Goal: Task Accomplishment & Management: Manage account settings

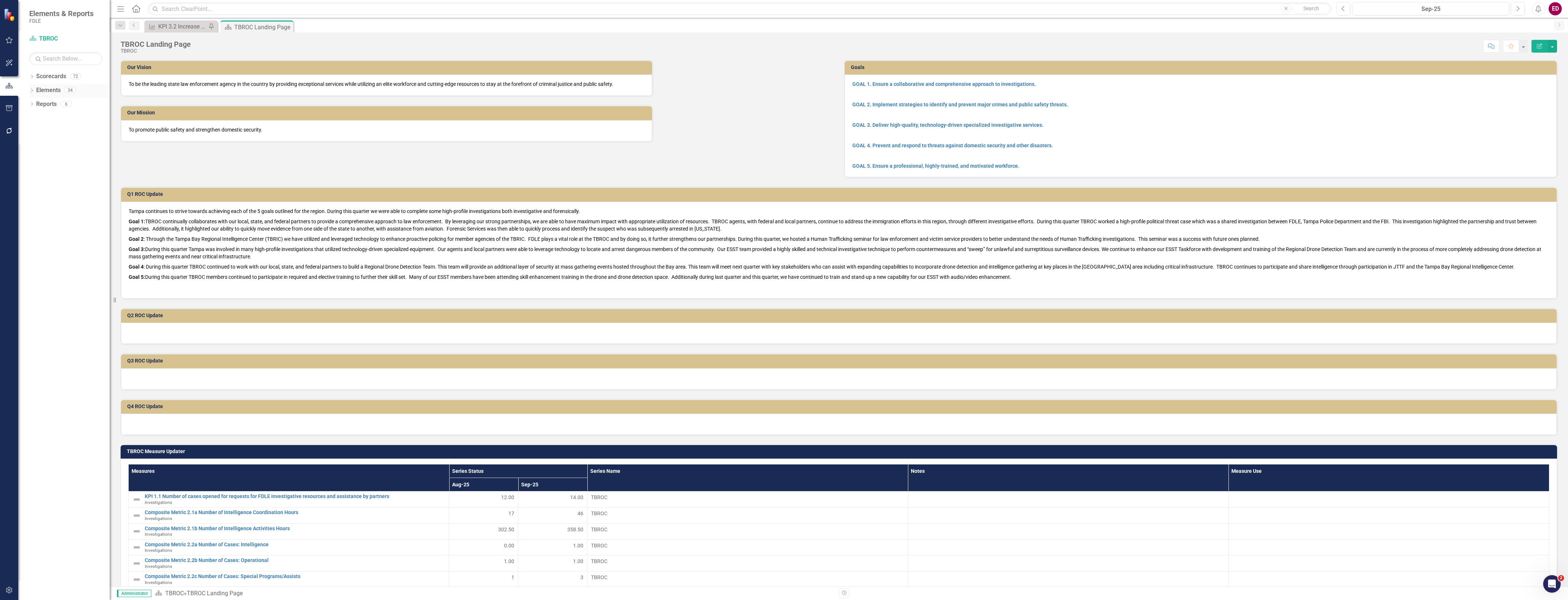
click at [37, 90] on link "Elements" at bounding box center [48, 91] width 24 height 9
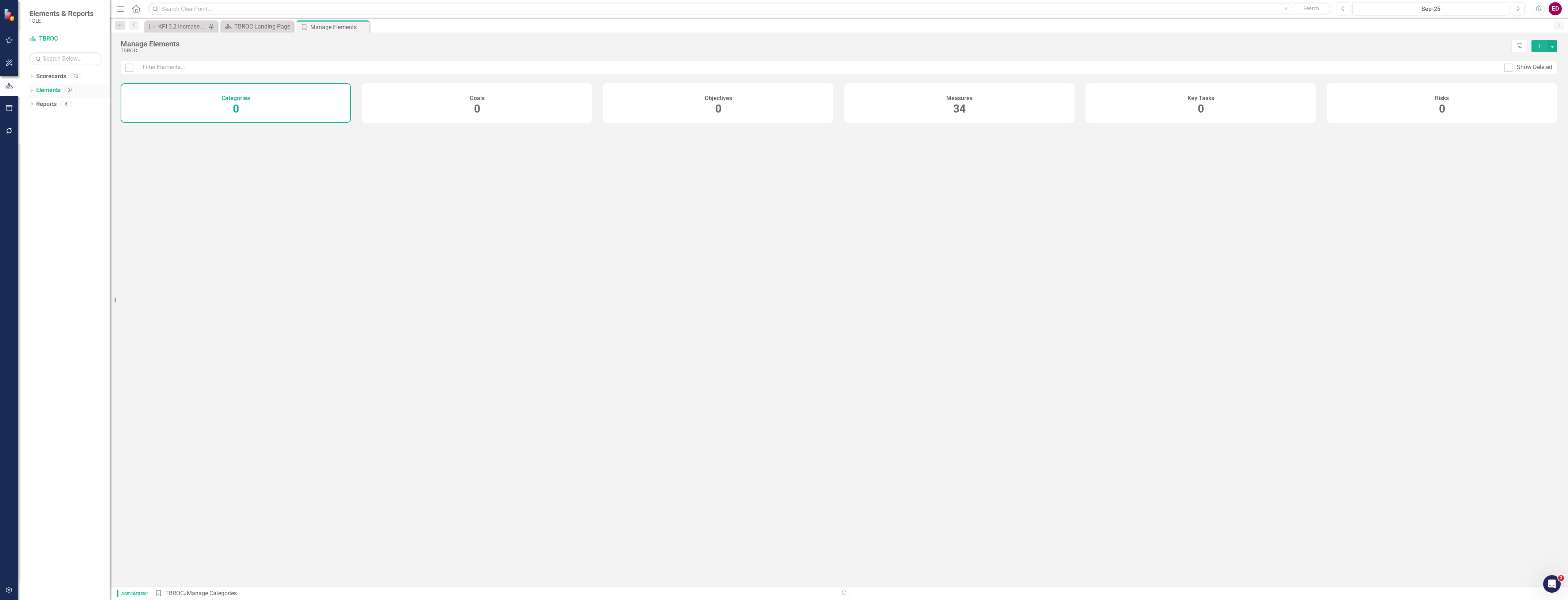
click at [33, 90] on icon "Dropdown" at bounding box center [32, 91] width 5 height 4
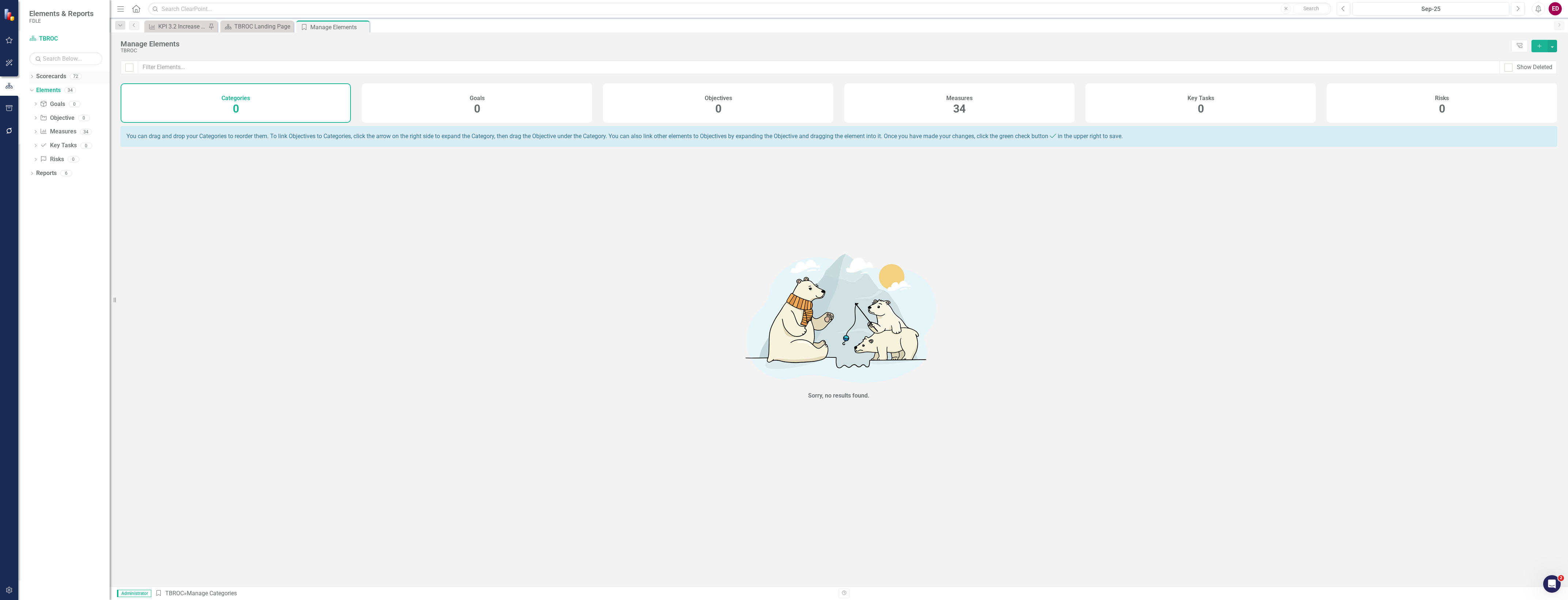
click at [31, 74] on div "Dropdown Scorecards 72" at bounding box center [69, 77] width 80 height 14
click at [32, 74] on div "Dropdown" at bounding box center [32, 77] width 5 height 6
click at [33, 134] on icon "Dropdown" at bounding box center [35, 131] width 5 height 4
click at [42, 157] on icon "Dropdown" at bounding box center [43, 159] width 5 height 4
click at [51, 189] on div "Dropdown" at bounding box center [50, 187] width 5 height 6
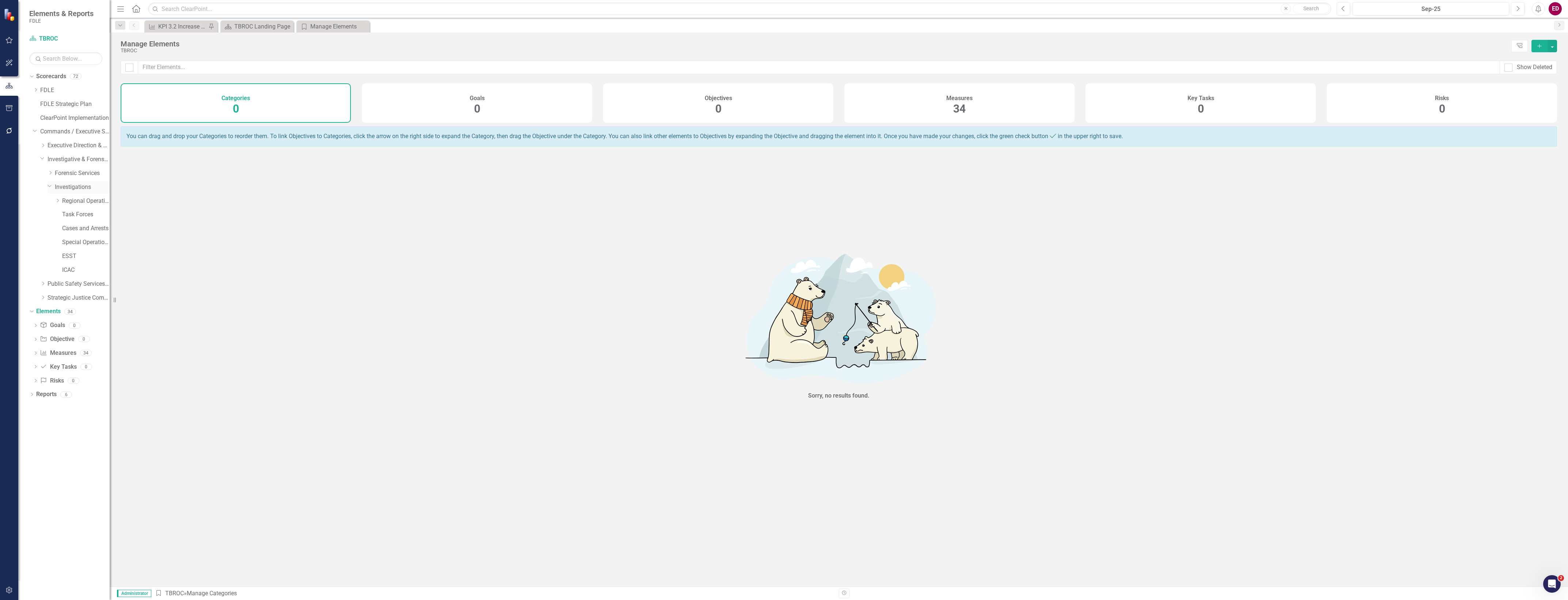
click at [68, 187] on link "Investigations" at bounding box center [82, 187] width 55 height 9
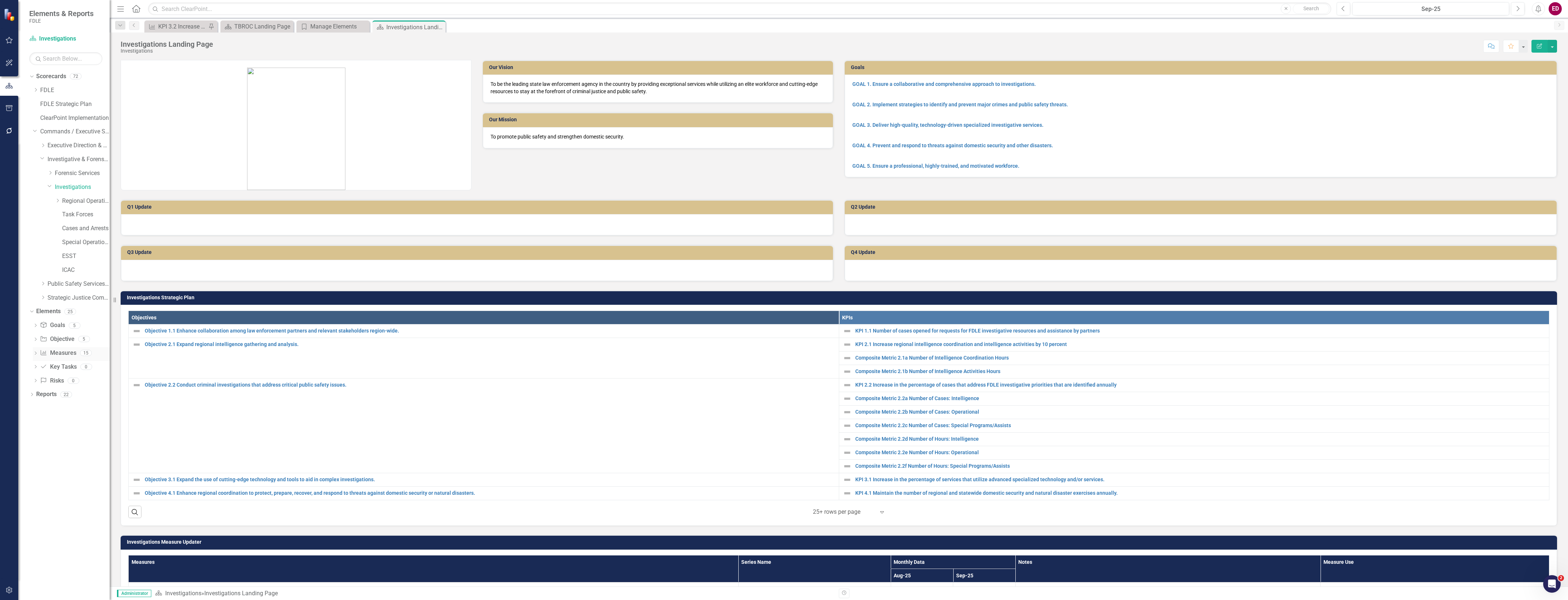
click at [35, 355] on icon "Dropdown" at bounding box center [35, 354] width 5 height 4
click at [97, 369] on link "KPI 1.1 Number of cases opened for requests for FDLE investigative resources an…" at bounding box center [73, 365] width 72 height 12
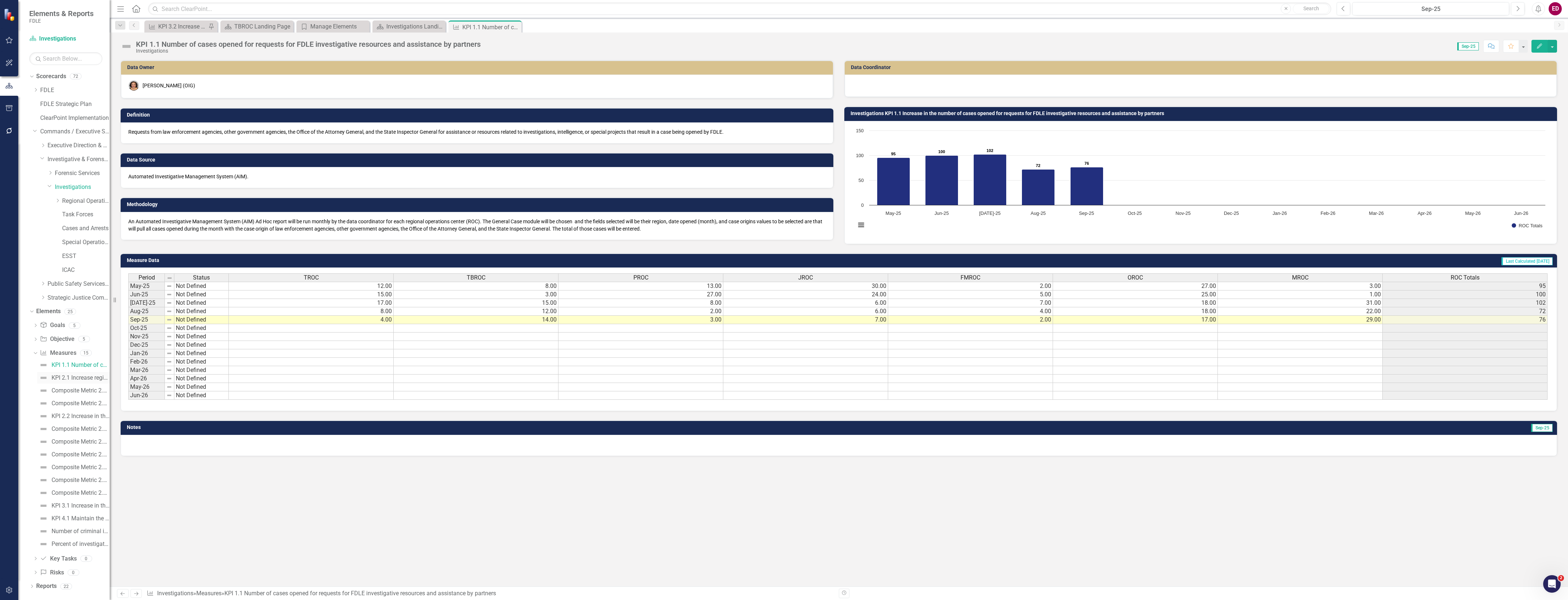
click at [75, 375] on div "KPI 2.1 Increase regional intelligence coordination and intelligence activities…" at bounding box center [80, 377] width 58 height 7
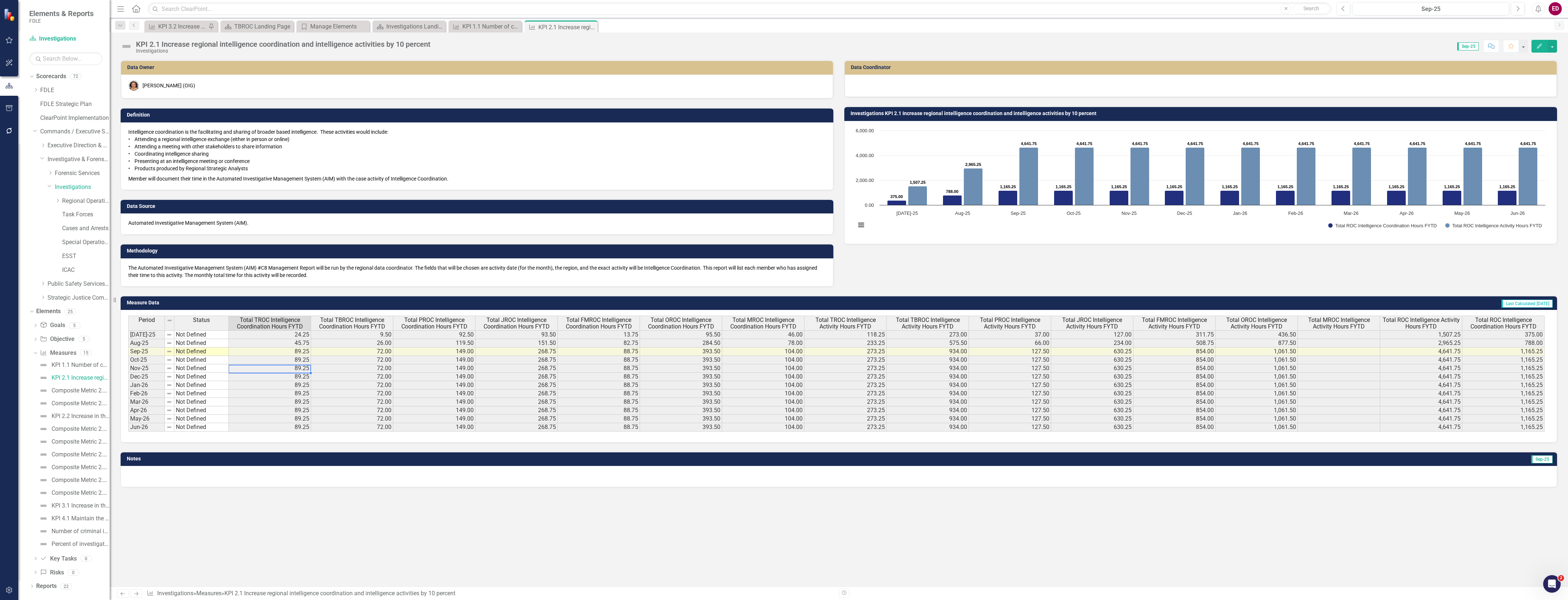
click at [128, 365] on div "Period Status Total TROC Intelligence Coordination Hours FYTD Total TBROC Intel…" at bounding box center [128, 374] width 0 height 116
click at [68, 396] on link "Composite Metric 2.1a Number of Intelligence Coordination Hours" at bounding box center [73, 390] width 72 height 12
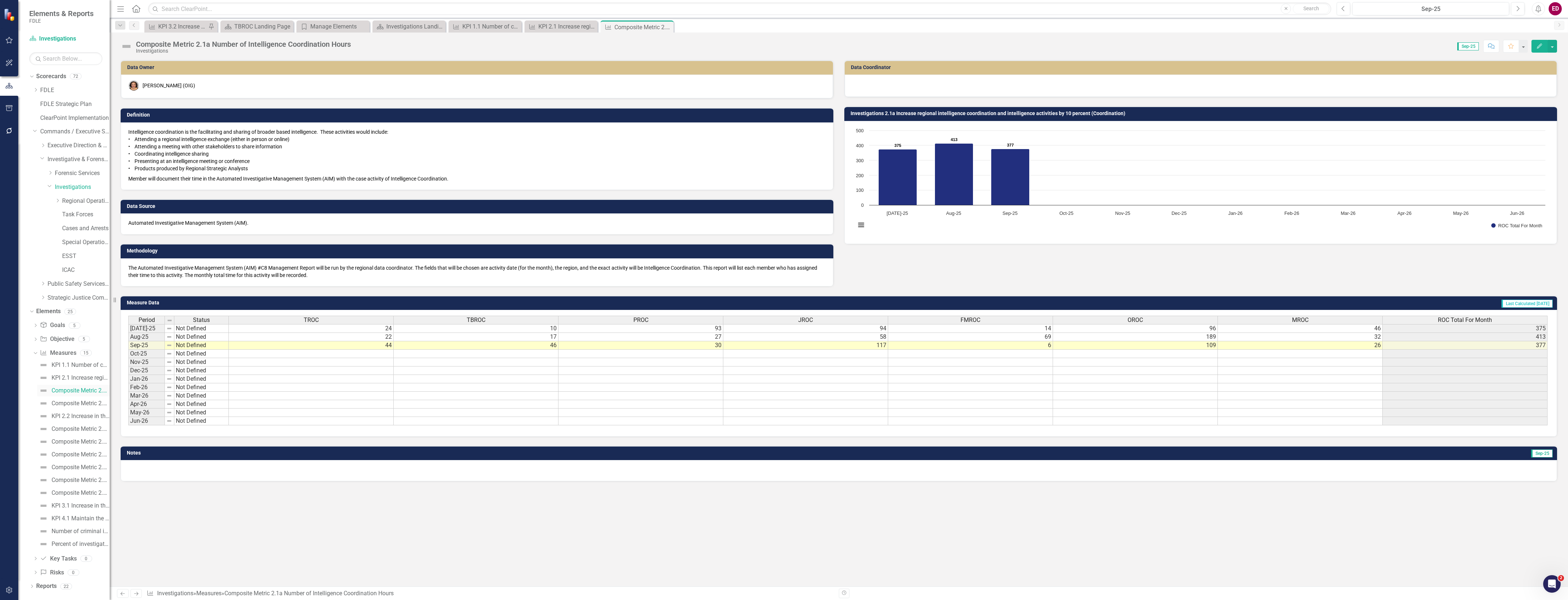
click at [74, 388] on div "Composite Metric 2.1a Number of Intelligence Coordination Hours" at bounding box center [80, 390] width 58 height 7
click at [80, 379] on div "KPI 2.1 Increase regional intelligence coordination and intelligence activities…" at bounding box center [80, 377] width 58 height 7
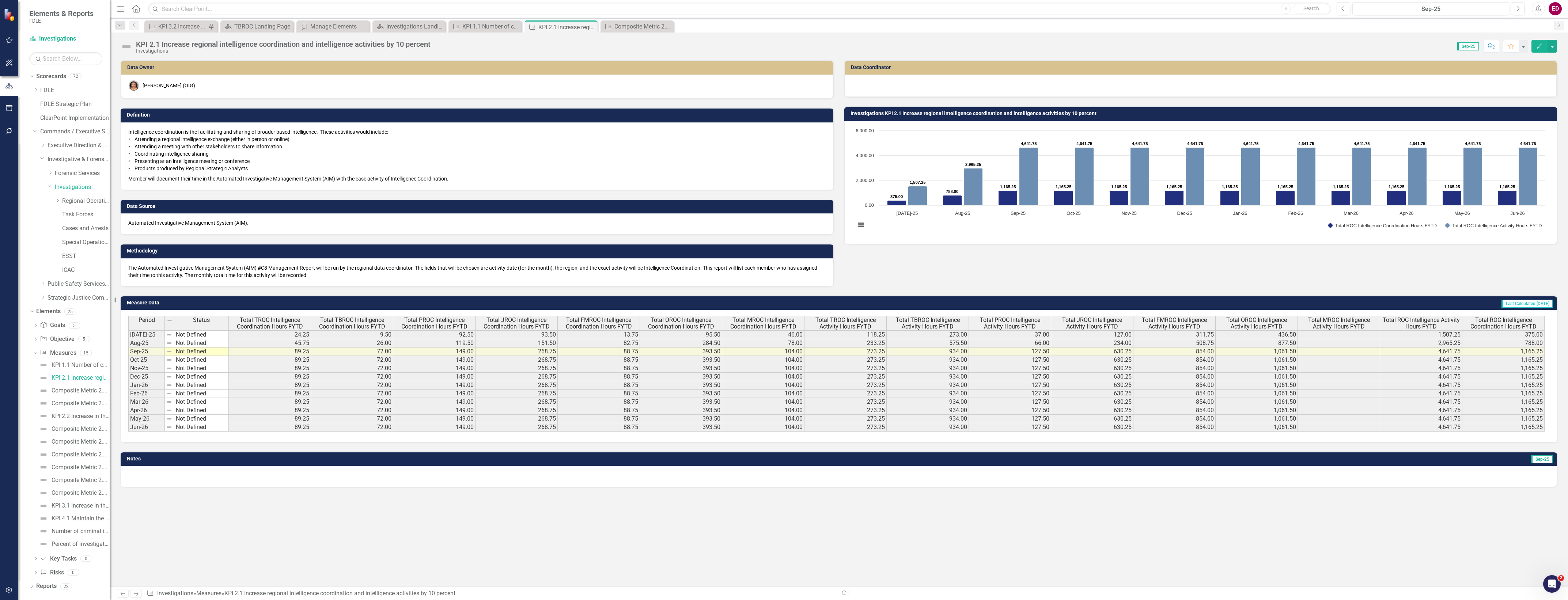
click at [80, 397] on div "KPI 1.1 Number of cases opened for requests for FDLE investigative resources an…" at bounding box center [71, 454] width 77 height 190
click at [83, 388] on div "Composite Metric 2.1a Number of Intelligence Coordination Hours" at bounding box center [80, 390] width 58 height 7
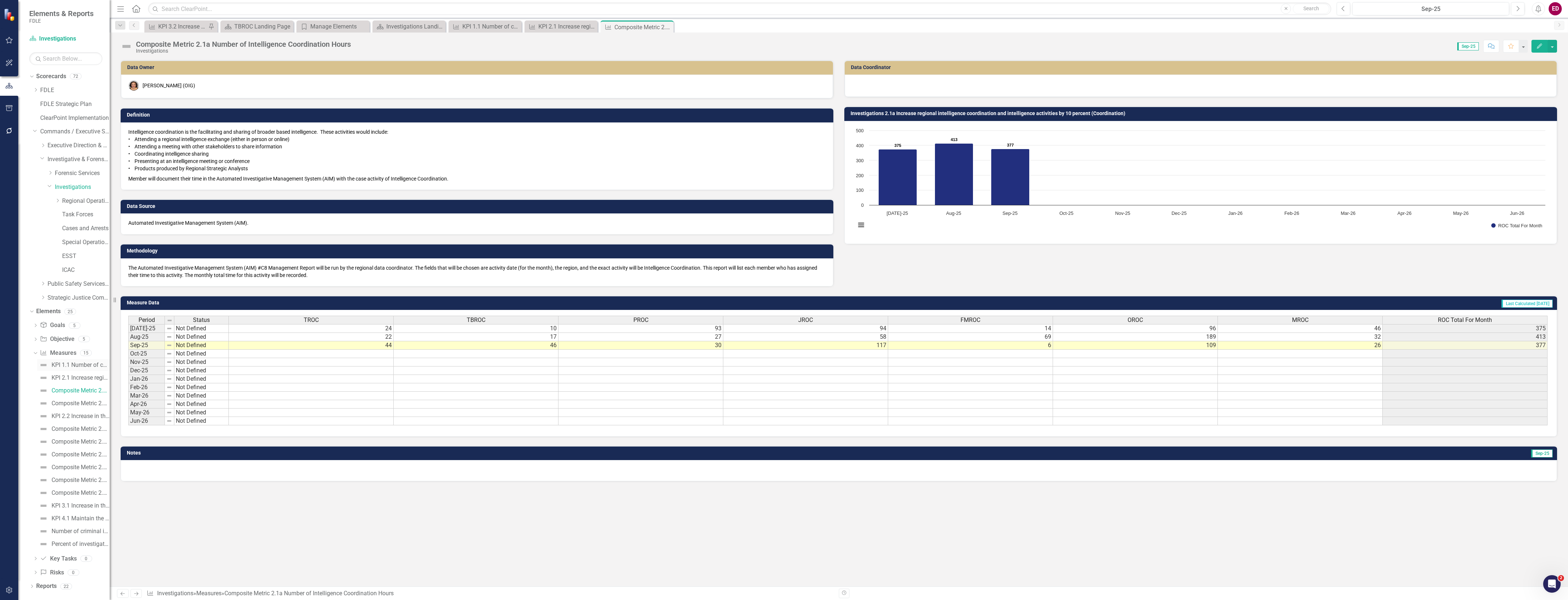
click at [83, 363] on div "KPI 1.1 Number of cases opened for requests for FDLE investigative resources an…" at bounding box center [80, 365] width 58 height 7
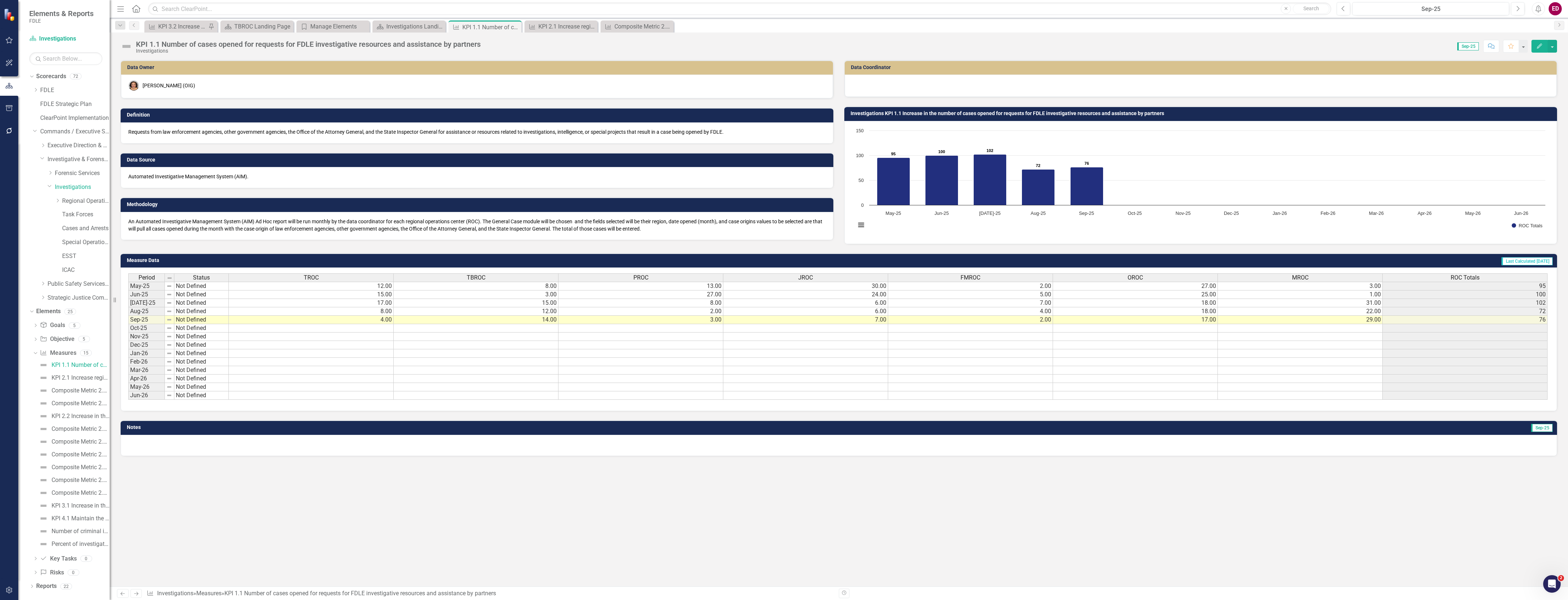
click at [463, 42] on div "KPI 1.1 Number of cases opened for requests for FDLE investigative resources an…" at bounding box center [308, 44] width 345 height 8
drag, startPoint x: 486, startPoint y: 43, endPoint x: 158, endPoint y: 43, distance: 328.0
click at [158, 43] on div "KPI 1.1 Number of cases opened for requests for FDLE investigative resources an…" at bounding box center [839, 43] width 1458 height 22
click at [160, 43] on div "KPI 1.1 Number of cases opened for requests for FDLE investigative resources an…" at bounding box center [308, 44] width 345 height 8
drag, startPoint x: 160, startPoint y: 43, endPoint x: 500, endPoint y: 46, distance: 340.0
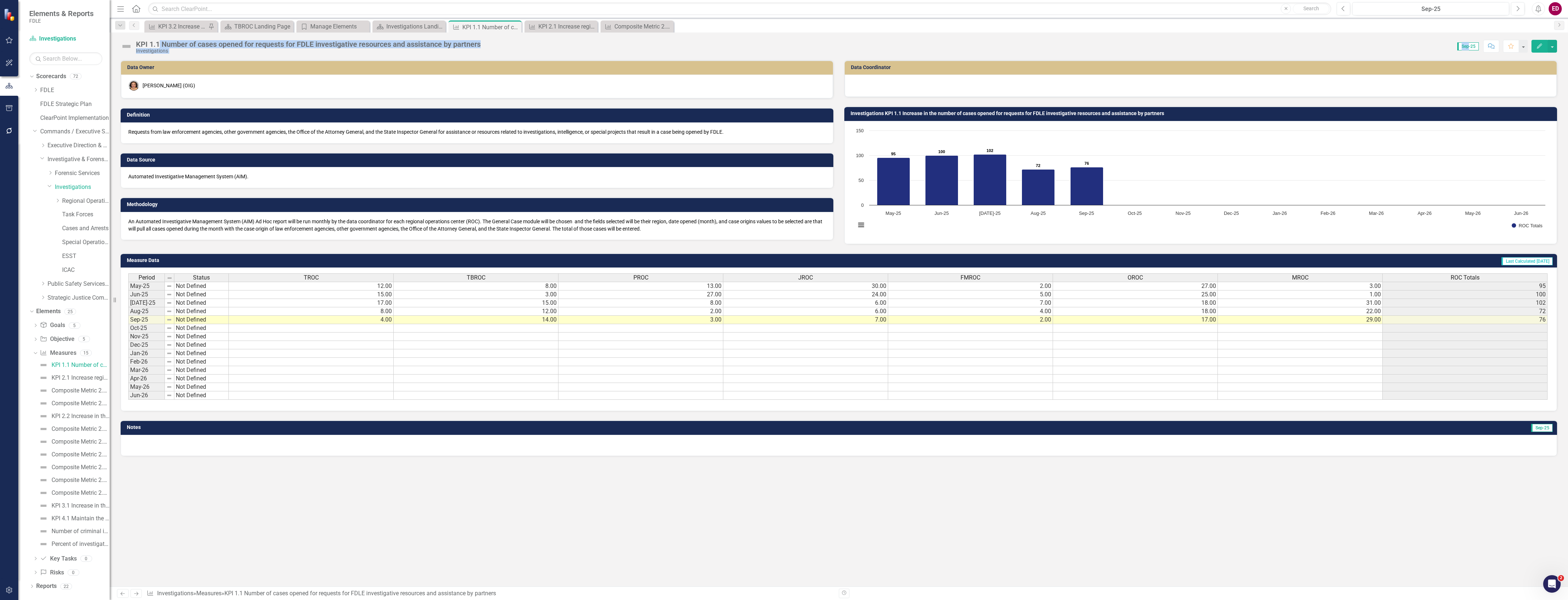
click at [500, 46] on div "KPI 1.1 Number of cases opened for requests for FDLE investigative resources an…" at bounding box center [839, 43] width 1458 height 22
click at [500, 46] on div "Score: 0.00 Sep-25 Completed Comment Favorite Edit" at bounding box center [1021, 46] width 1073 height 12
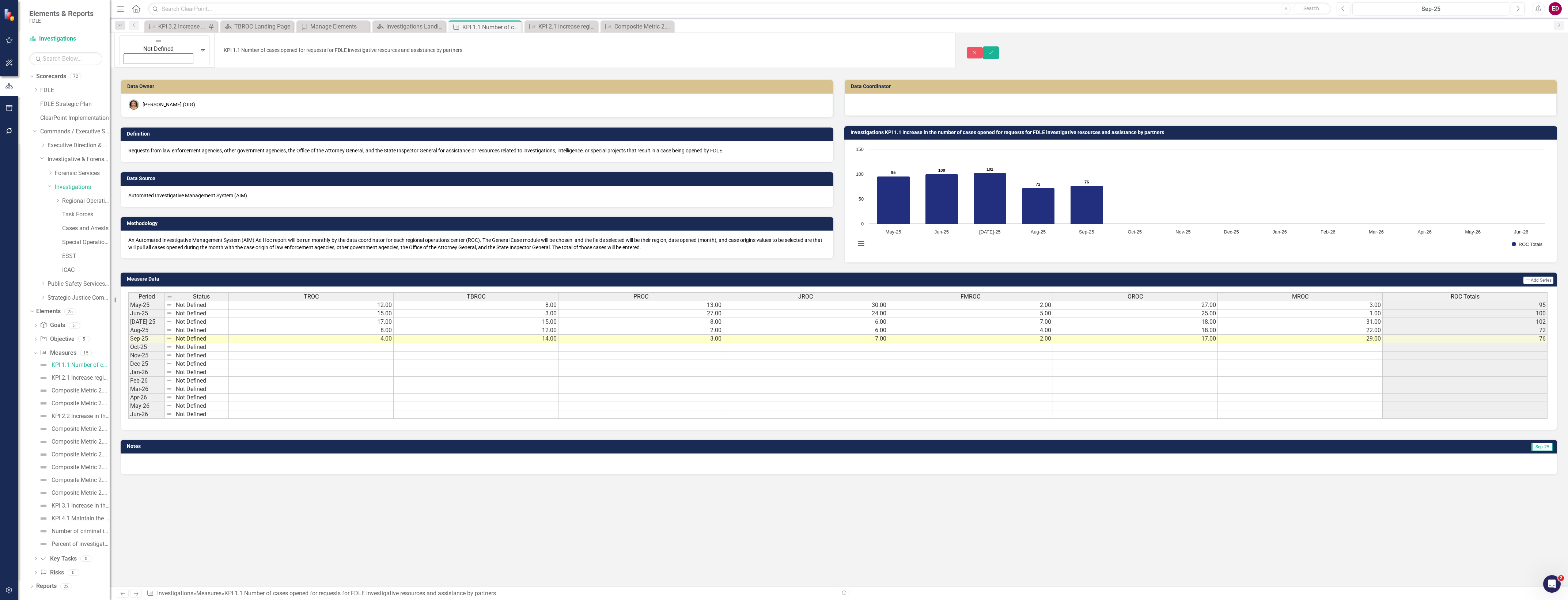
drag, startPoint x: 479, startPoint y: 43, endPoint x: 408, endPoint y: 49, distance: 71.3
drag, startPoint x: 492, startPoint y: 44, endPoint x: 489, endPoint y: 44, distance: 3.0
click at [489, 44] on input "KPI 1.1 Number of cases opened for requests for FDLE investigative resources an…" at bounding box center [587, 50] width 737 height 35
drag, startPoint x: 476, startPoint y: 44, endPoint x: 167, endPoint y: 65, distance: 309.7
click at [167, 65] on div "Not Defined Expand KPI 1.1 Number of cases opened for requests for FDLE investi…" at bounding box center [839, 309] width 1458 height 554
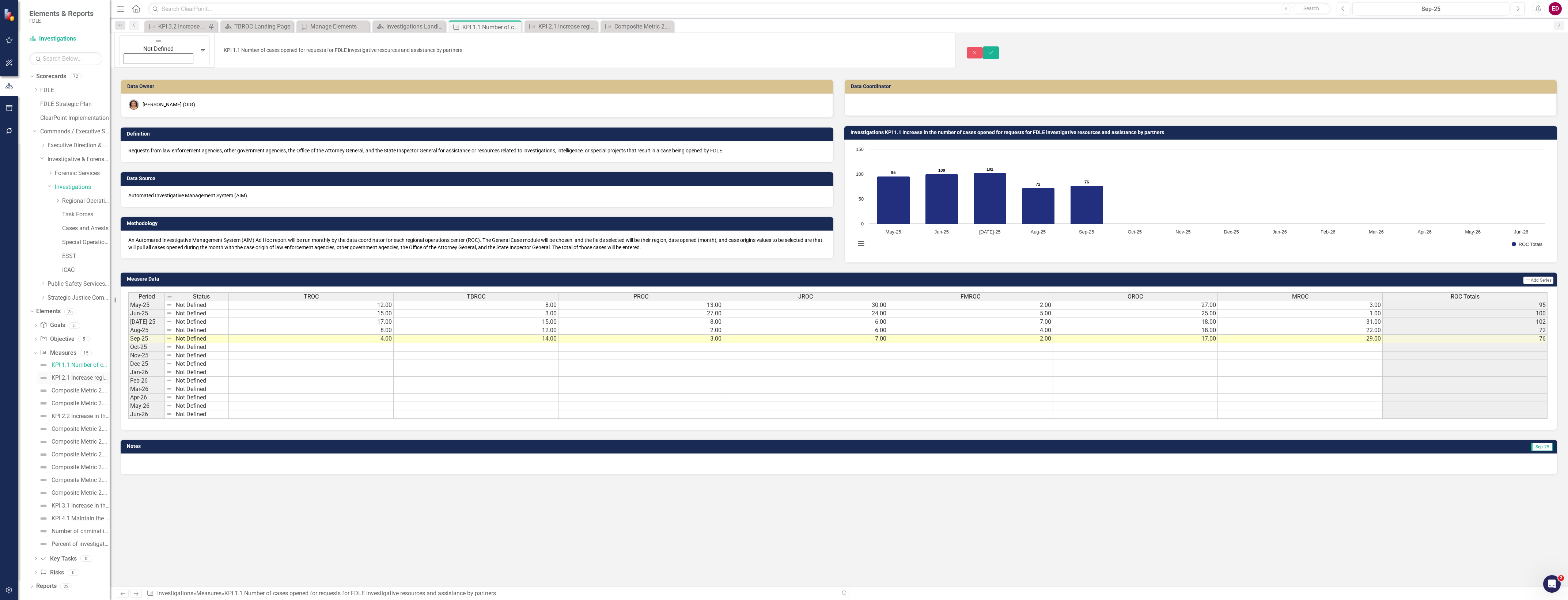
click at [79, 379] on div "KPI 2.1 Increase regional intelligence coordination and intelligence activities…" at bounding box center [80, 377] width 58 height 7
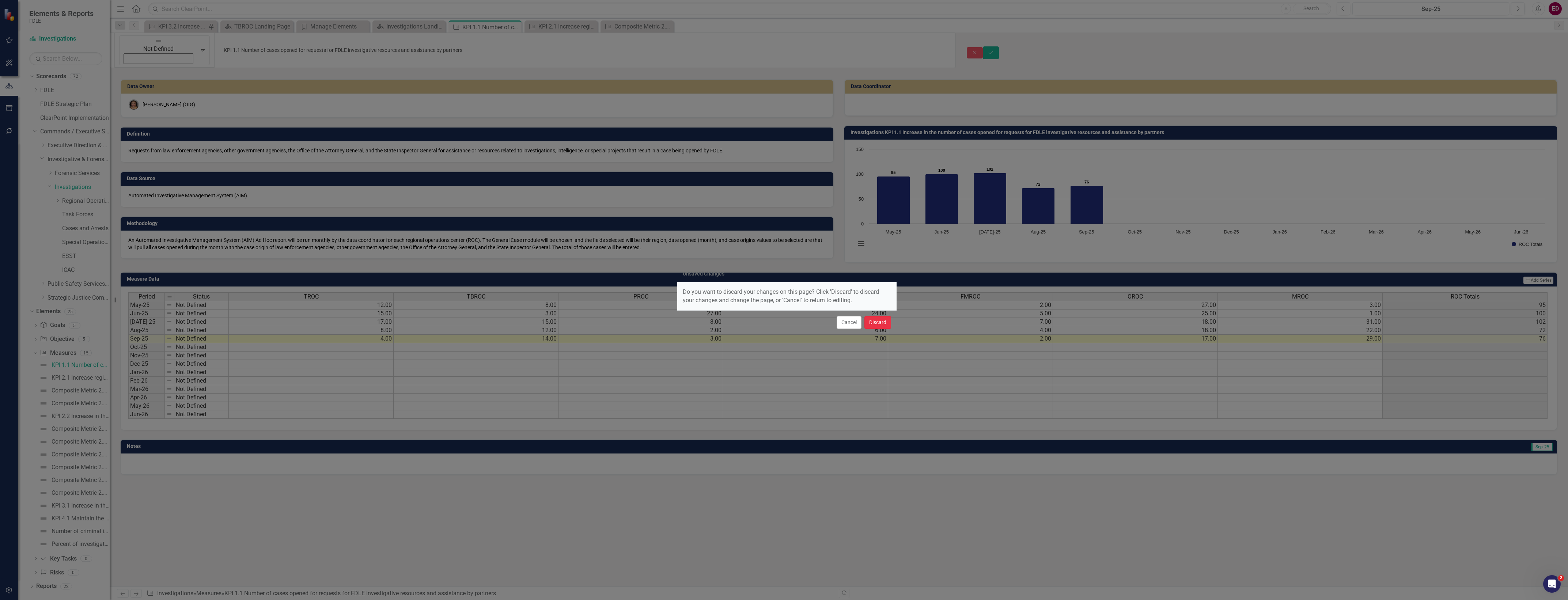
click at [883, 319] on button "Discard" at bounding box center [878, 322] width 27 height 13
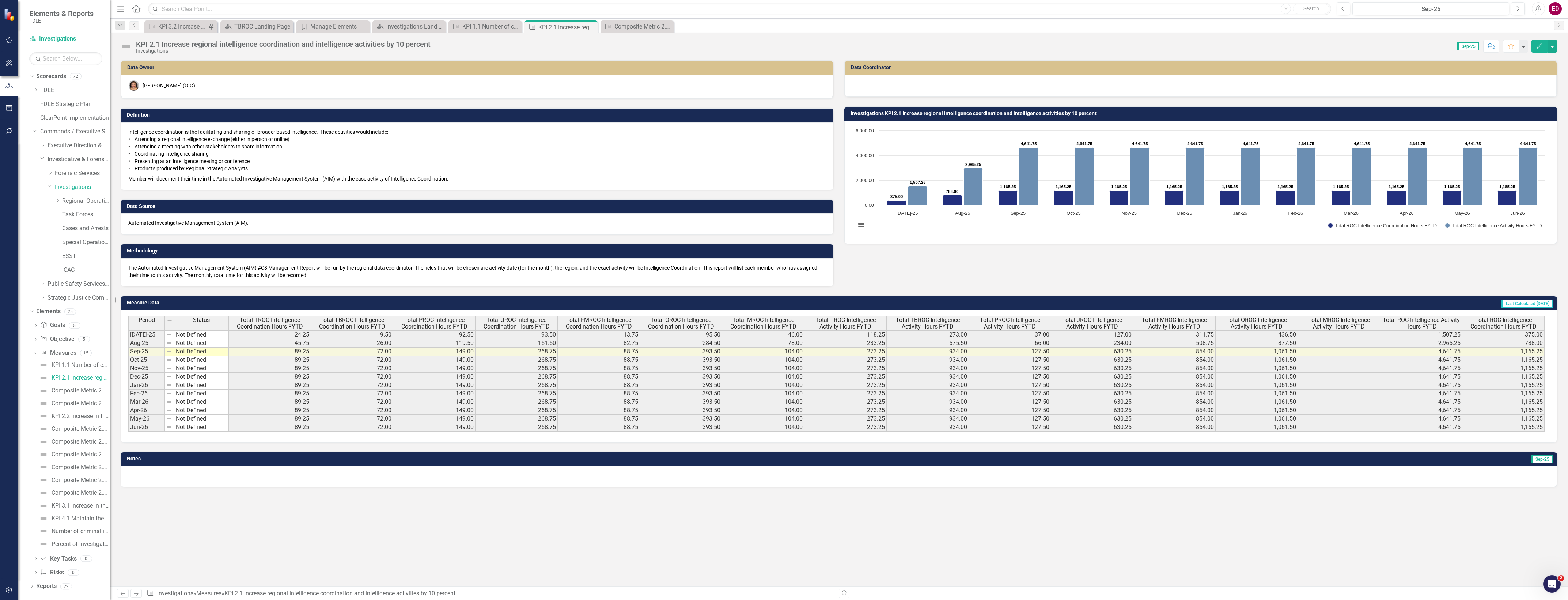
click at [385, 47] on div "KPI 2.1 Increase regional intelligence coordination and intelligence activities…" at bounding box center [283, 44] width 295 height 8
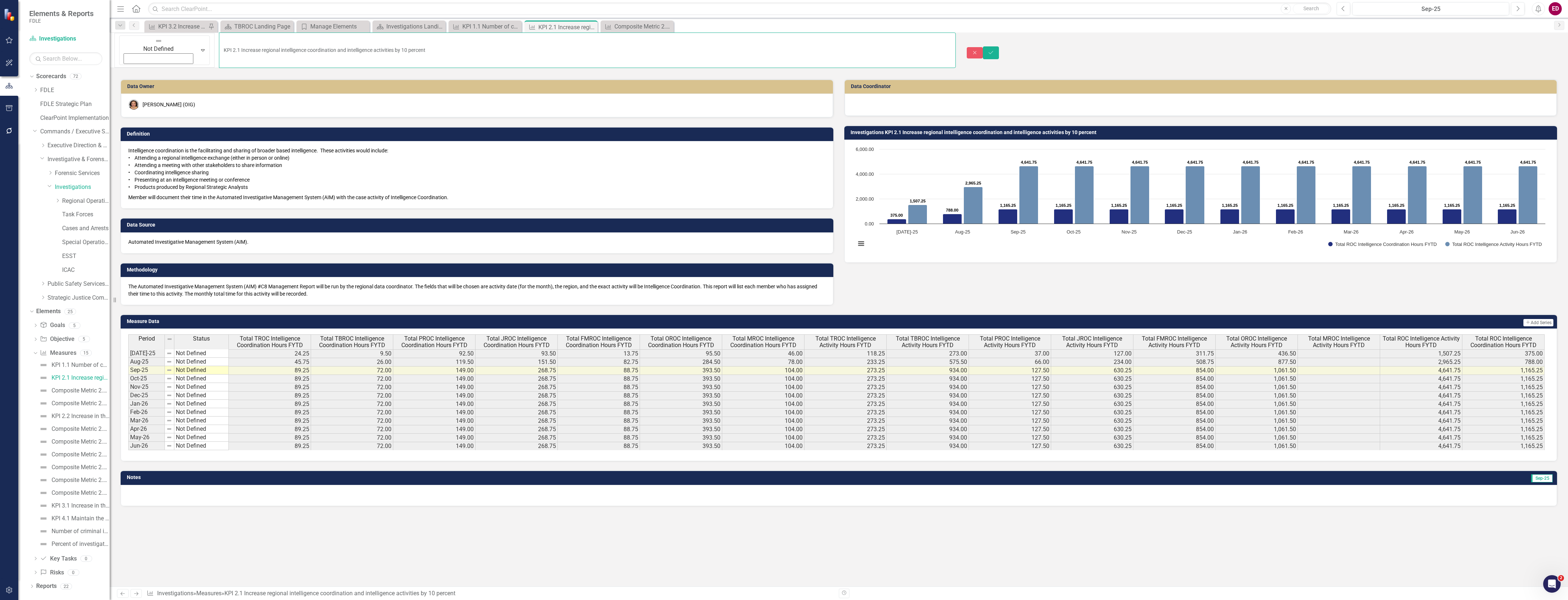
drag, startPoint x: 467, startPoint y: 44, endPoint x: 167, endPoint y: 75, distance: 301.6
click at [167, 75] on div "Not Defined Expand KPI 2.1 Increase regional intelligence coordination and inte…" at bounding box center [839, 309] width 1458 height 554
click at [83, 391] on div "Composite Metric 2.1a Number of Intelligence Coordination Hours" at bounding box center [80, 390] width 58 height 7
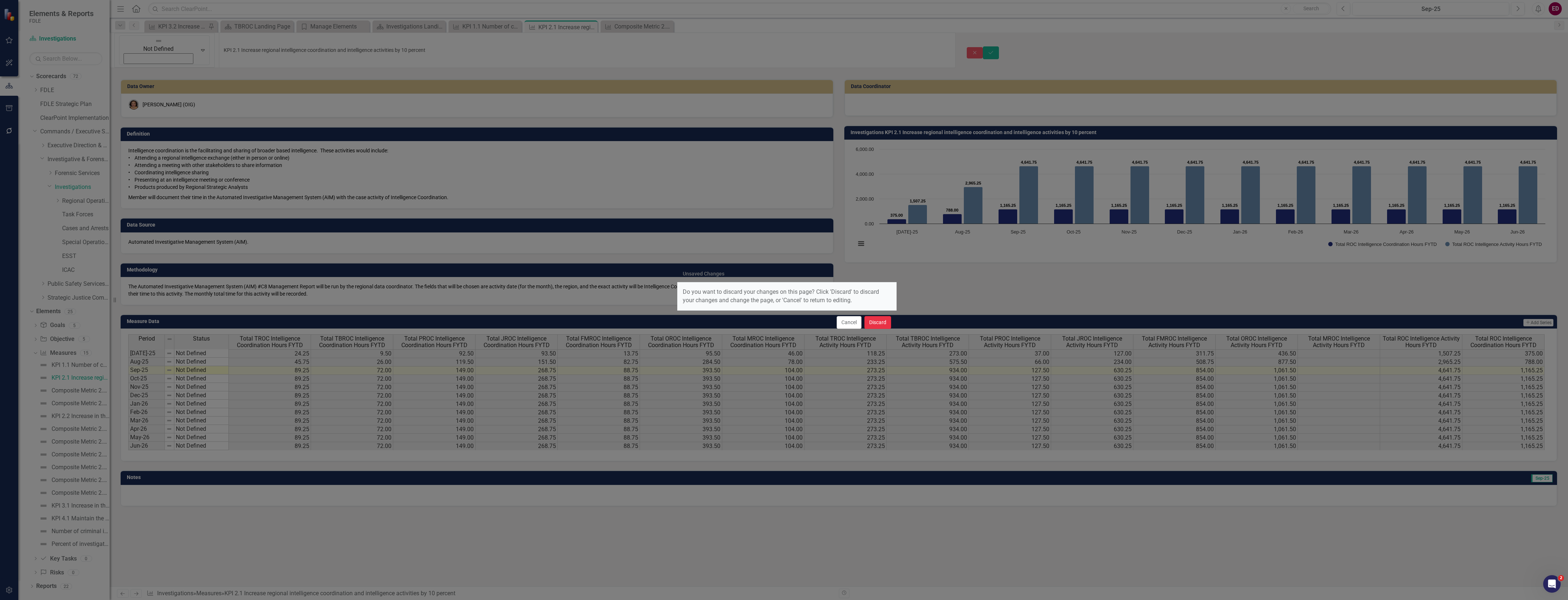
click at [874, 326] on button "Discard" at bounding box center [878, 322] width 27 height 13
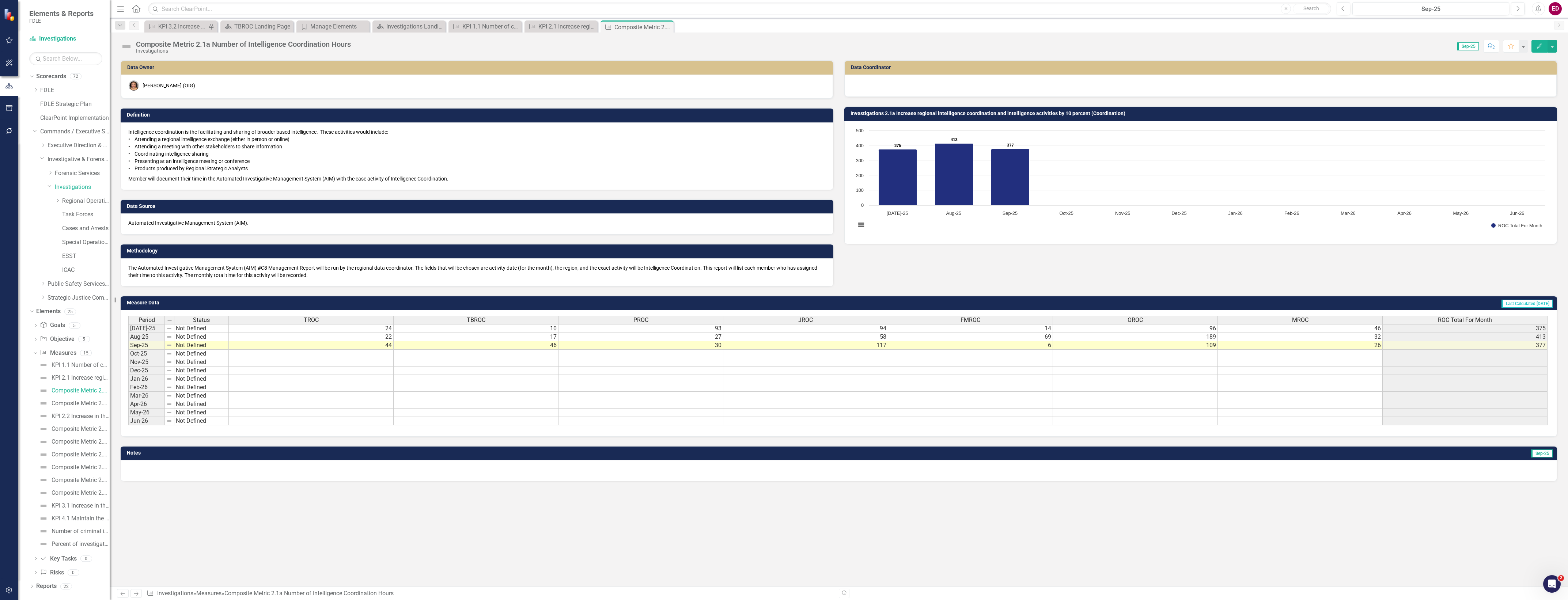
click at [474, 40] on div "Score: 0.00 Sep-25 Completed Comment Favorite Edit" at bounding box center [956, 46] width 1203 height 12
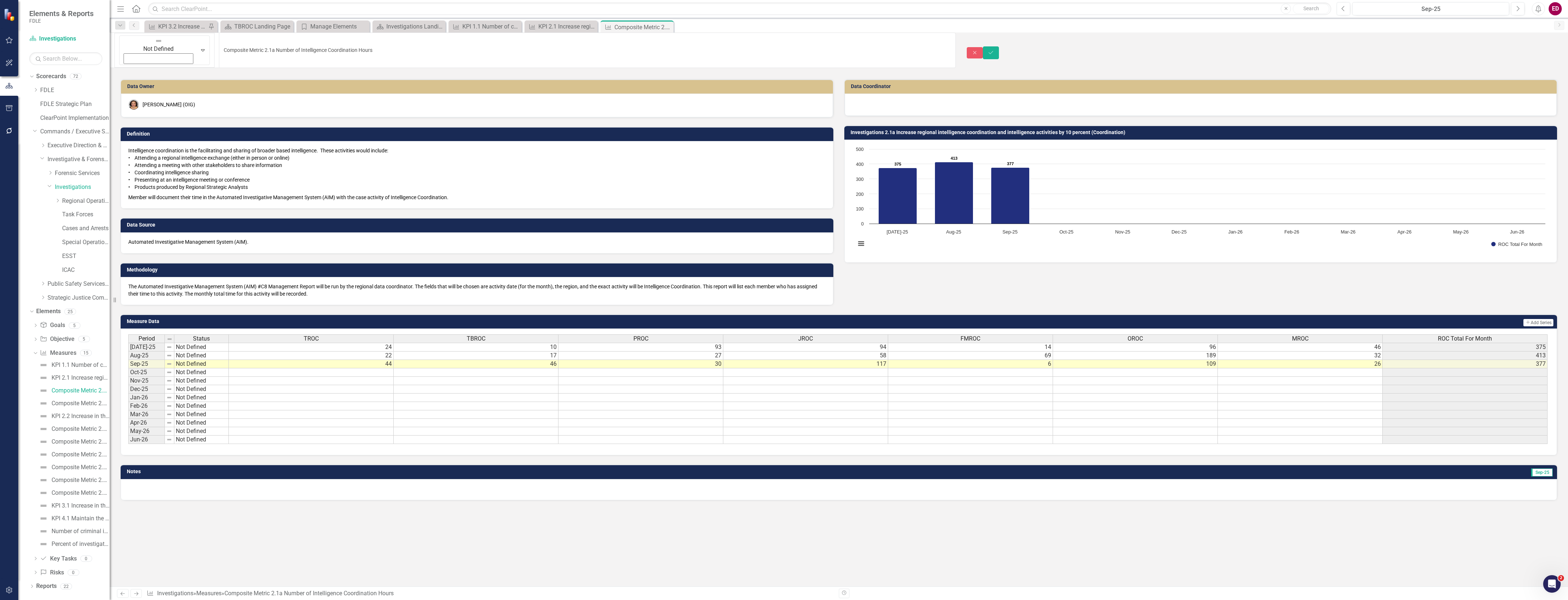
drag, startPoint x: 351, startPoint y: 44, endPoint x: 233, endPoint y: 49, distance: 118.1
drag, startPoint x: 362, startPoint y: 44, endPoint x: 208, endPoint y: 68, distance: 155.9
click at [208, 68] on div "Not Defined Expand Composite Metric 2.1a Number of Intelligence Coordination Ho…" at bounding box center [839, 309] width 1458 height 554
click at [82, 399] on link "Composite Metric 2.1b Number of Intelligence Activities Hours" at bounding box center [73, 403] width 72 height 12
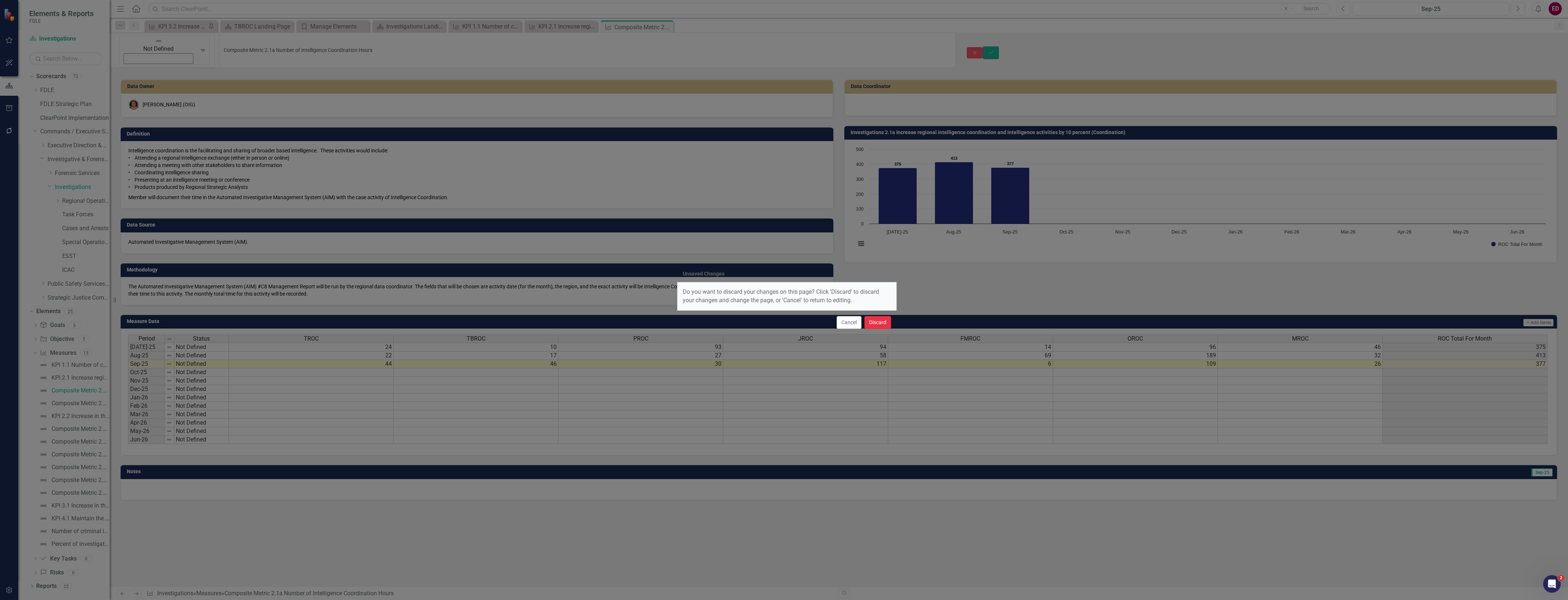
click at [885, 322] on button "Discard" at bounding box center [878, 322] width 27 height 13
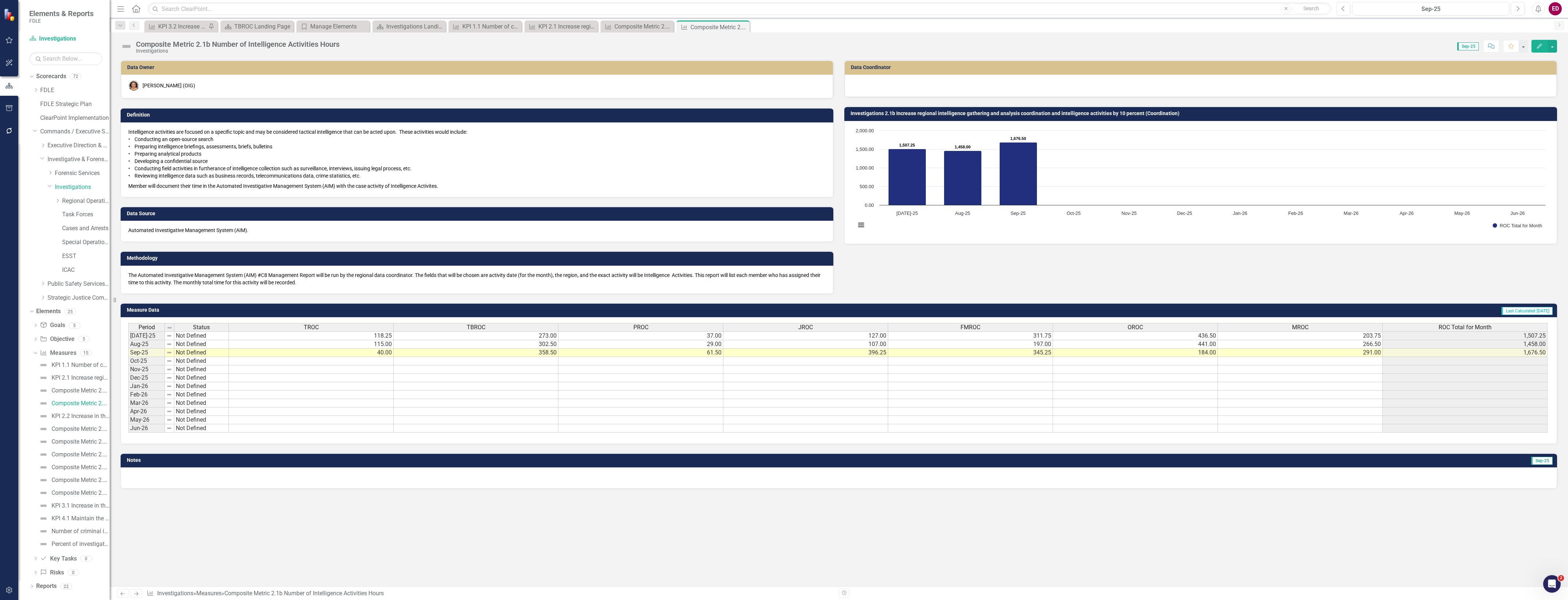
click at [229, 46] on div "Composite Metric 2.1b Number of Intelligence Activities Hours" at bounding box center [237, 44] width 203 height 8
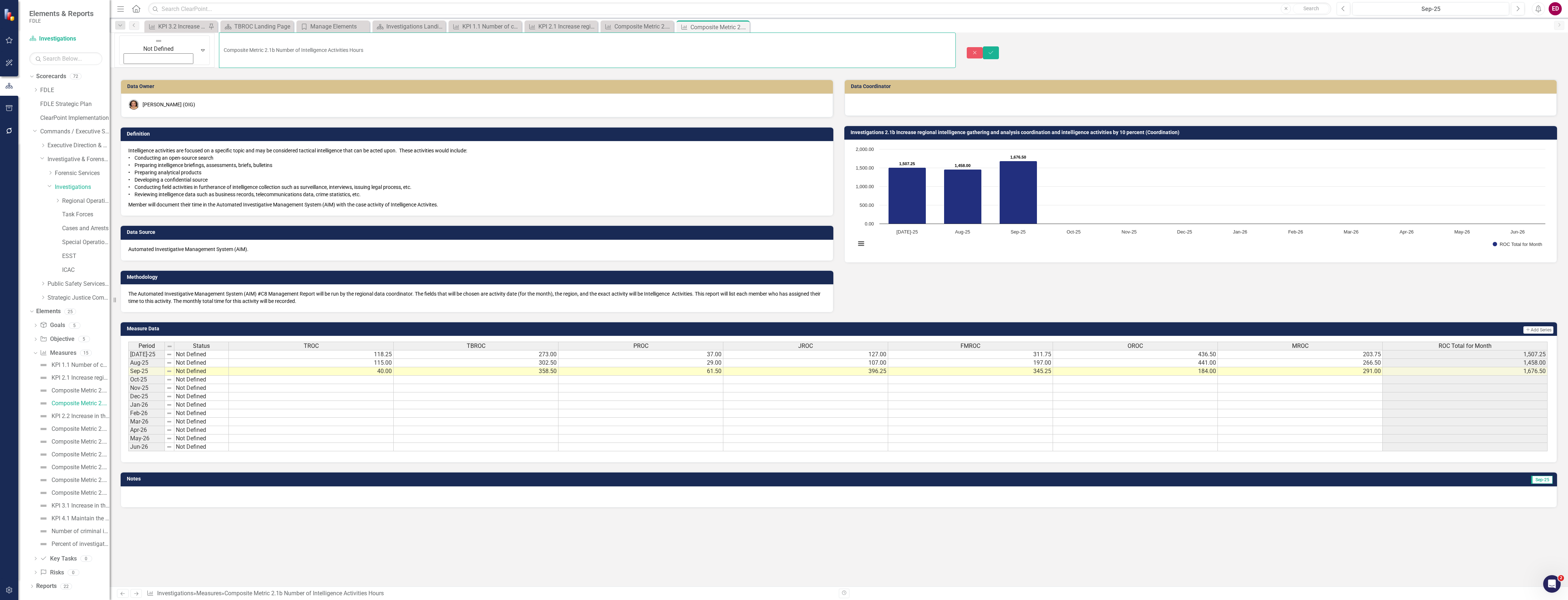
drag, startPoint x: 395, startPoint y: 46, endPoint x: -2, endPoint y: 80, distance: 398.5
click at [0, 80] on html "Elements & Reports FDLE Scorecard Investigations Search Dropdown Scorecards 72 …" at bounding box center [784, 300] width 1568 height 600
click at [80, 419] on div "KPI 2.2 Increase in the percentage of cases that address FDLE investigative pri…" at bounding box center [80, 416] width 58 height 7
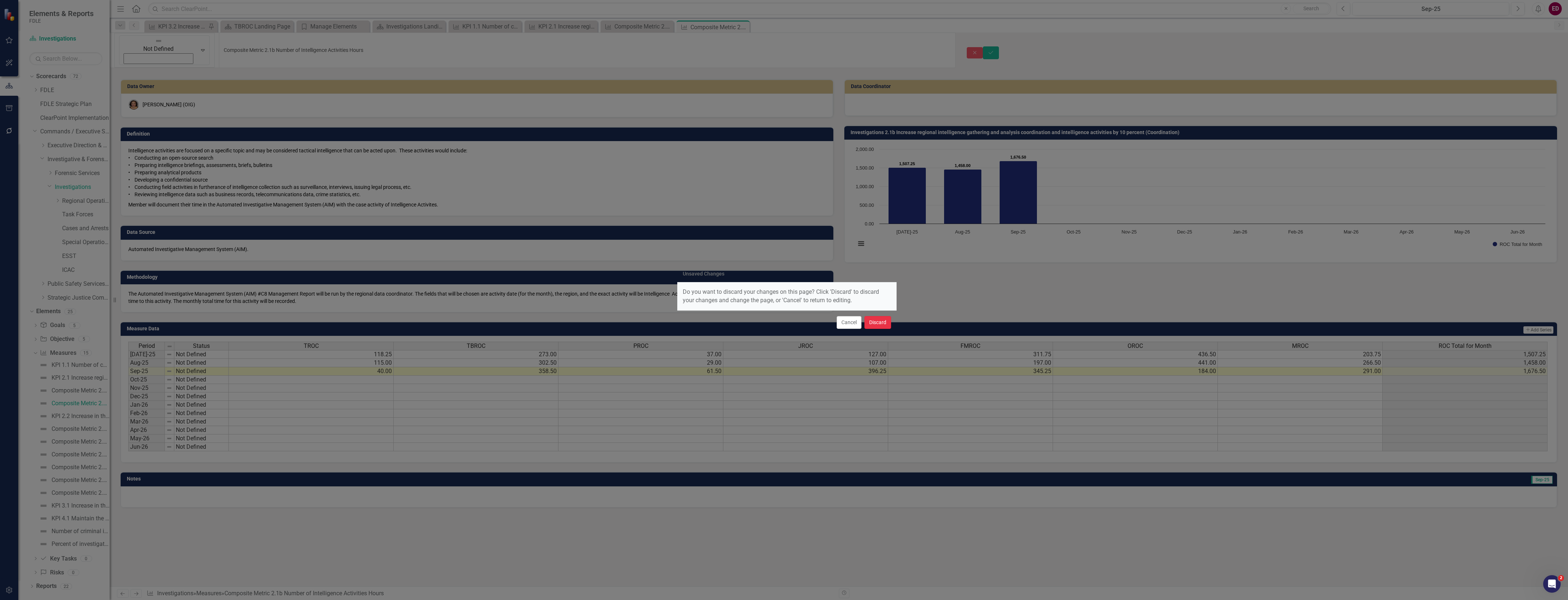
click at [880, 329] on button "Discard" at bounding box center [878, 322] width 27 height 13
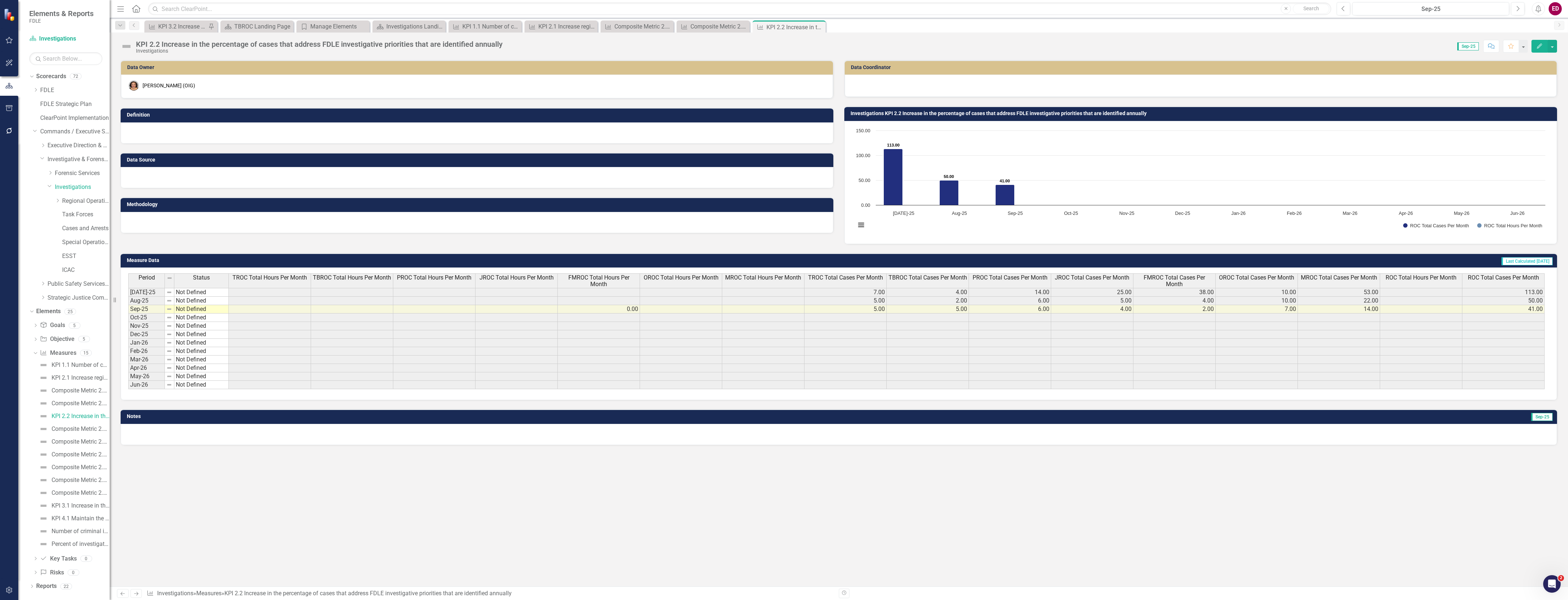
click at [448, 40] on div "KPI 2.2 Increase in the percentage of cases that address FDLE investigative pri…" at bounding box center [319, 44] width 366 height 8
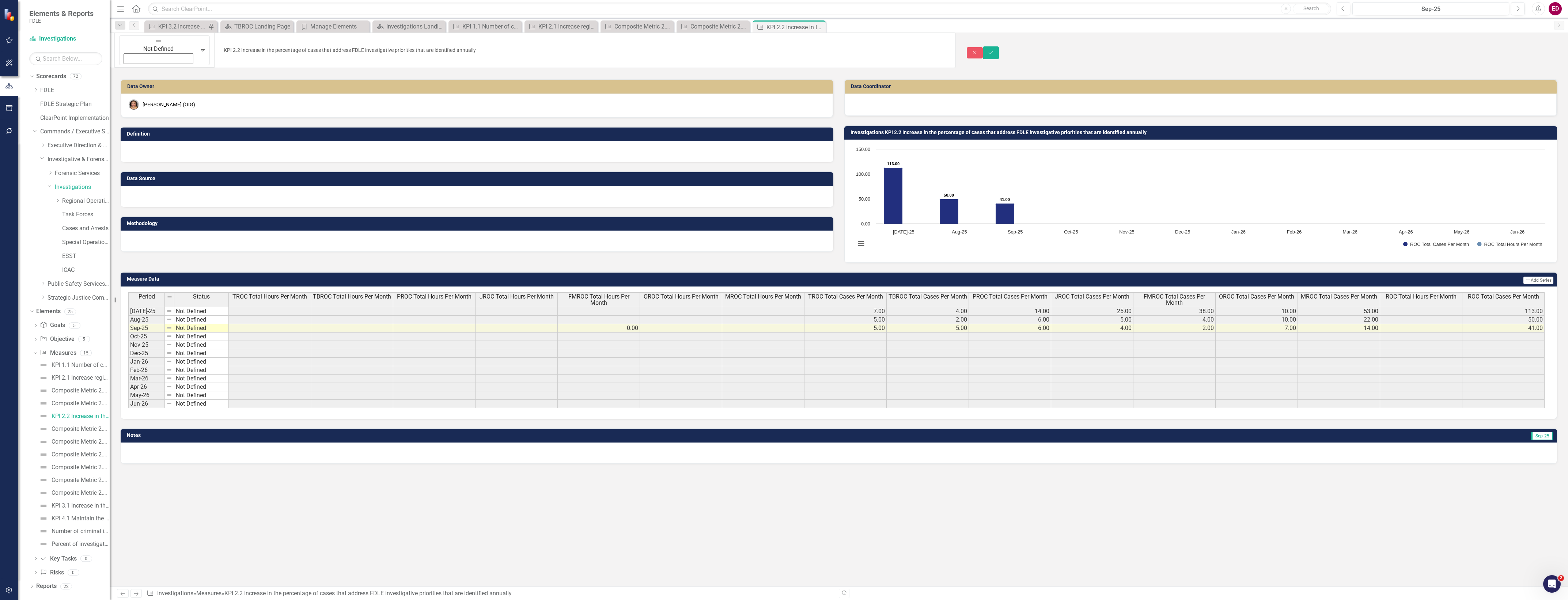
click at [448, 40] on input "KPI 2.2 Increase in the percentage of cases that address FDLE investigative pri…" at bounding box center [587, 50] width 737 height 35
click at [73, 430] on div "Composite Metric 2.2a Number of Cases: Intelligence" at bounding box center [80, 429] width 58 height 7
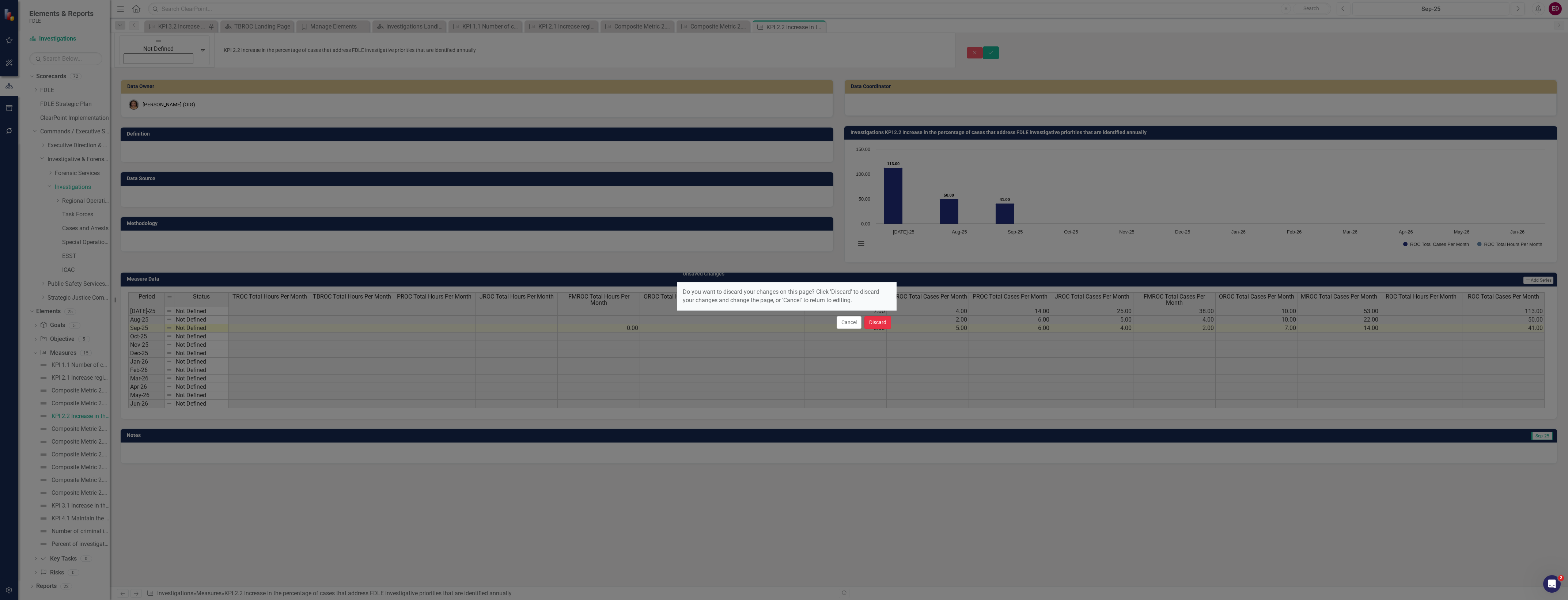
click at [889, 327] on button "Discard" at bounding box center [878, 322] width 27 height 13
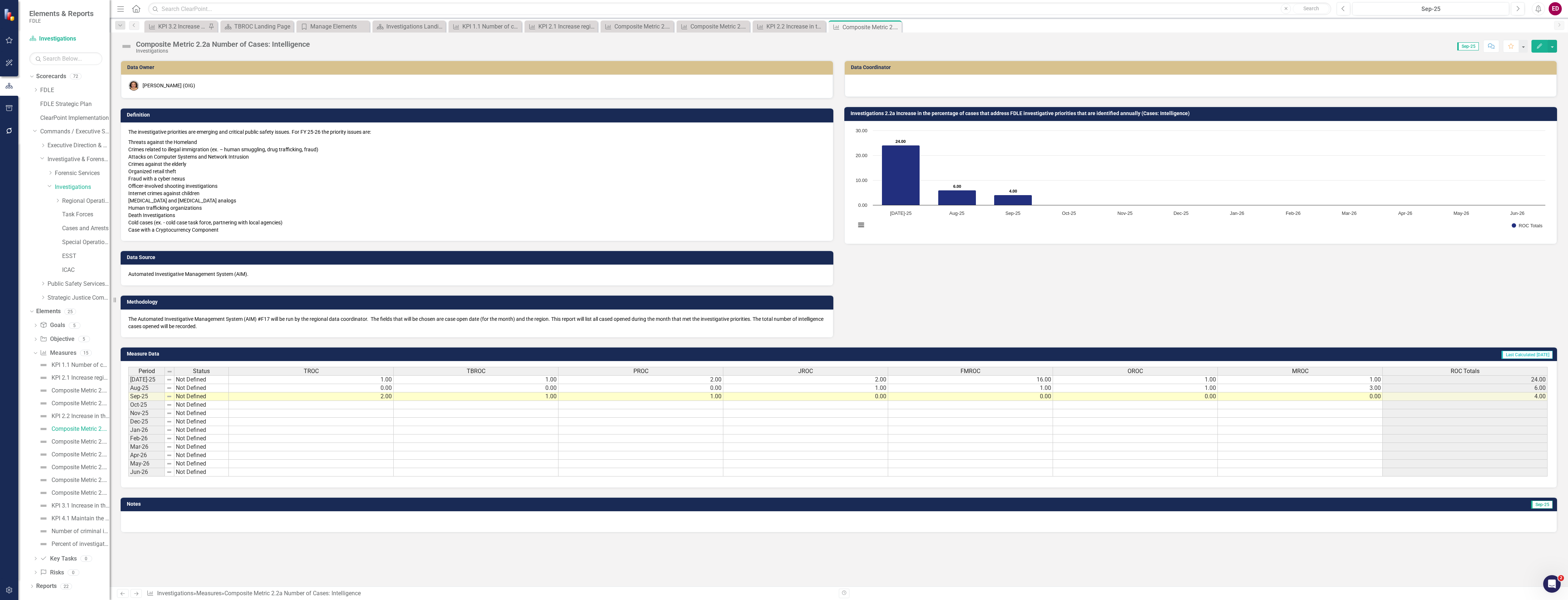
click at [232, 47] on div "Composite Metric 2.2a Number of Cases: Intelligence" at bounding box center [223, 44] width 174 height 8
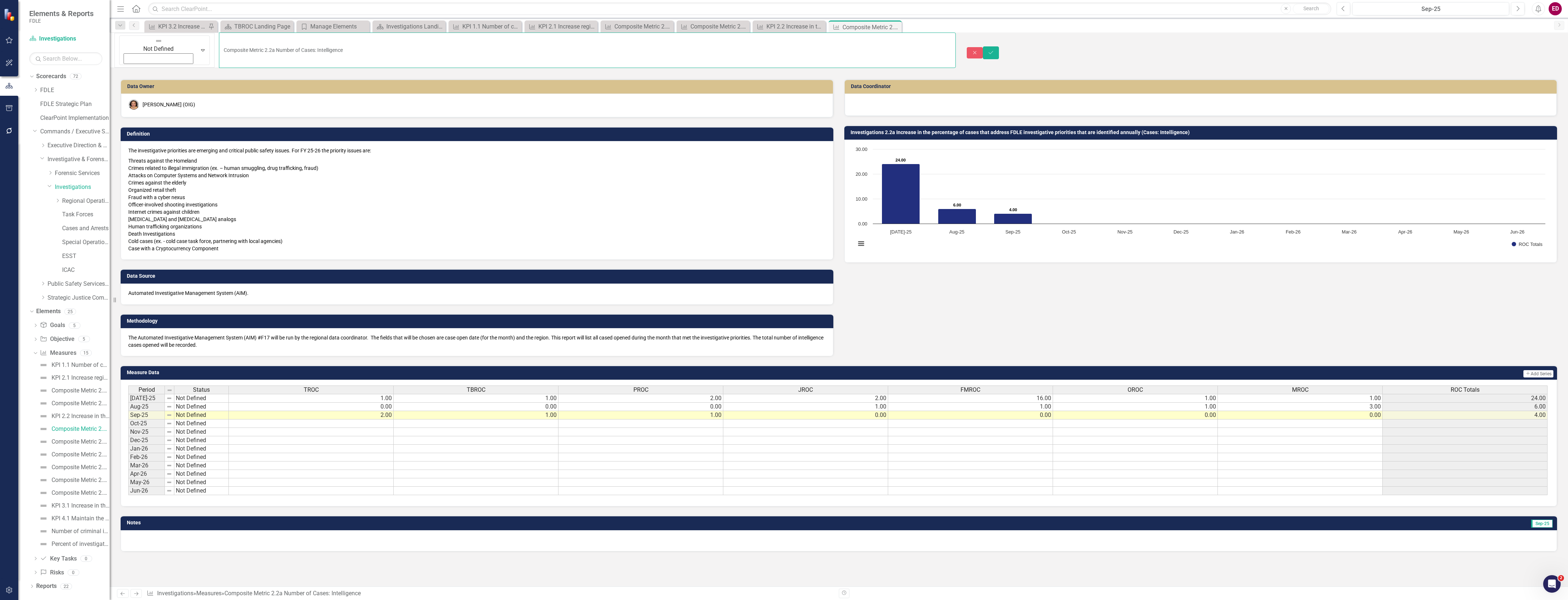
drag, startPoint x: 325, startPoint y: 48, endPoint x: 145, endPoint y: 55, distance: 180.1
click at [145, 55] on div "Not Defined Expand Composite Metric 2.2a Number of Cases: Intelligence Close Sa…" at bounding box center [839, 309] width 1458 height 554
click at [57, 442] on div "Composite Metric 2.2b Number of Cases: Operational" at bounding box center [80, 442] width 58 height 7
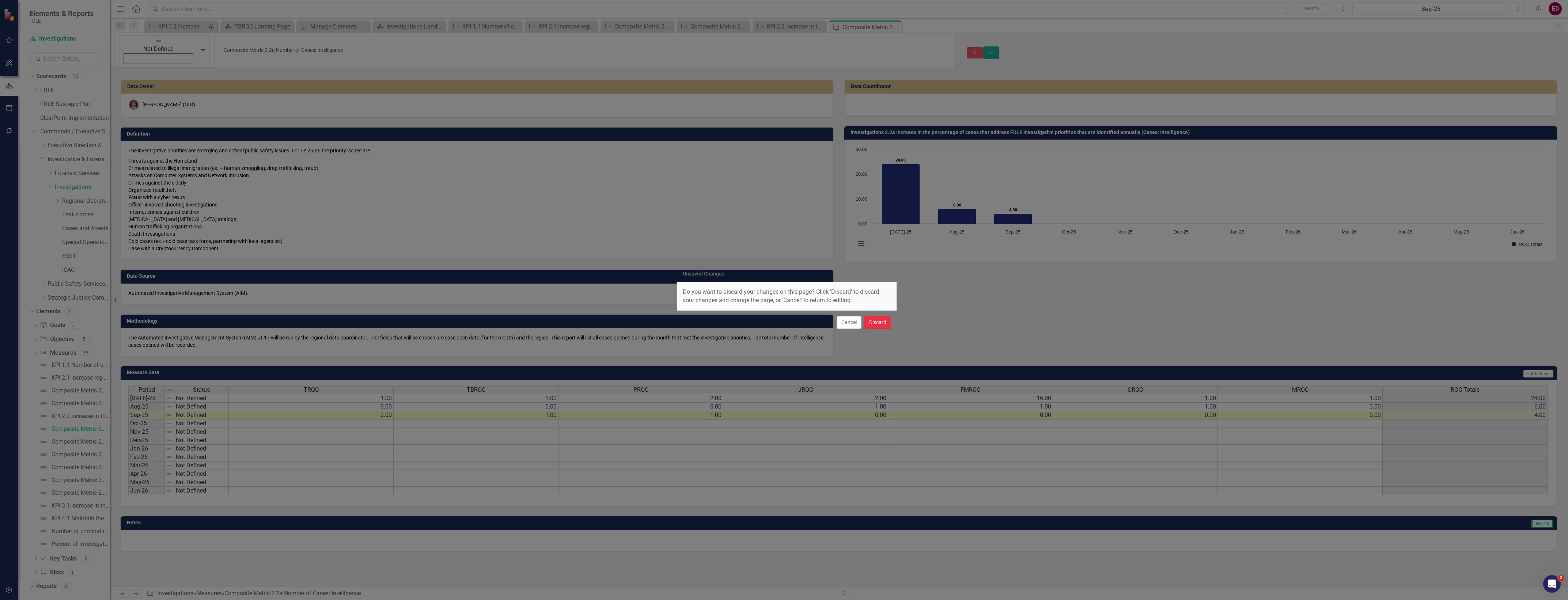
click at [881, 323] on button "Discard" at bounding box center [878, 322] width 27 height 13
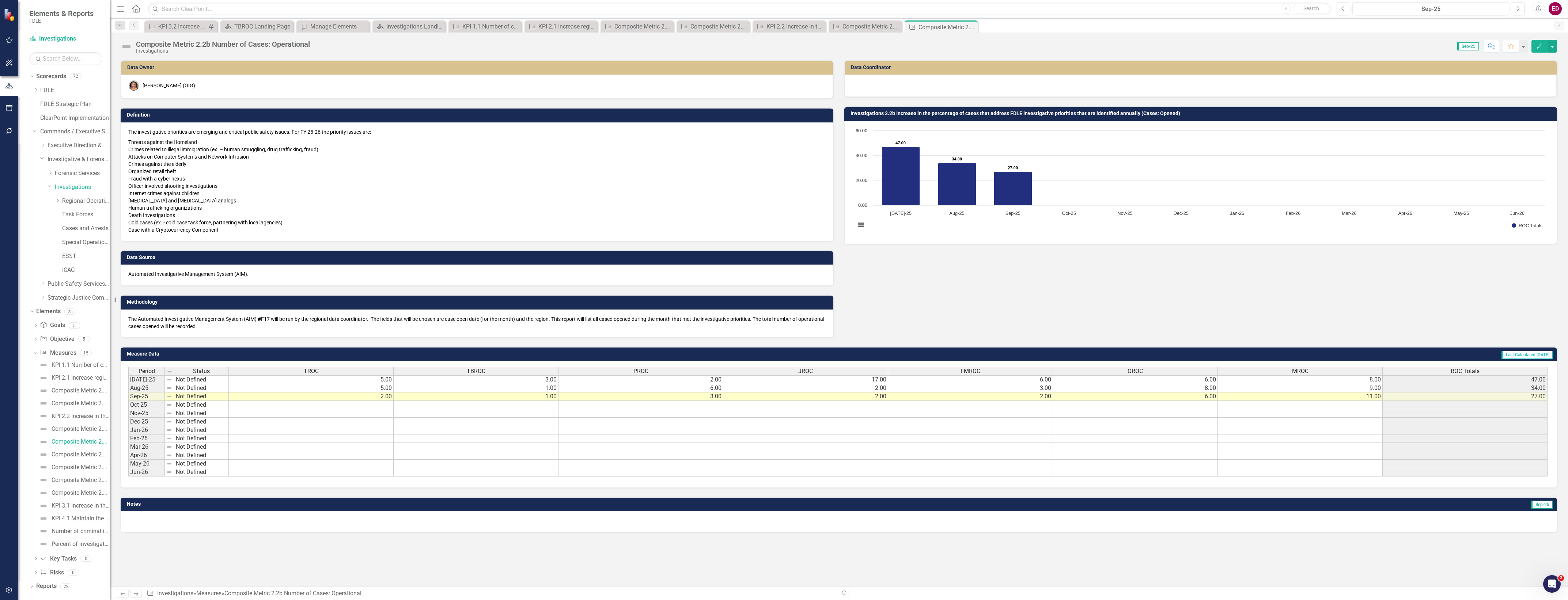
click at [236, 43] on div "Composite Metric 2.2b Number of Cases: Operational" at bounding box center [223, 44] width 174 height 8
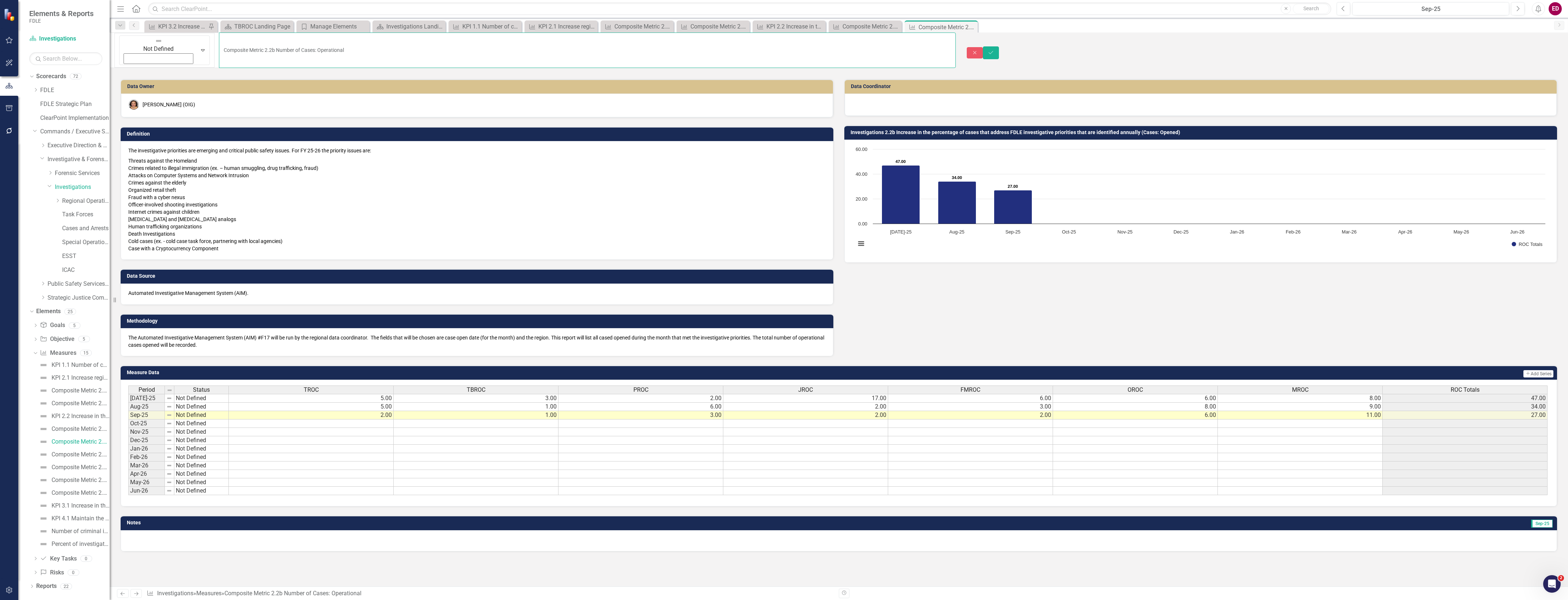
drag, startPoint x: 346, startPoint y: 40, endPoint x: 119, endPoint y: 48, distance: 227.1
click at [119, 48] on div "Not Defined Expand Composite Metric 2.2b Number of Cases: Operational" at bounding box center [533, 52] width 846 height 41
click at [983, 47] on button "Close" at bounding box center [975, 52] width 16 height 12
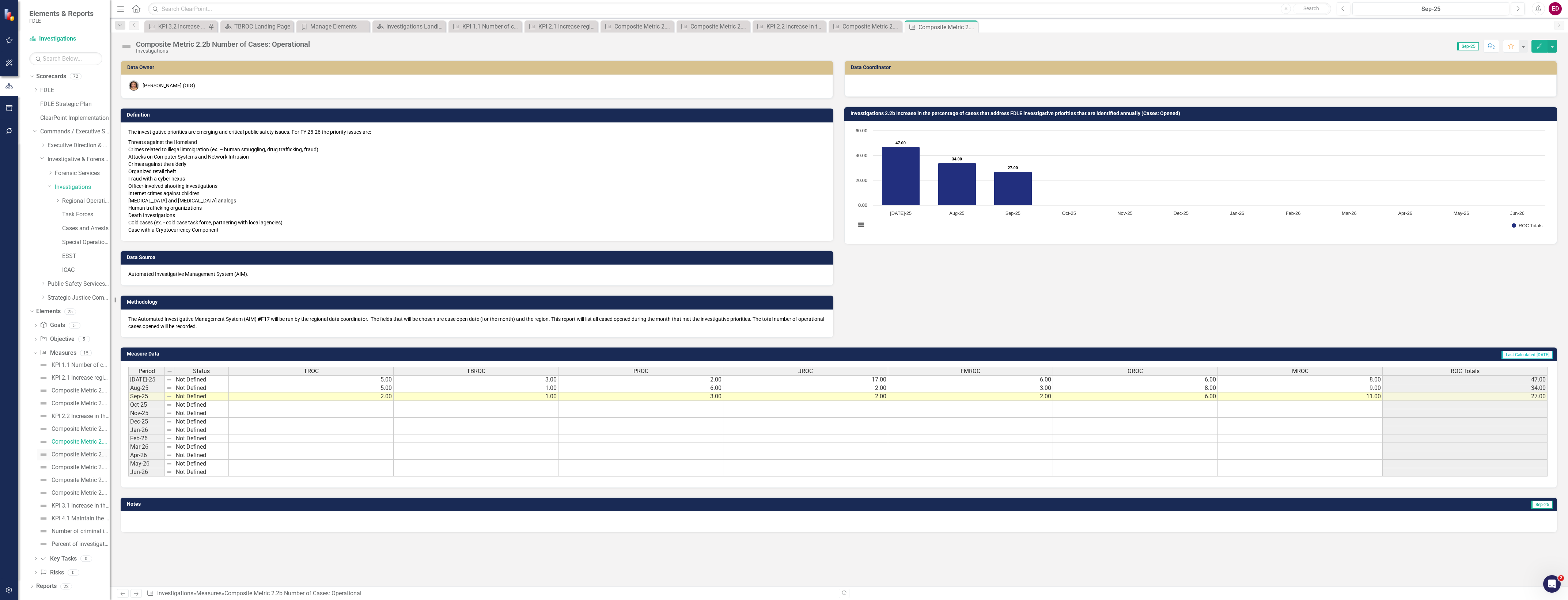
click at [103, 457] on div "Composite Metric 2.2c Number of Cases: Special Programs/Assists" at bounding box center [80, 455] width 58 height 7
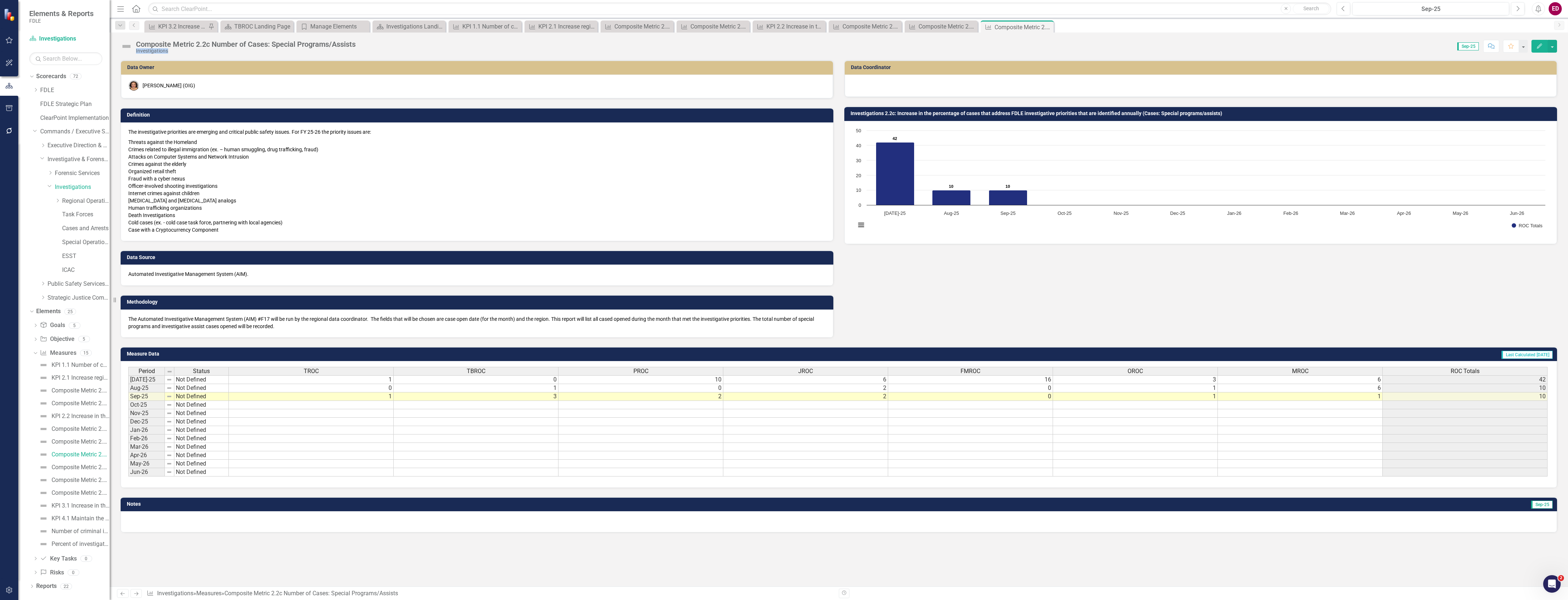
drag, startPoint x: 359, startPoint y: 37, endPoint x: 363, endPoint y: 47, distance: 10.8
click at [363, 47] on div "Composite Metric 2.2c Number of Cases: Special Programs/Assists Investigations …" at bounding box center [839, 43] width 1458 height 22
click at [362, 44] on div "Score: 0.00 Sep-25 Completed Comment Favorite Edit" at bounding box center [958, 46] width 1198 height 12
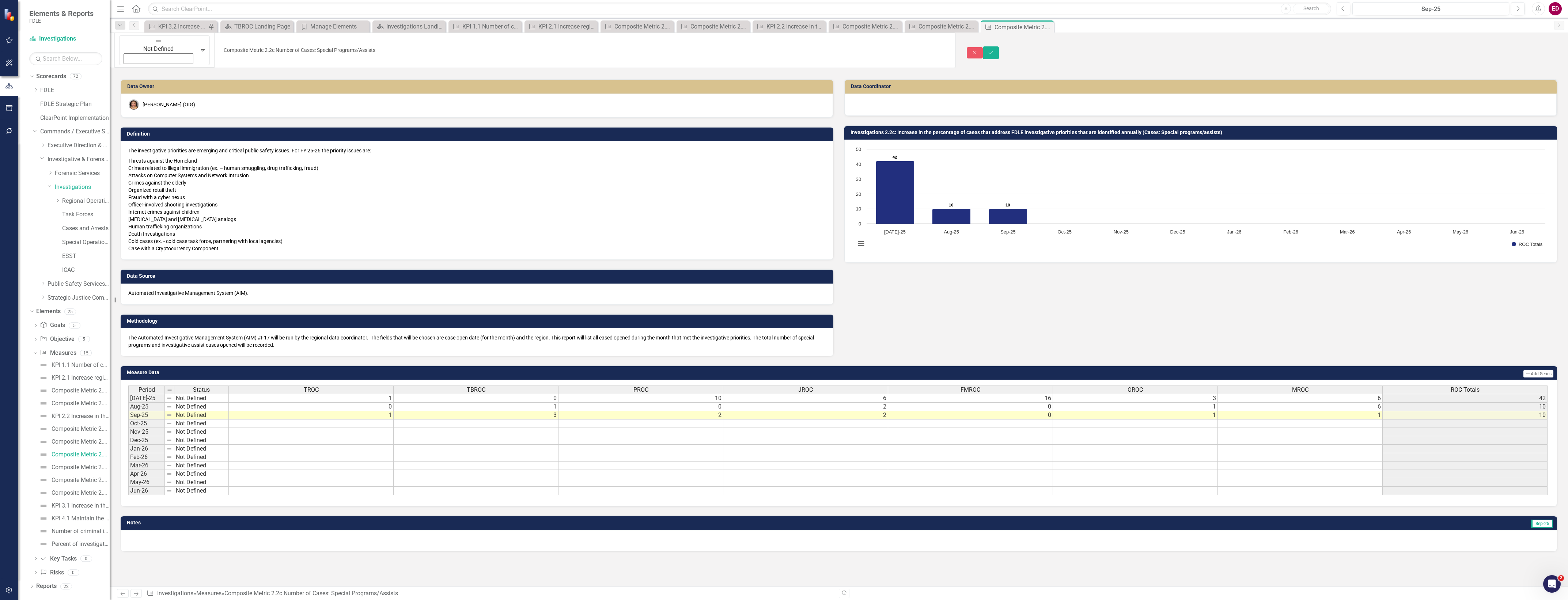
drag, startPoint x: 357, startPoint y: 43, endPoint x: 183, endPoint y: 48, distance: 174.1
click at [219, 46] on input "Composite Metric 2.2c Number of Cases: Special Programs/Assists" at bounding box center [587, 50] width 737 height 35
click at [983, 47] on button "Close" at bounding box center [975, 52] width 16 height 12
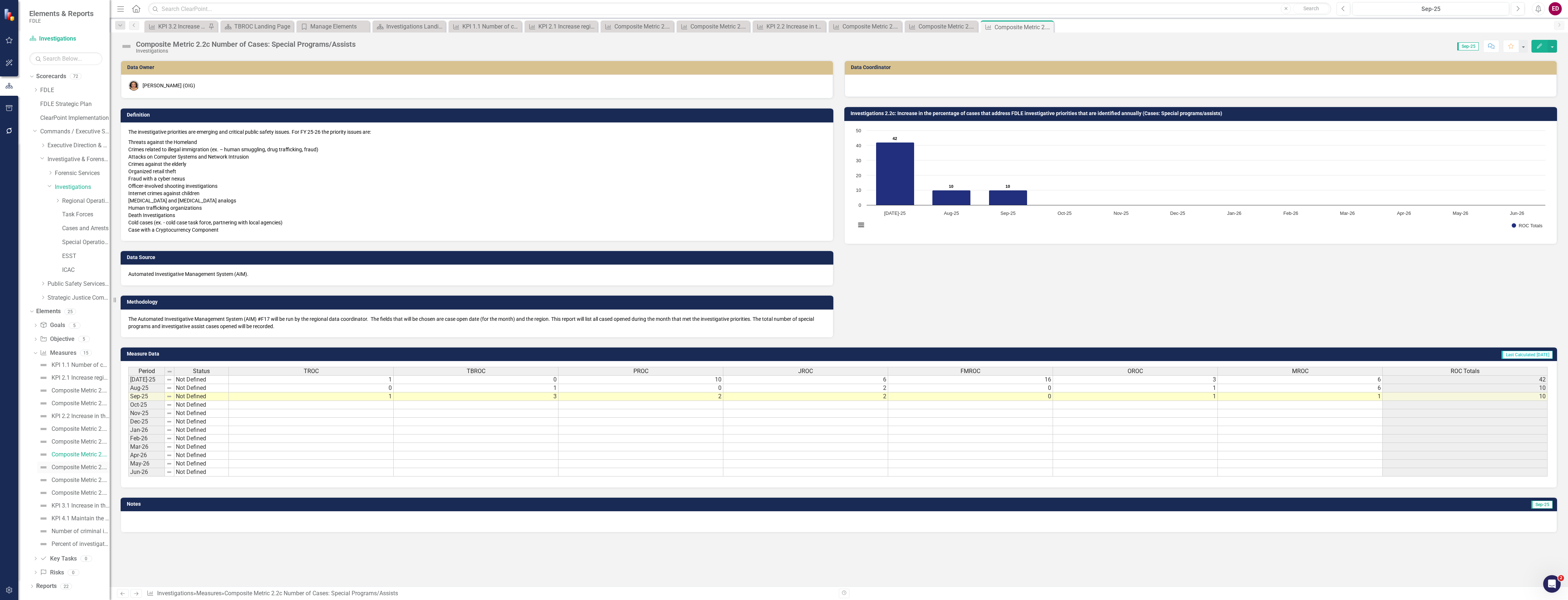
click at [92, 473] on link "Composite Metric 2.2d Number of Hours: Intelligence" at bounding box center [73, 467] width 72 height 12
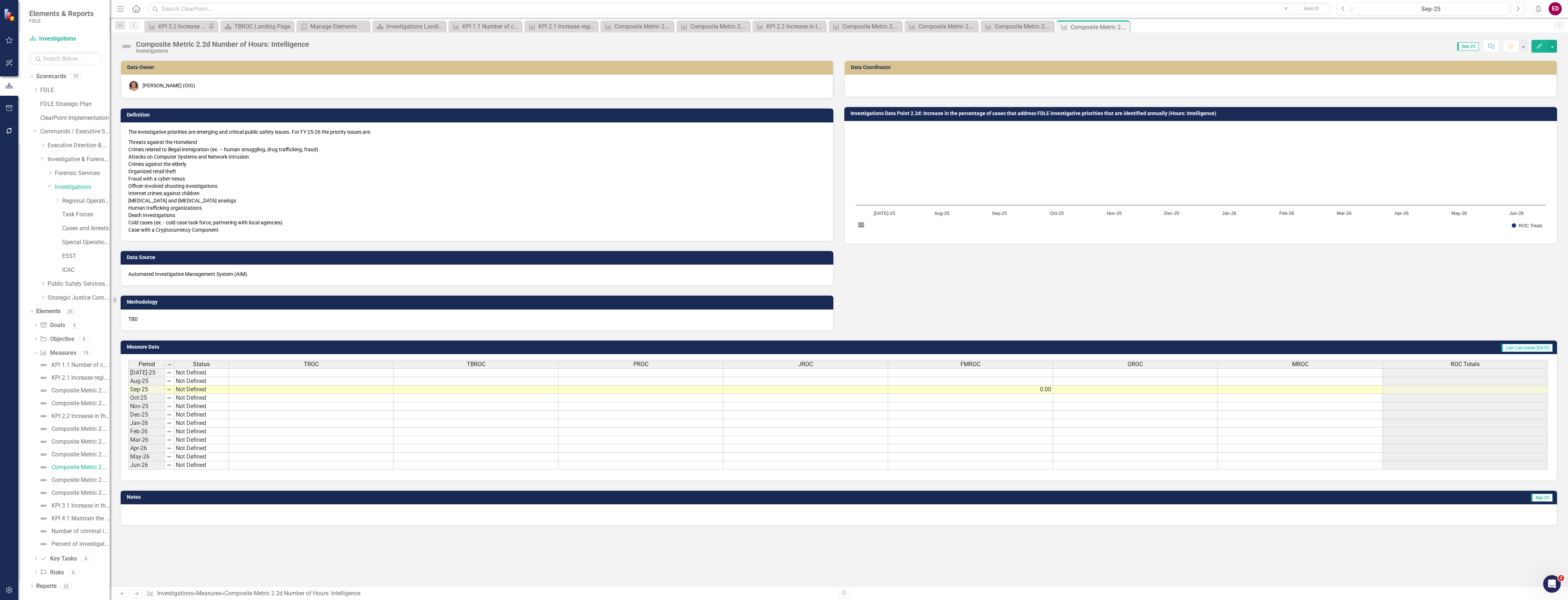
click at [322, 41] on div "Score: 0.00 Sep-25 Completed Comment Favorite Edit" at bounding box center [935, 46] width 1244 height 12
click at [288, 39] on div "Composite Metric 2.2d Number of Hours: Intelligence Investigations Score: 0.00 …" at bounding box center [839, 43] width 1458 height 22
click at [293, 44] on div "Composite Metric 2.2d Number of Hours: Intelligence" at bounding box center [222, 44] width 173 height 8
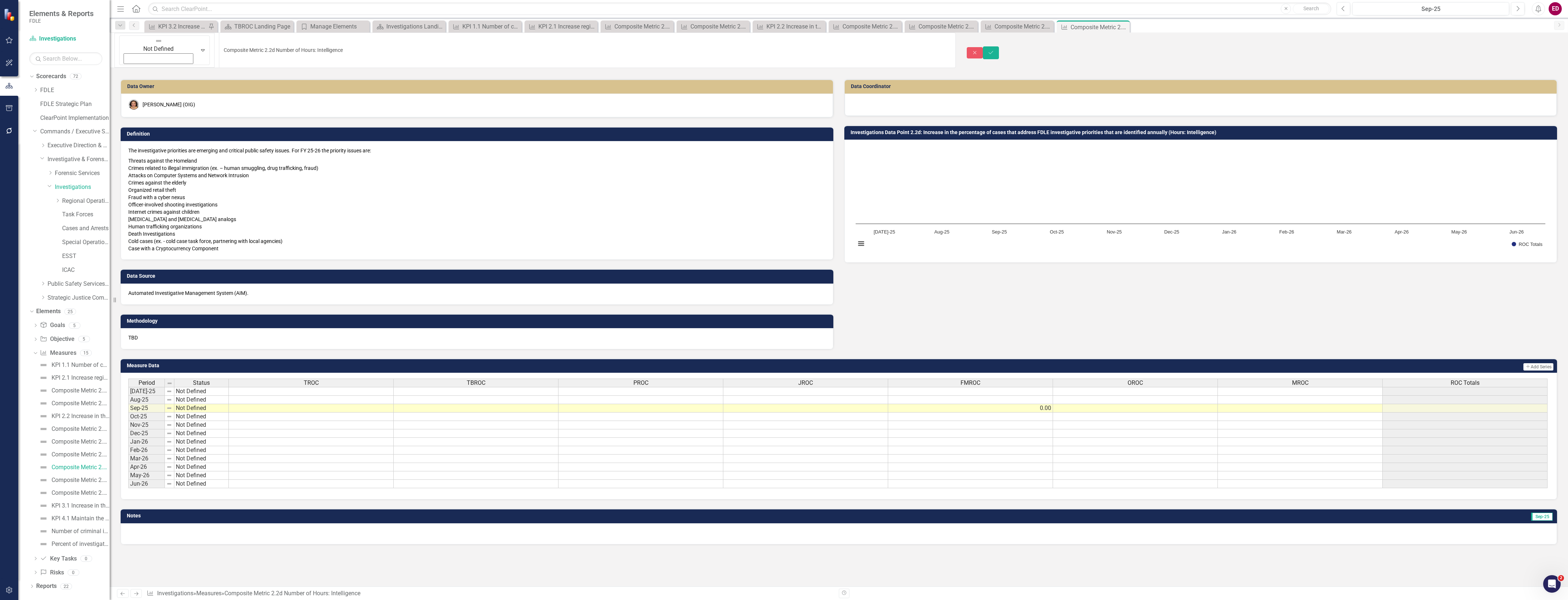
click at [293, 44] on input "Composite Metric 2.2d Number of Hours: Intelligence" at bounding box center [587, 50] width 737 height 35
click at [74, 483] on div "Composite Metric 2.2e Number of Hours: Operational" at bounding box center [80, 480] width 58 height 7
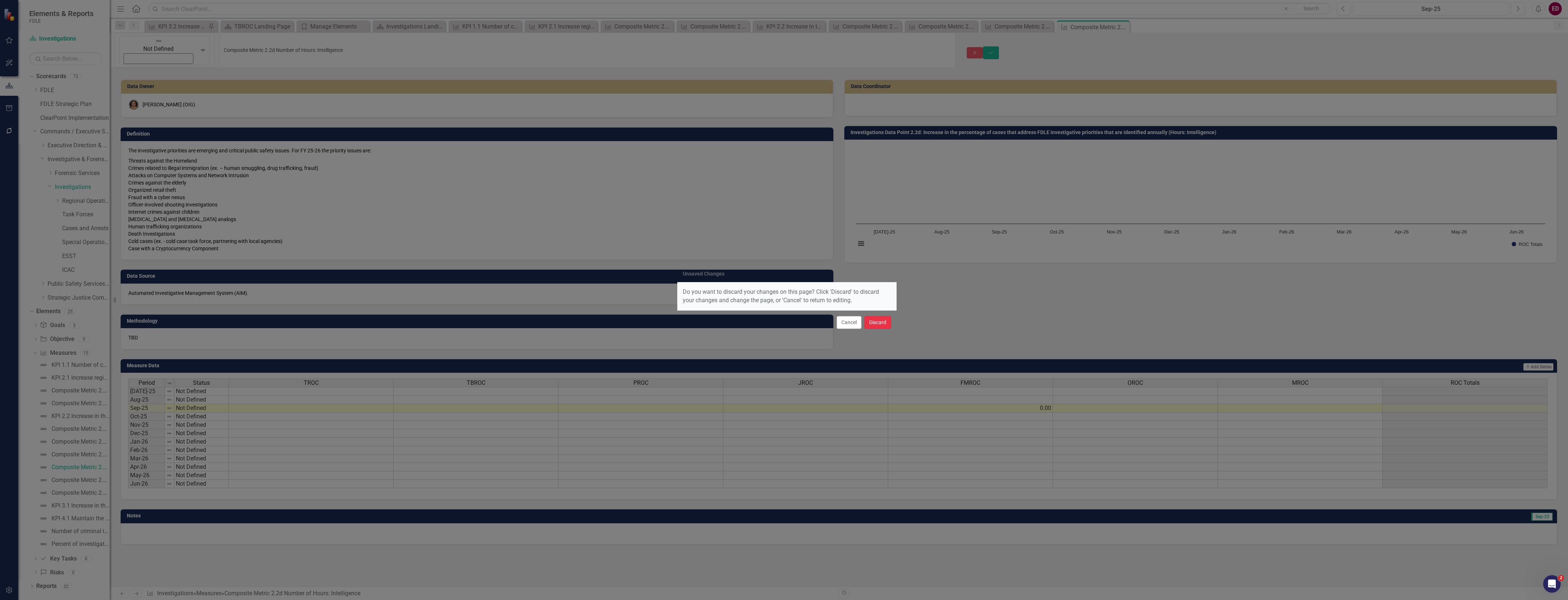
click at [876, 324] on button "Discard" at bounding box center [878, 322] width 27 height 13
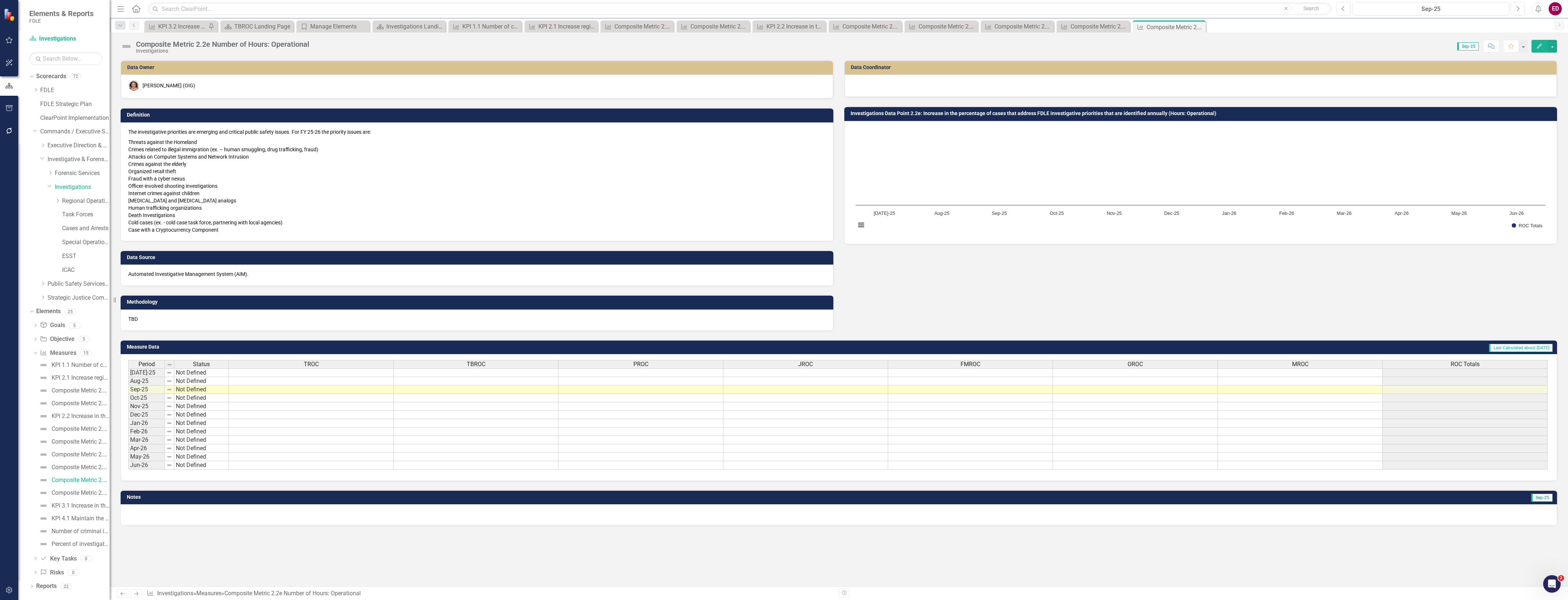
click at [321, 46] on div "Score: 0.00 Sep-25 Completed Comment Favorite Edit" at bounding box center [935, 46] width 1244 height 12
drag, startPoint x: 321, startPoint y: 46, endPoint x: 305, endPoint y: 43, distance: 16.3
click at [305, 43] on div "Composite Metric 2.2e Number of Hours: Operational" at bounding box center [222, 44] width 173 height 8
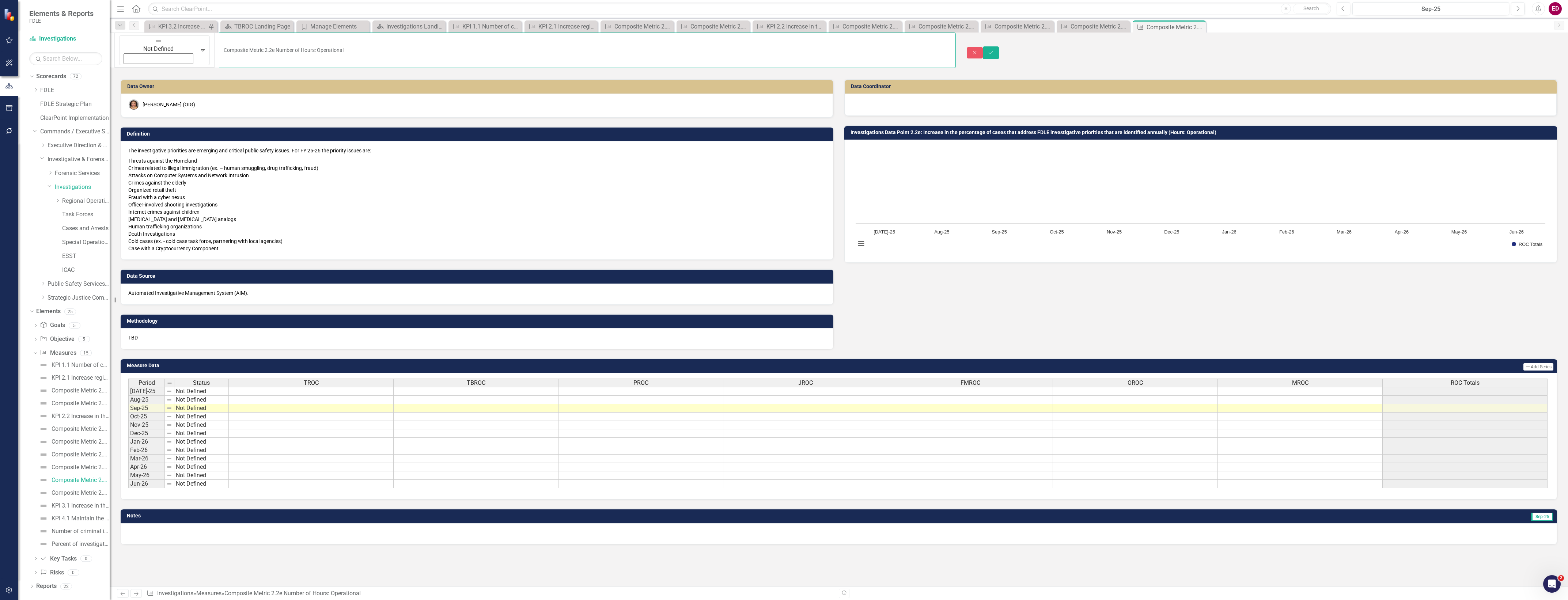
drag, startPoint x: 329, startPoint y: 41, endPoint x: -2, endPoint y: 1, distance: 333.4
click at [0, 1] on html "Elements & Reports FDLE Scorecard Investigations Search Dropdown Scorecards 72 …" at bounding box center [784, 300] width 1568 height 600
click at [74, 498] on link "Composite Metric 2.2f Number of Hours: Special Programs/Assists" at bounding box center [73, 492] width 72 height 12
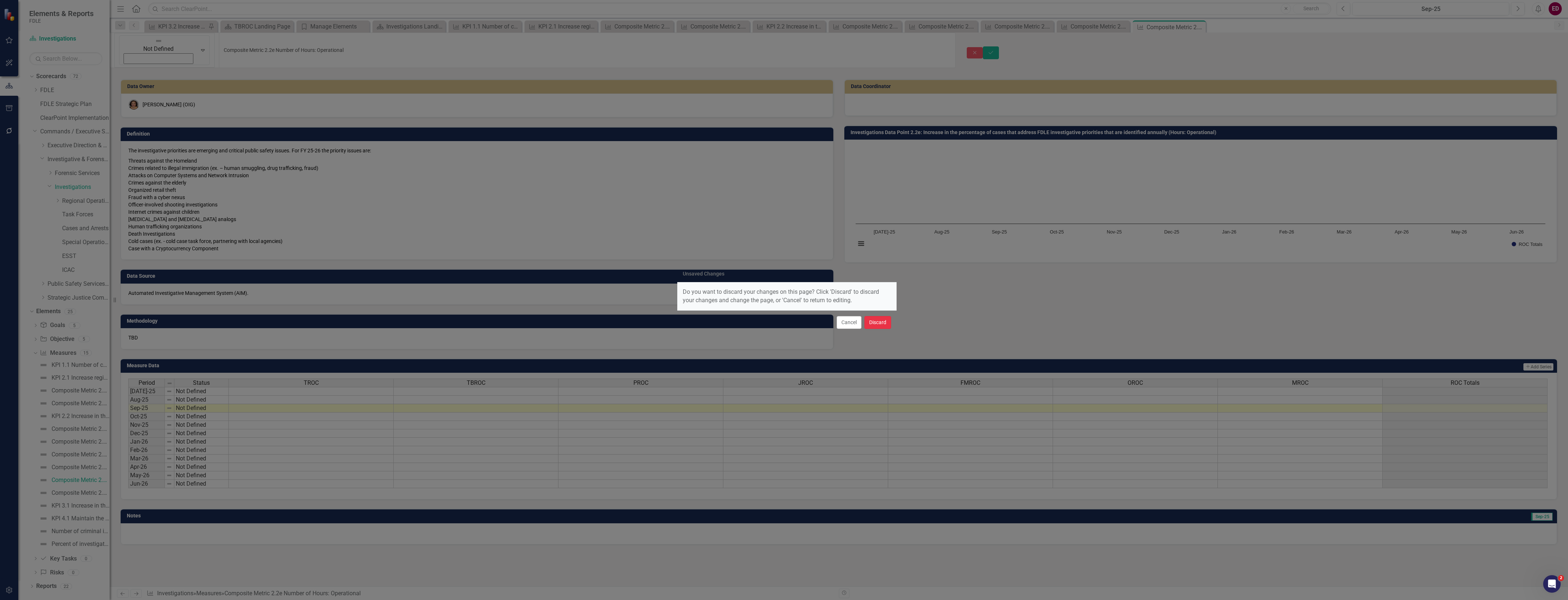
click at [884, 323] on button "Discard" at bounding box center [878, 322] width 27 height 13
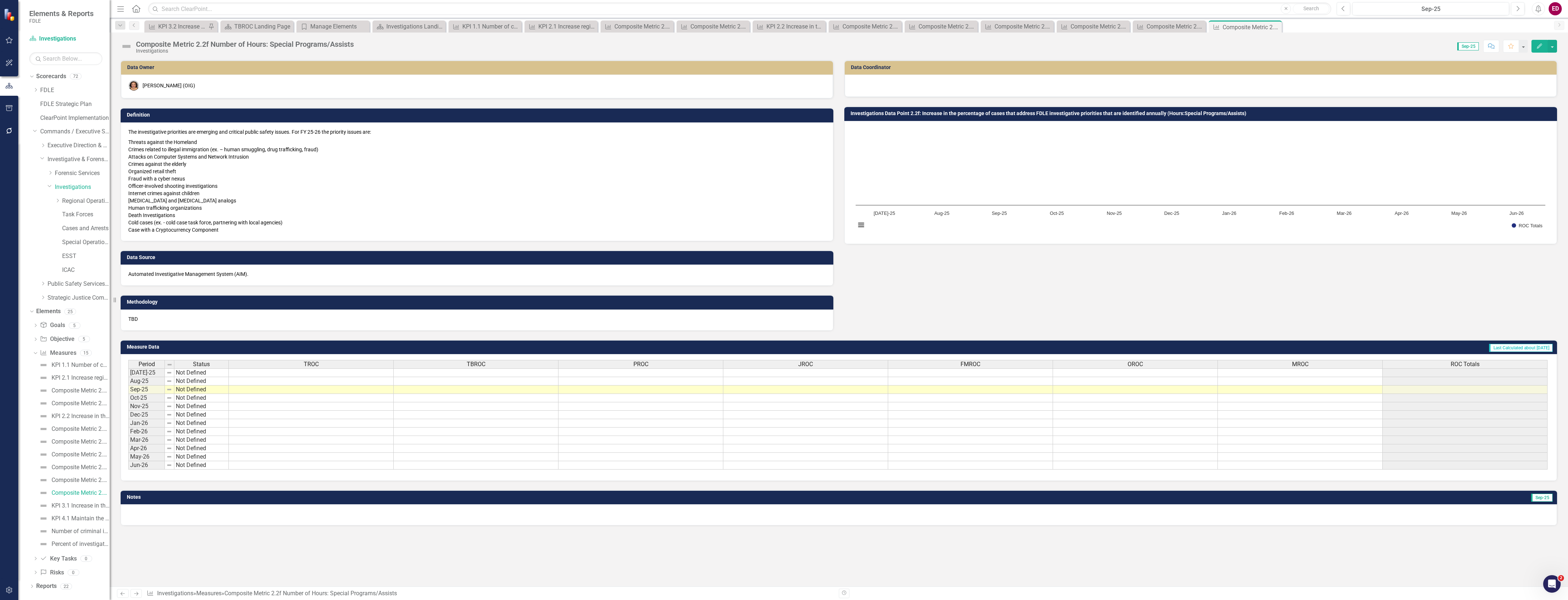
click at [346, 49] on div "Investigations" at bounding box center [245, 51] width 218 height 5
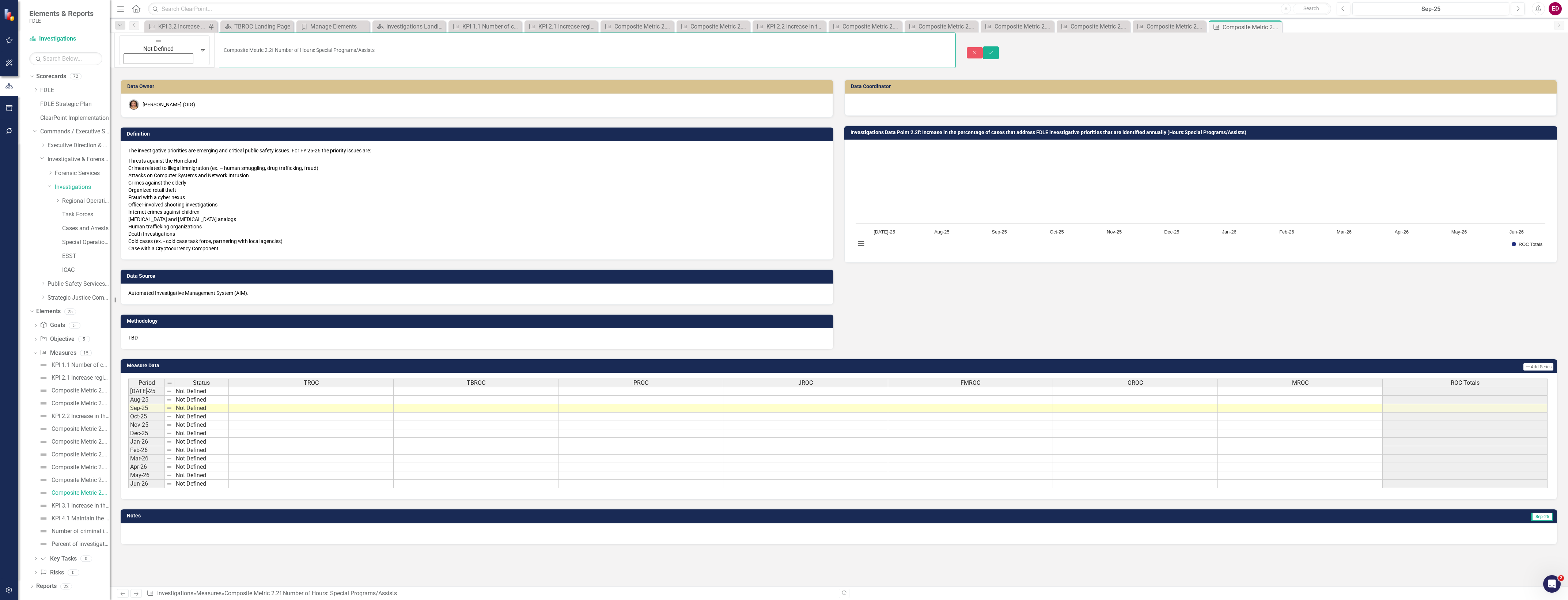
drag, startPoint x: 402, startPoint y: 46, endPoint x: 77, endPoint y: 49, distance: 325.0
click at [77, 49] on div "Elements & Reports FDLE Scorecard Investigations Search Dropdown Scorecards 72 …" at bounding box center [784, 300] width 1568 height 600
click at [98, 390] on div "Composite Metric 2.1a Number of Intelligence Coordination Hours" at bounding box center [80, 390] width 58 height 7
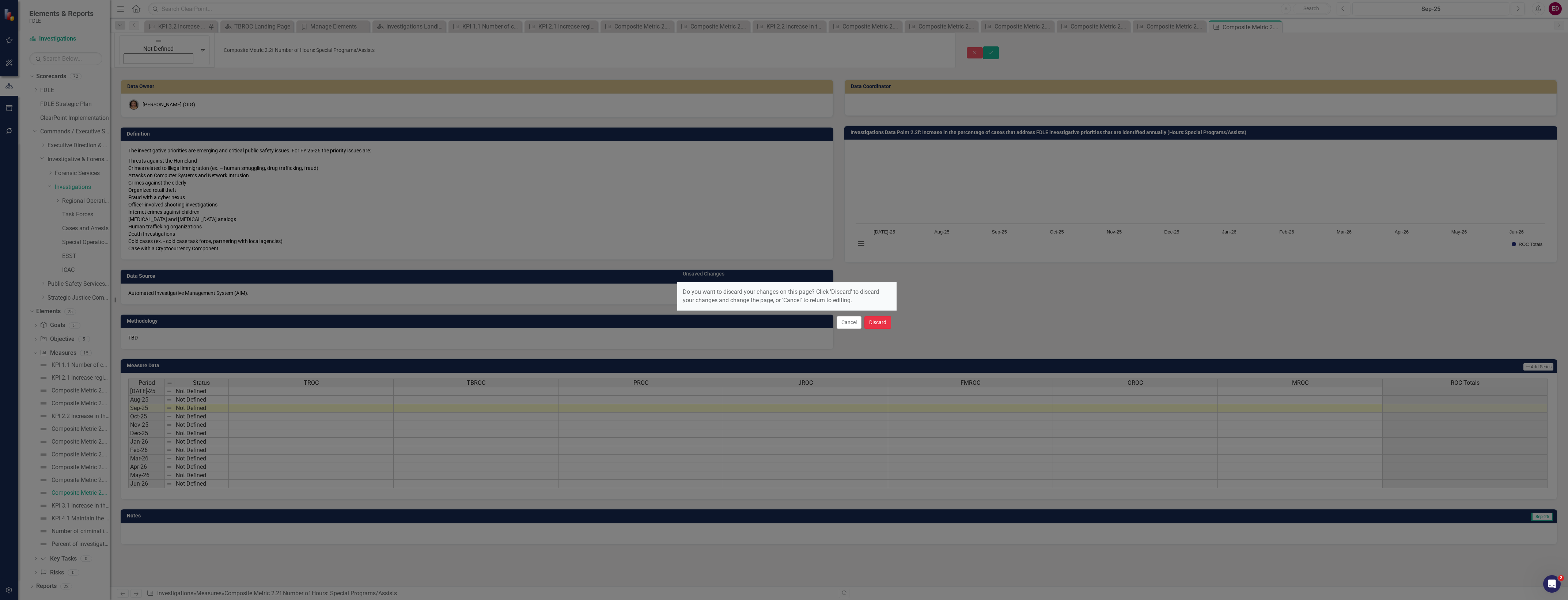
click at [880, 318] on button "Discard" at bounding box center [878, 322] width 27 height 13
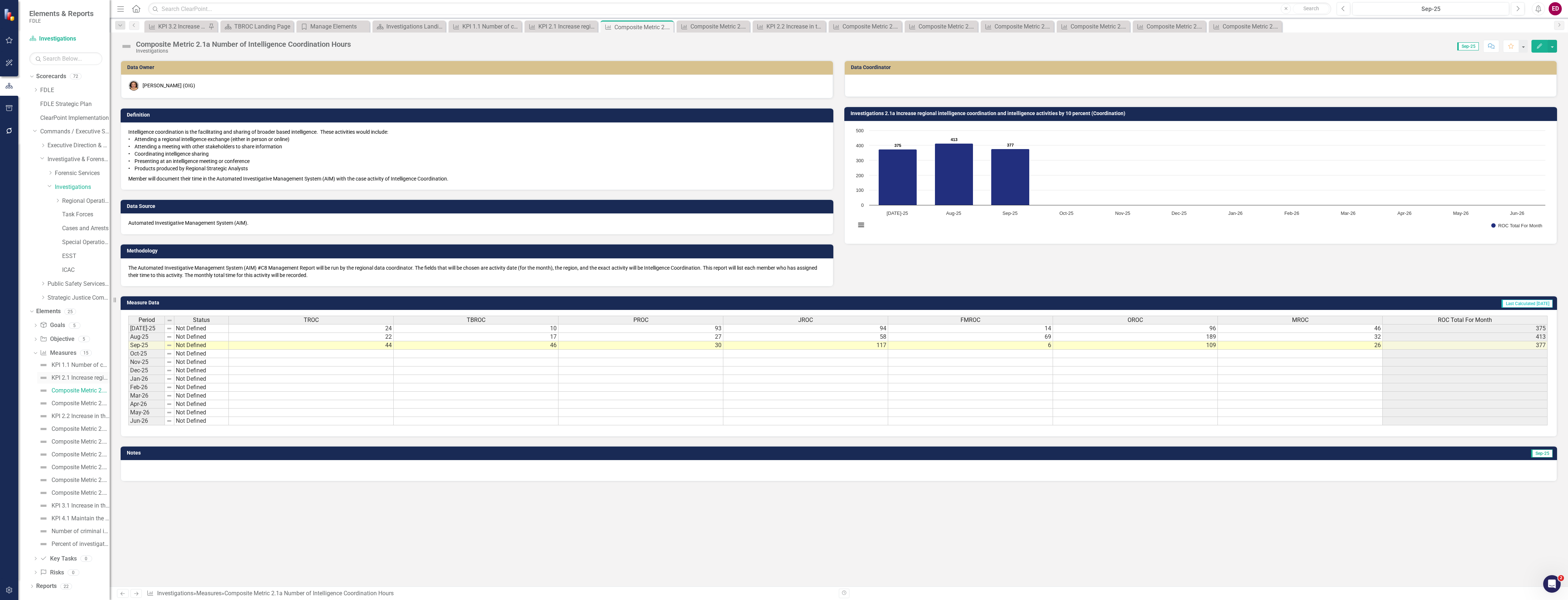
click at [63, 377] on div "KPI 2.1 Increase regional intelligence coordination and intelligence activities…" at bounding box center [80, 377] width 58 height 7
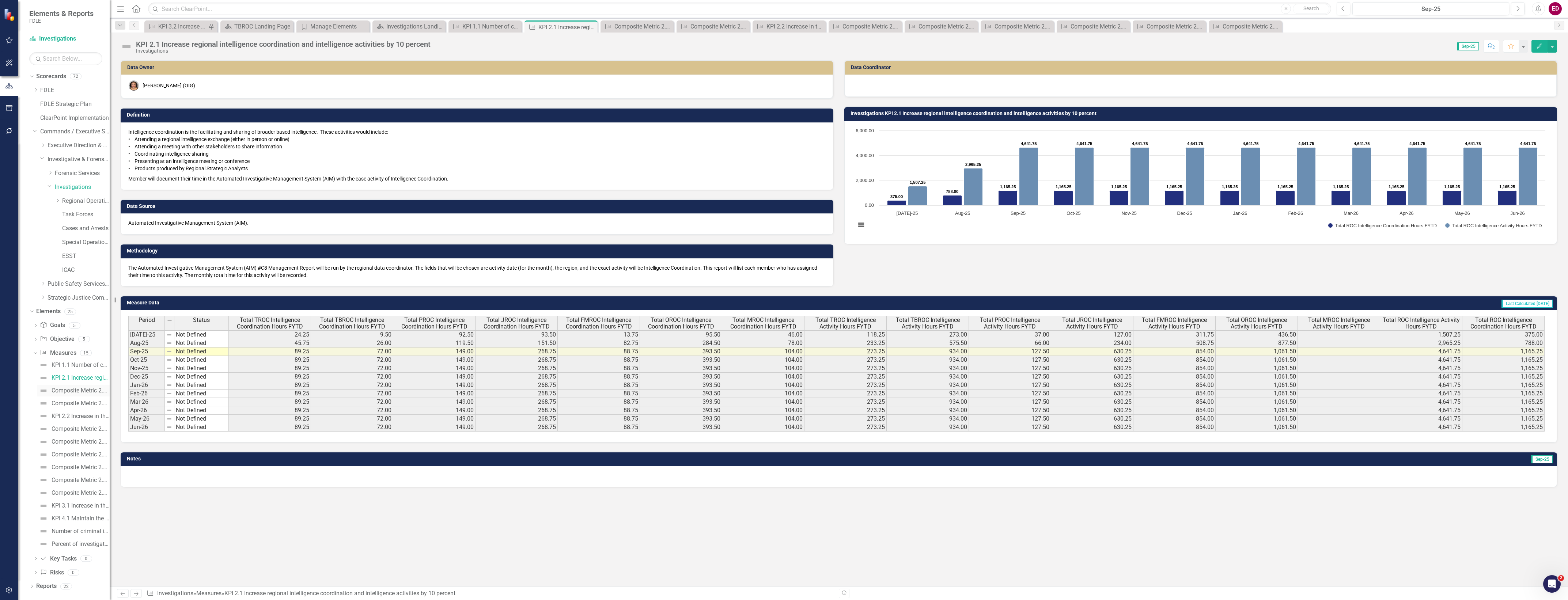
click at [79, 395] on link "Composite Metric 2.1a Number of Intelligence Coordination Hours" at bounding box center [73, 390] width 72 height 12
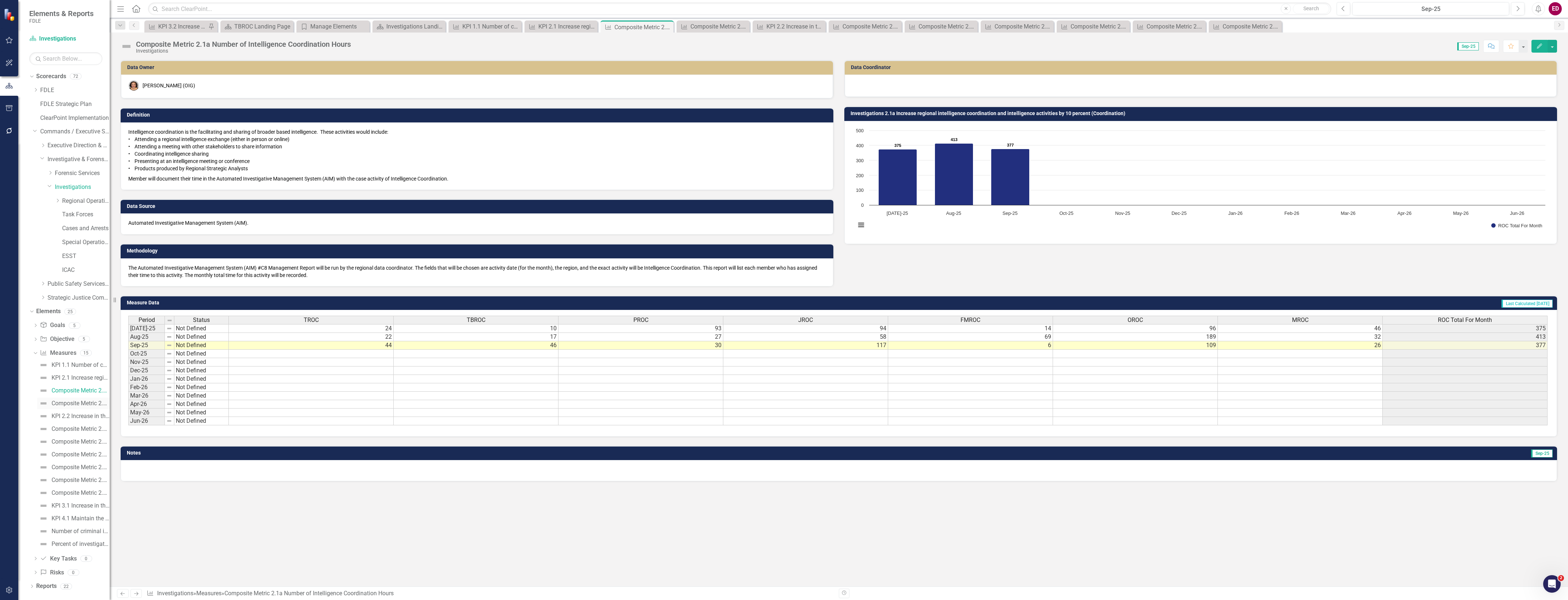
click at [89, 400] on div "Composite Metric 2.1b Number of Intelligence Activities Hours" at bounding box center [80, 403] width 58 height 7
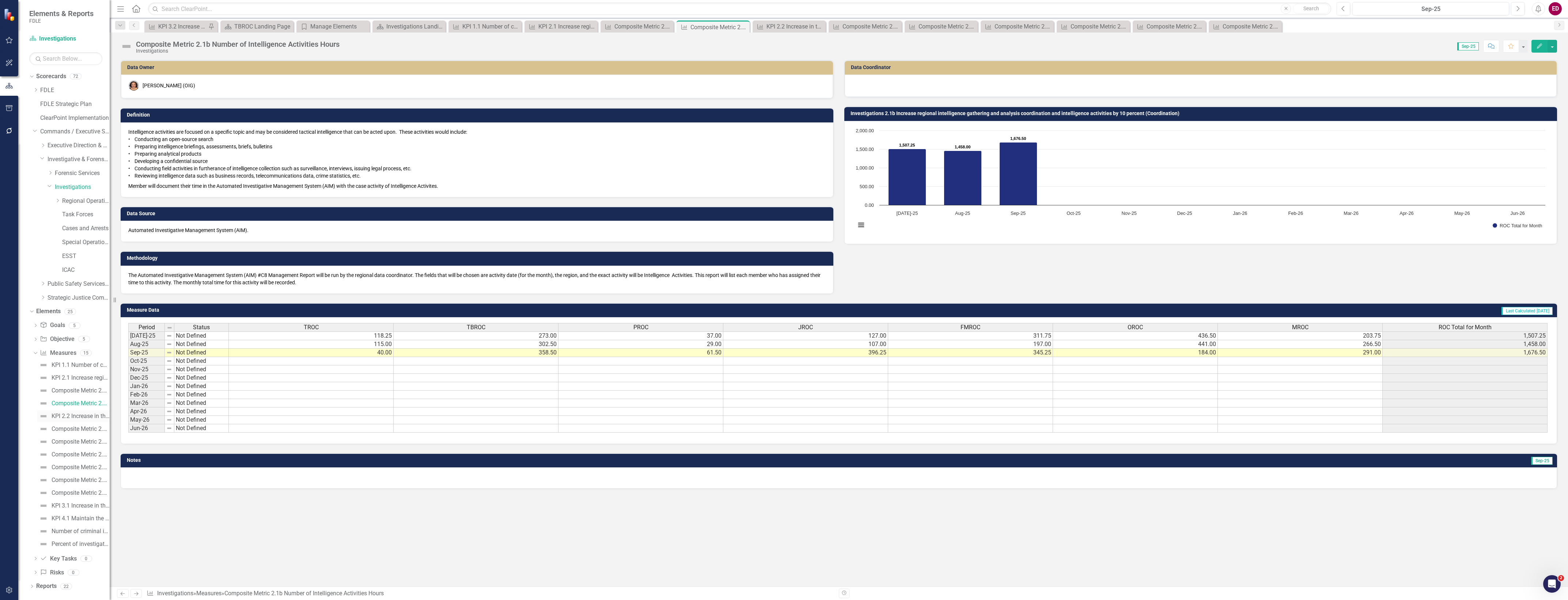
click at [89, 413] on div "KPI 2.2 Increase in the percentage of cases that address FDLE investigative pri…" at bounding box center [80, 416] width 58 height 7
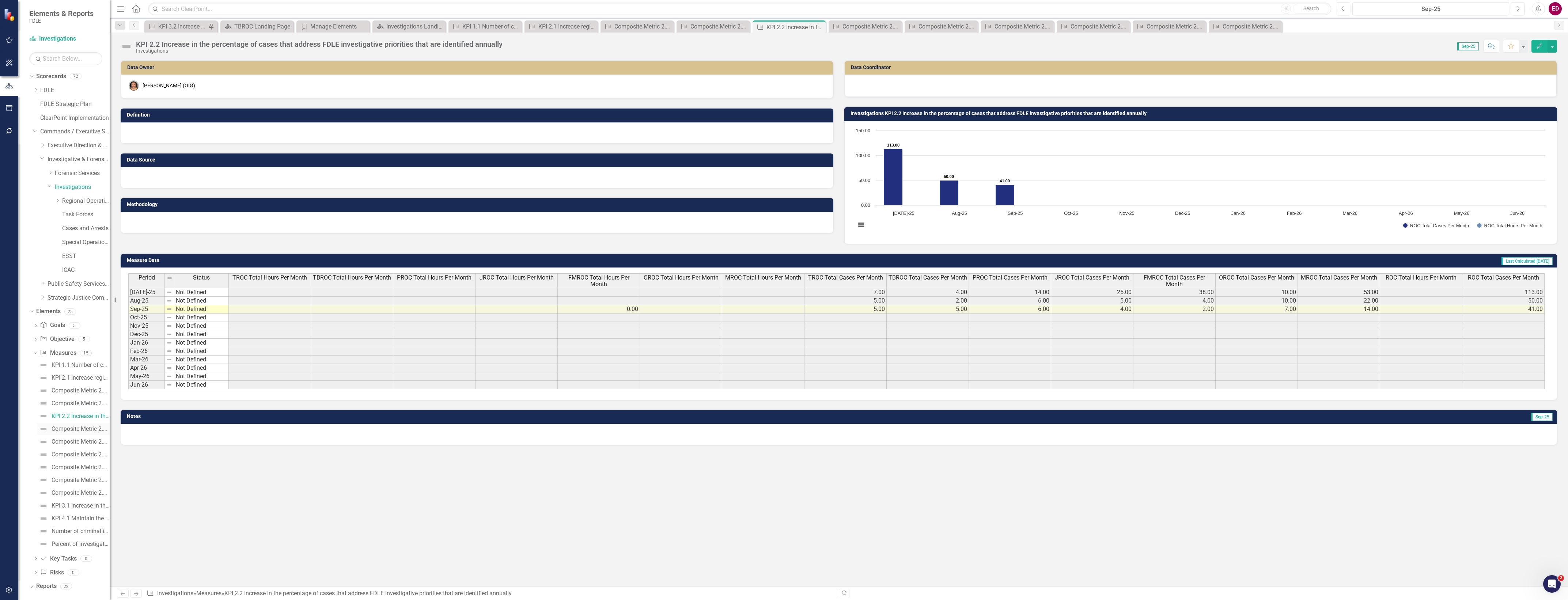
click at [91, 430] on div "Composite Metric 2.2a Number of Cases: Intelligence" at bounding box center [80, 429] width 58 height 7
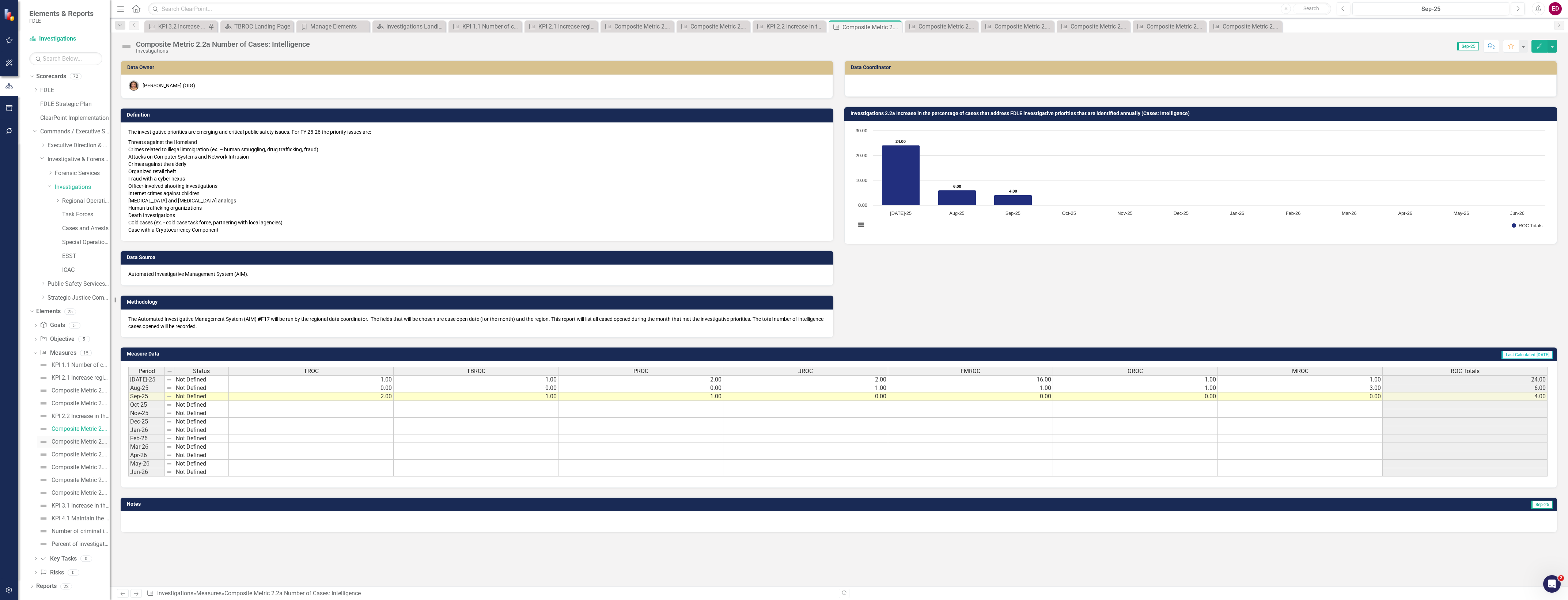
click at [87, 446] on link "Composite Metric 2.2b Number of Cases: Operational" at bounding box center [73, 441] width 72 height 12
click at [85, 456] on div "Composite Metric 2.2c Number of Cases: Special Programs/Assists" at bounding box center [80, 455] width 58 height 7
click at [86, 467] on div "Composite Metric 2.2d Number of Hours: Intelligence" at bounding box center [80, 467] width 58 height 7
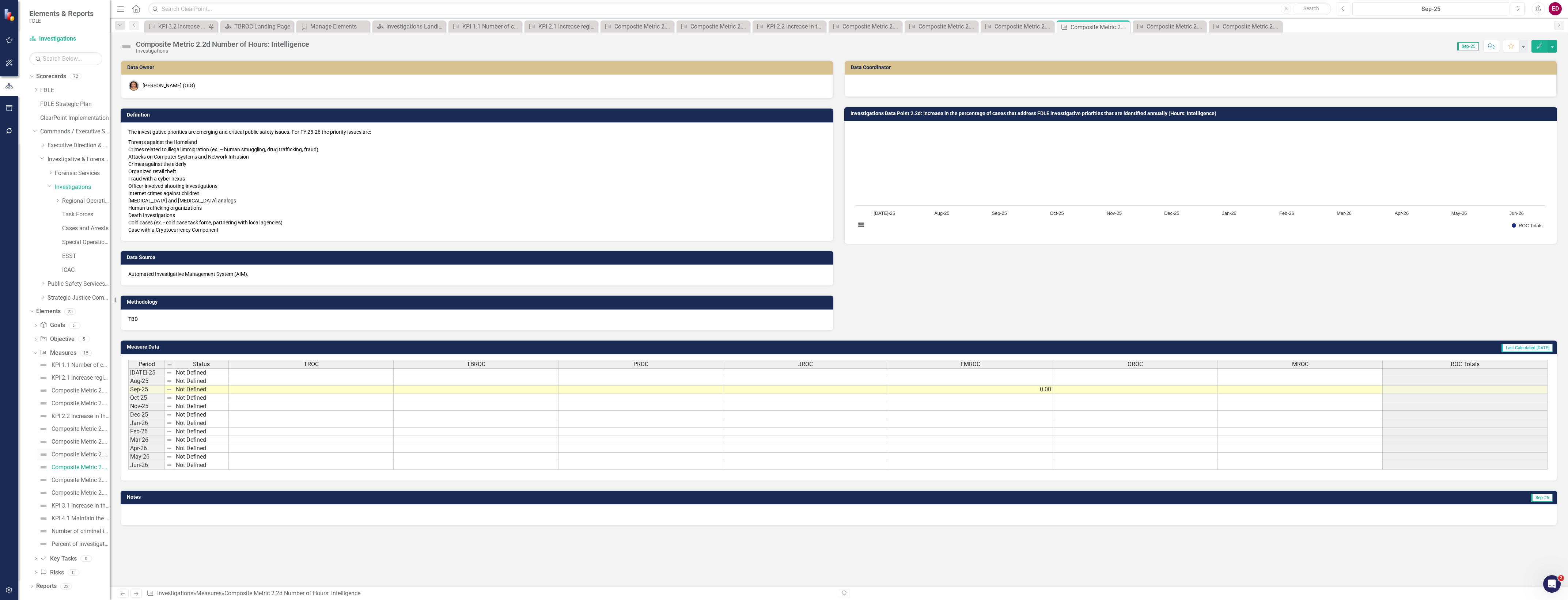
click at [86, 458] on link "Composite Metric 2.2c Number of Cases: Special Programs/Assists" at bounding box center [73, 454] width 72 height 12
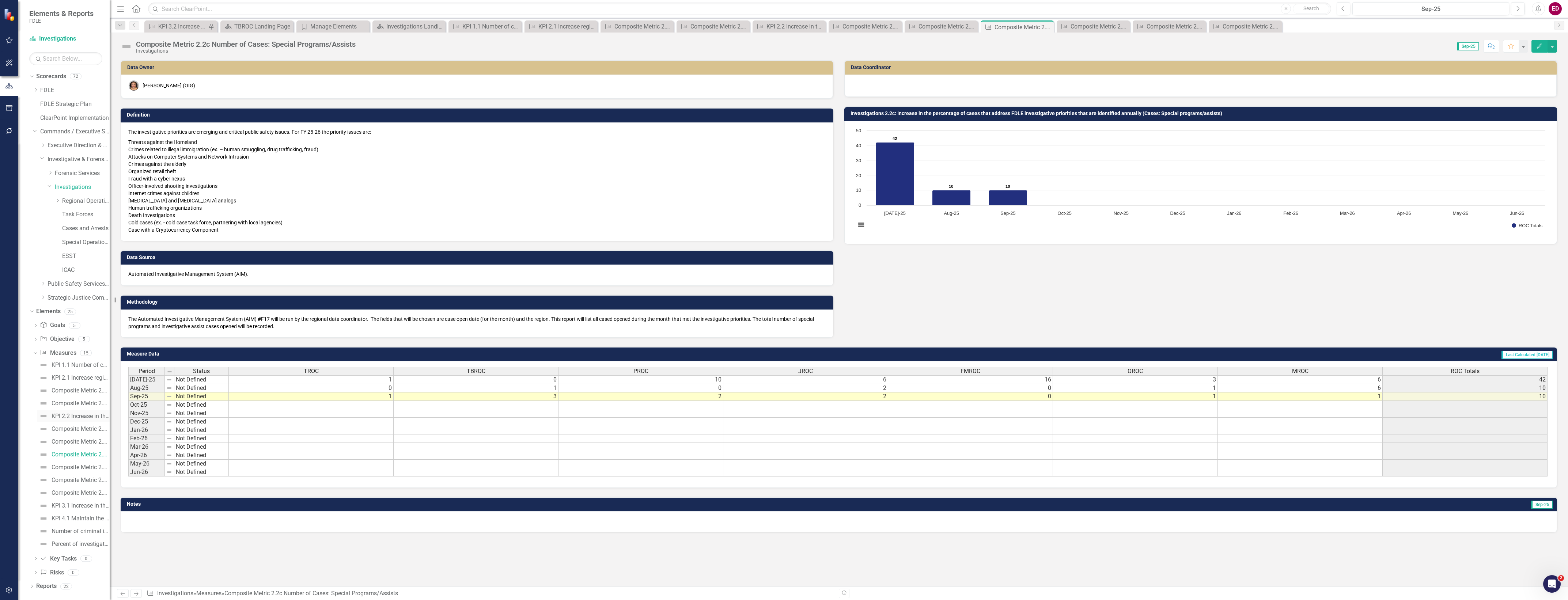
click at [76, 414] on div "KPI 2.2 Increase in the percentage of cases that address FDLE investigative pri…" at bounding box center [80, 416] width 58 height 7
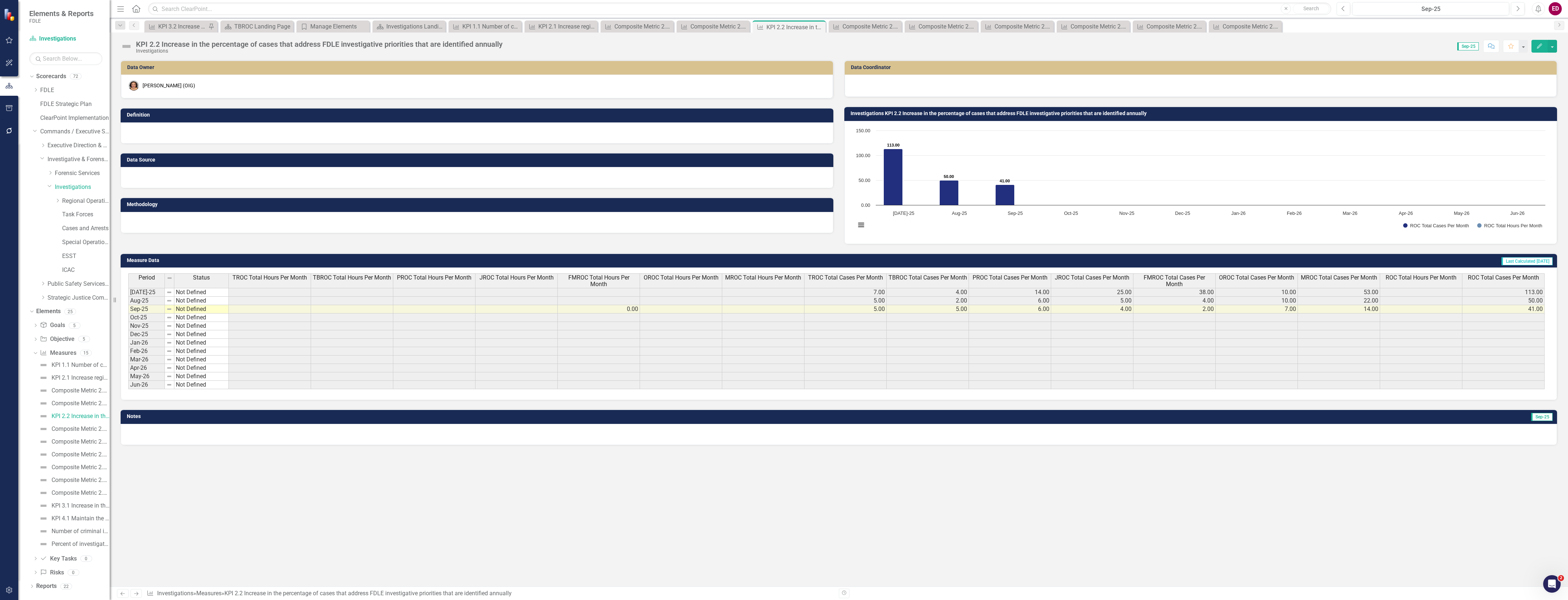
click at [231, 127] on div at bounding box center [477, 133] width 713 height 21
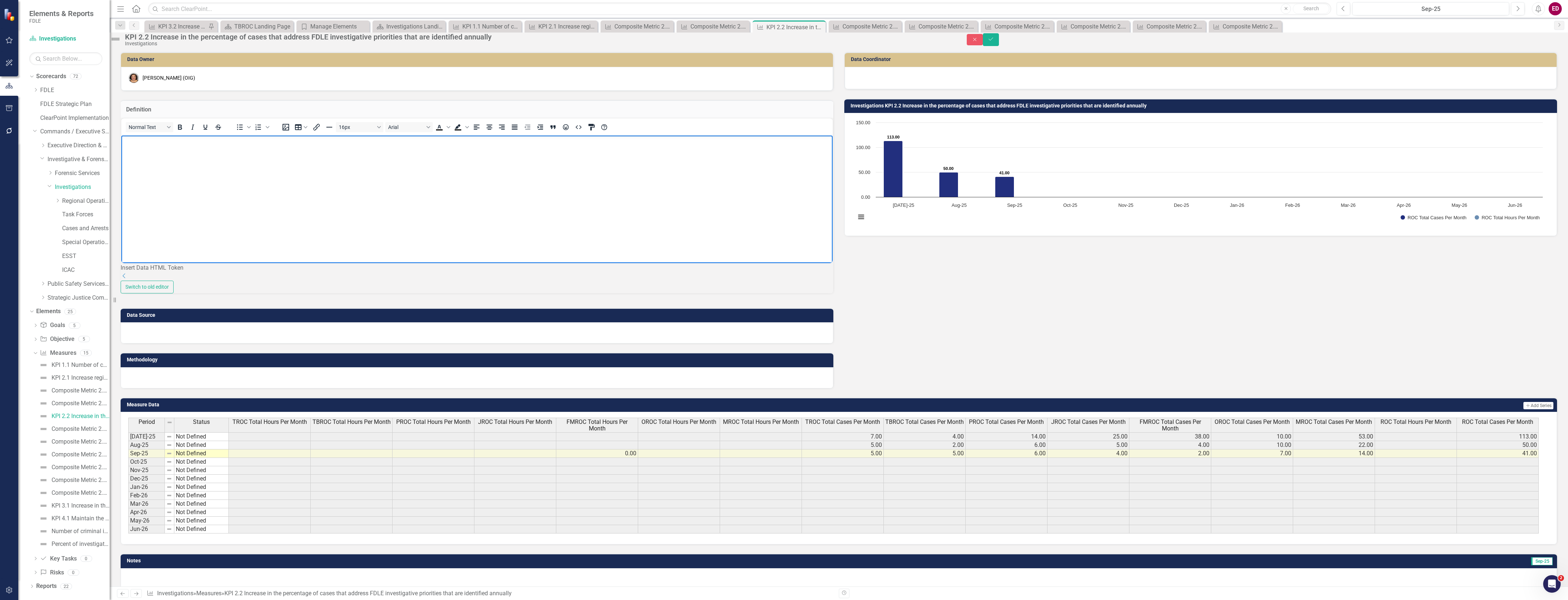
click at [452, 211] on body "Rich Text Area. Press ALT-0 for help." at bounding box center [477, 190] width 712 height 110
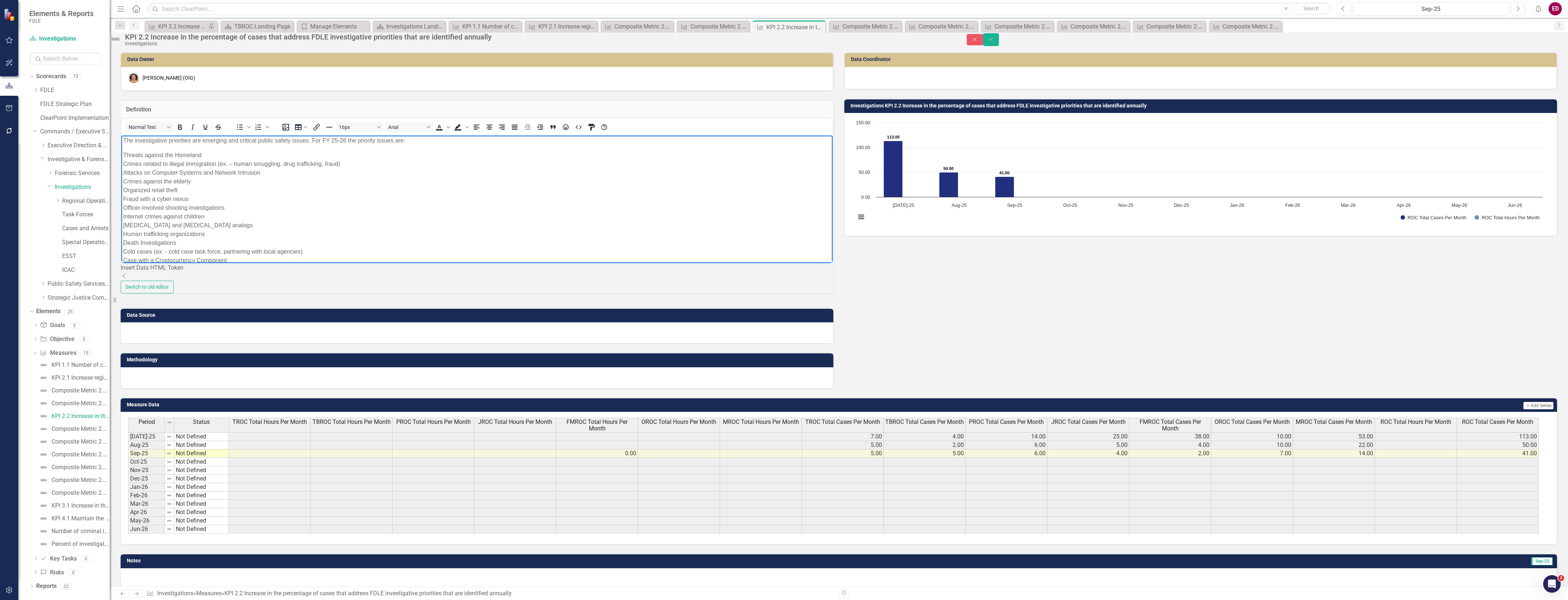
click at [432, 343] on div at bounding box center [477, 333] width 713 height 21
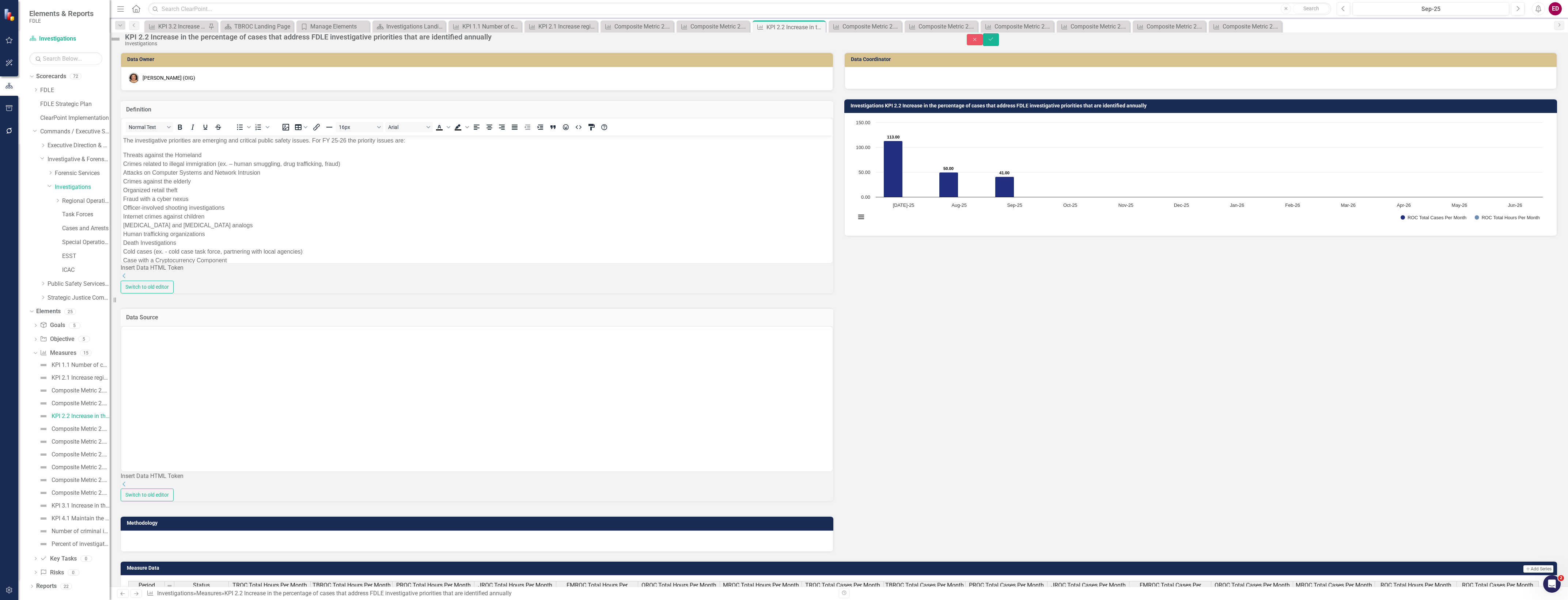
scroll to position [0, 0]
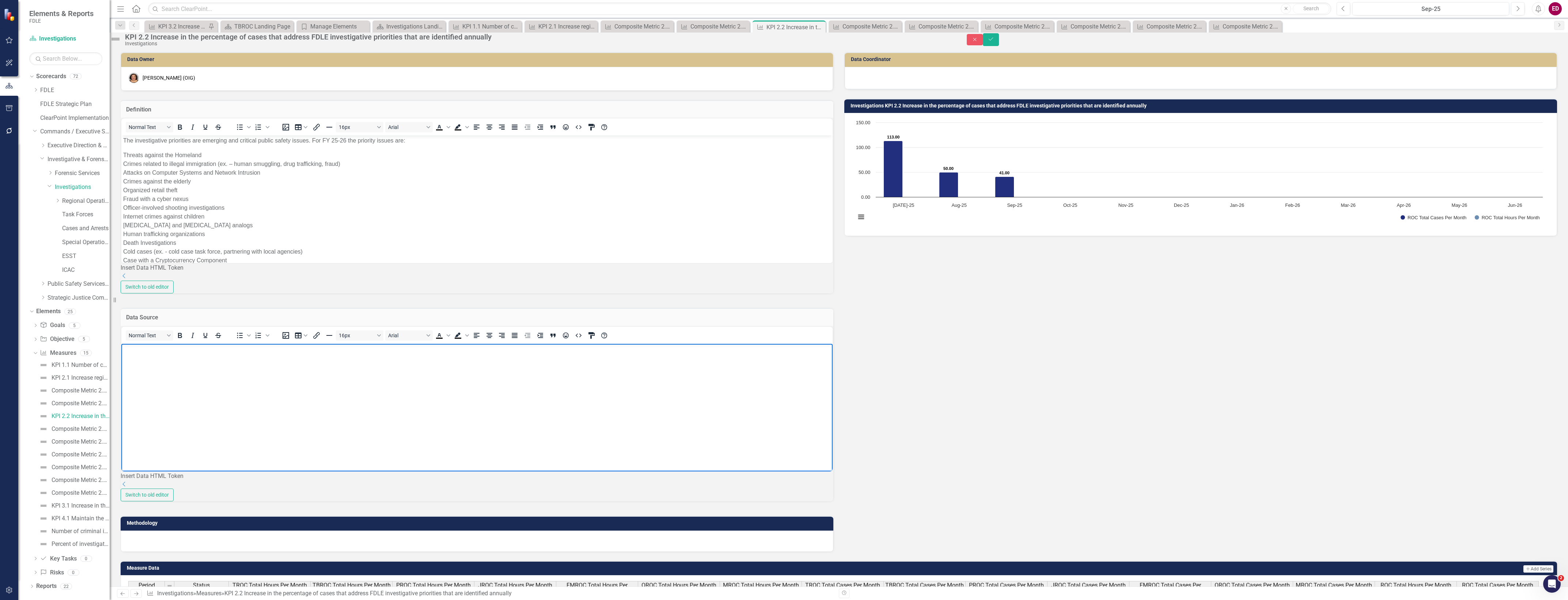
click at [290, 404] on body "Rich Text Area. Press ALT-0 for help." at bounding box center [477, 398] width 712 height 110
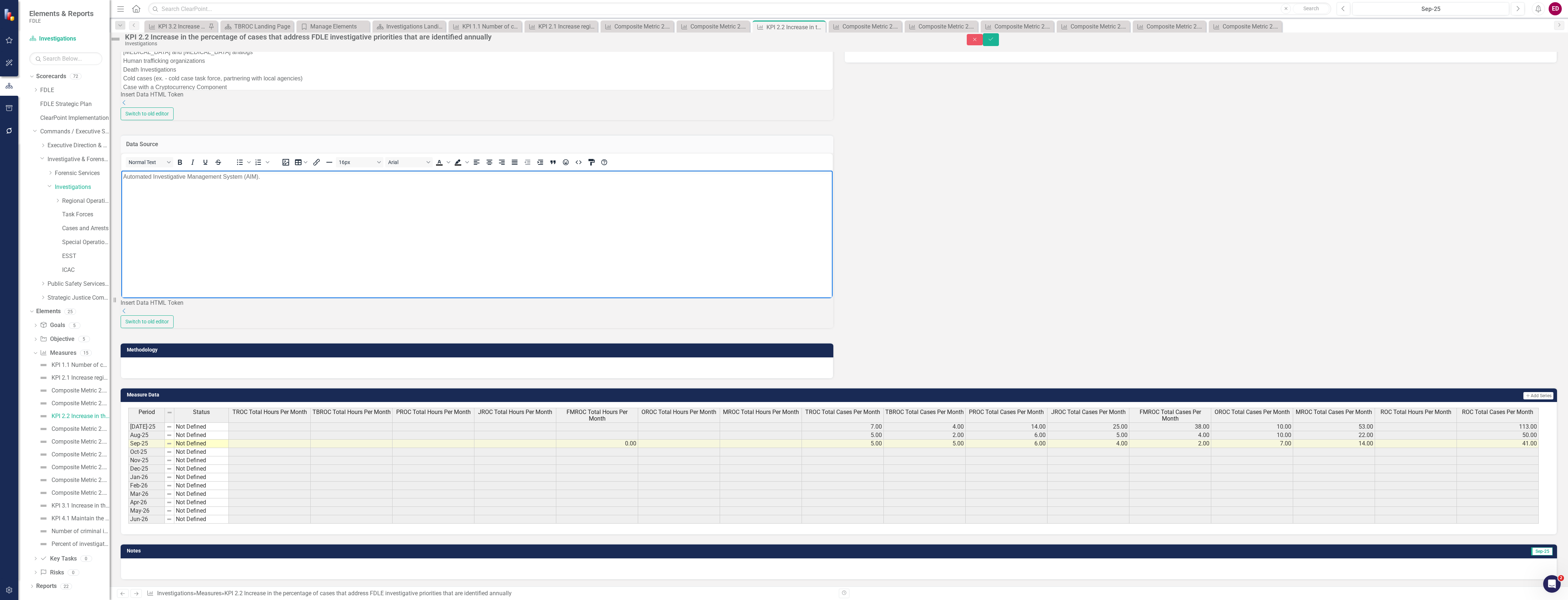
click at [337, 361] on div at bounding box center [477, 368] width 713 height 21
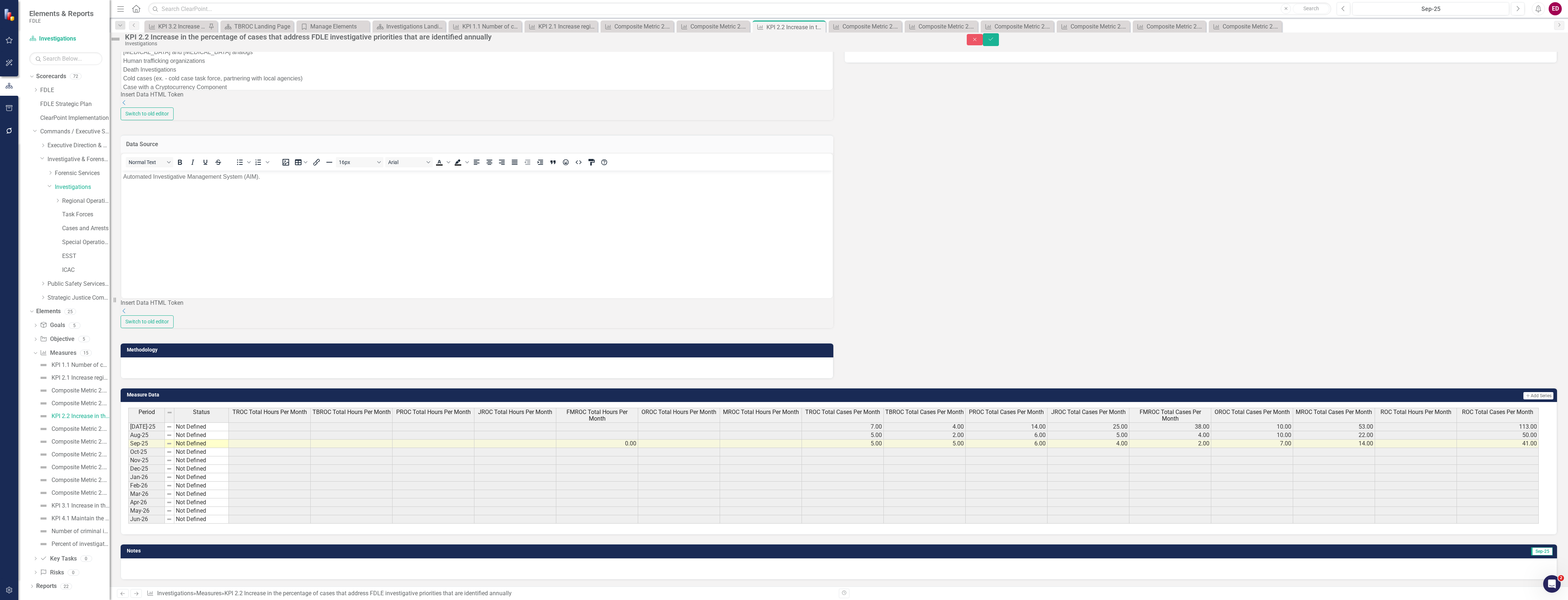
click at [337, 361] on div at bounding box center [477, 368] width 713 height 21
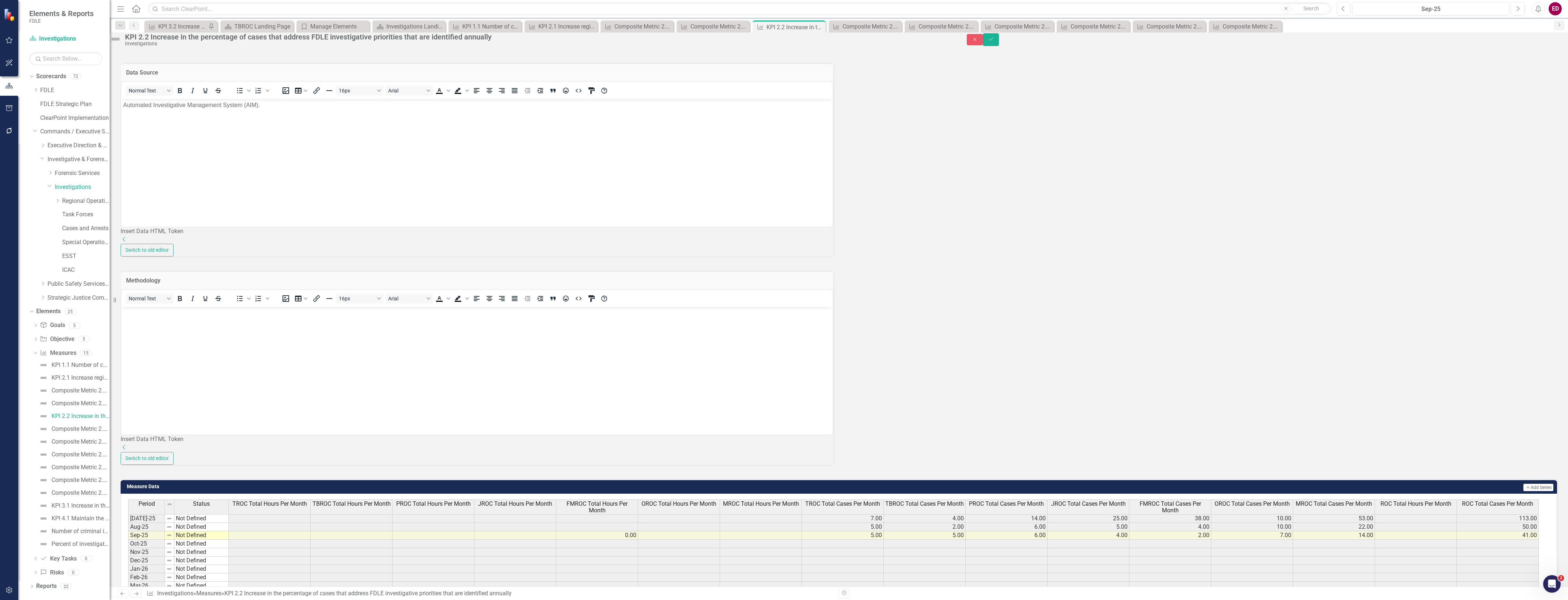
scroll to position [0, 0]
click at [317, 351] on body "Rich Text Area. Press ALT-0 for help." at bounding box center [477, 361] width 712 height 110
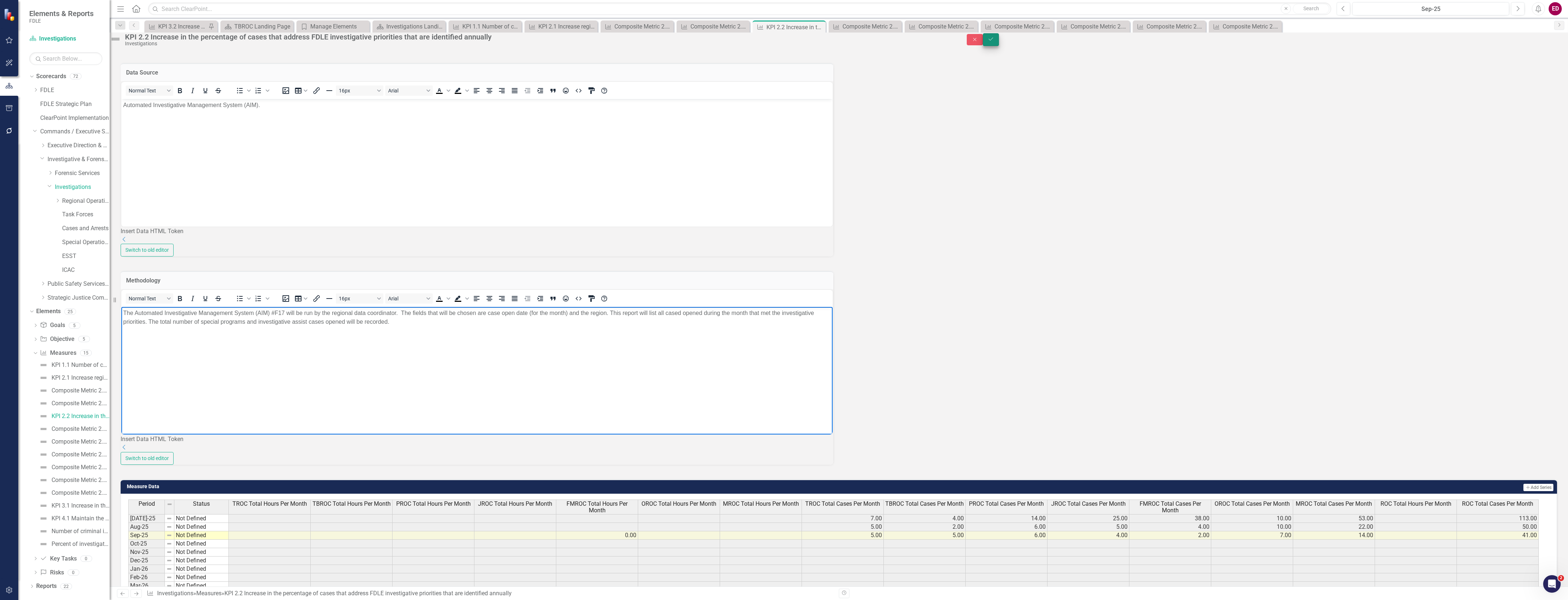
click at [999, 44] on button "Save" at bounding box center [991, 40] width 16 height 13
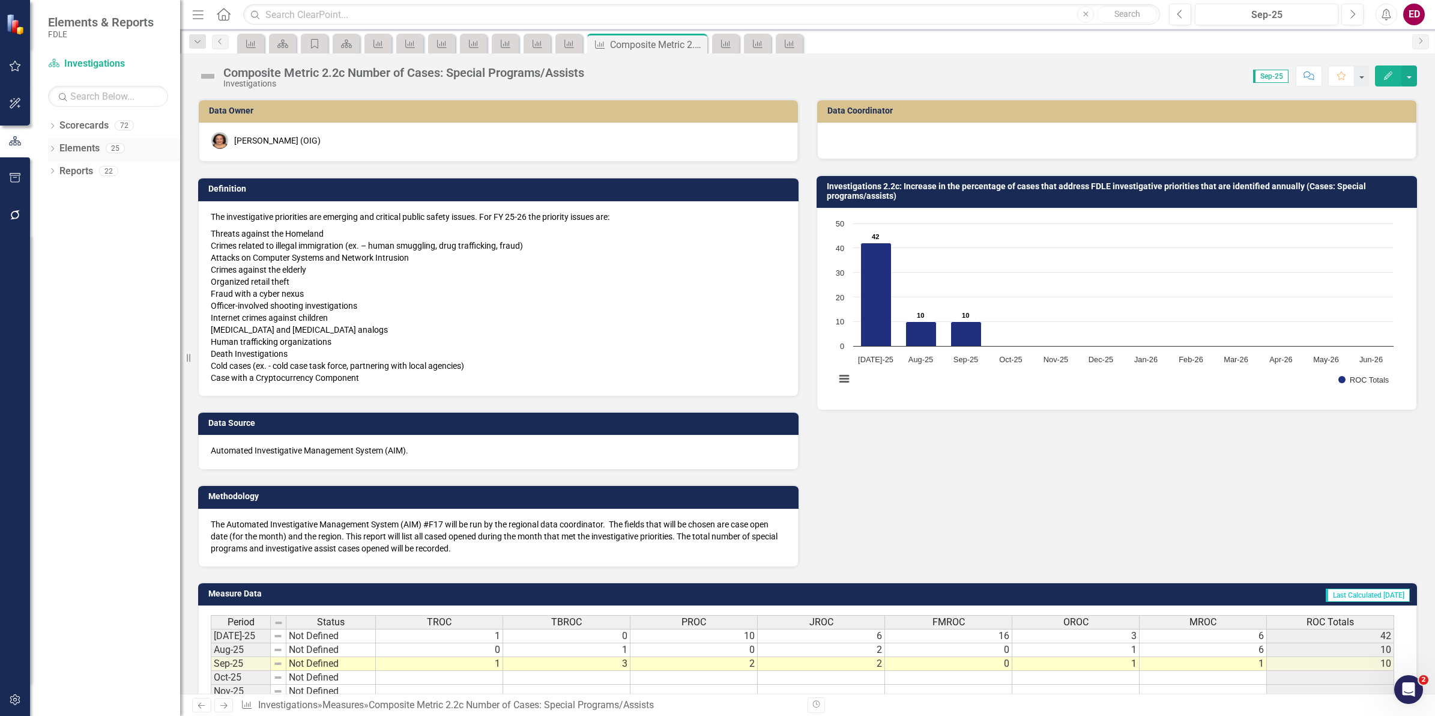
click at [53, 150] on icon "Dropdown" at bounding box center [52, 150] width 8 height 7
click at [361, 259] on p "Threats against the Homeland Crimes related to illegal immigration (ex. – human…" at bounding box center [498, 304] width 575 height 159
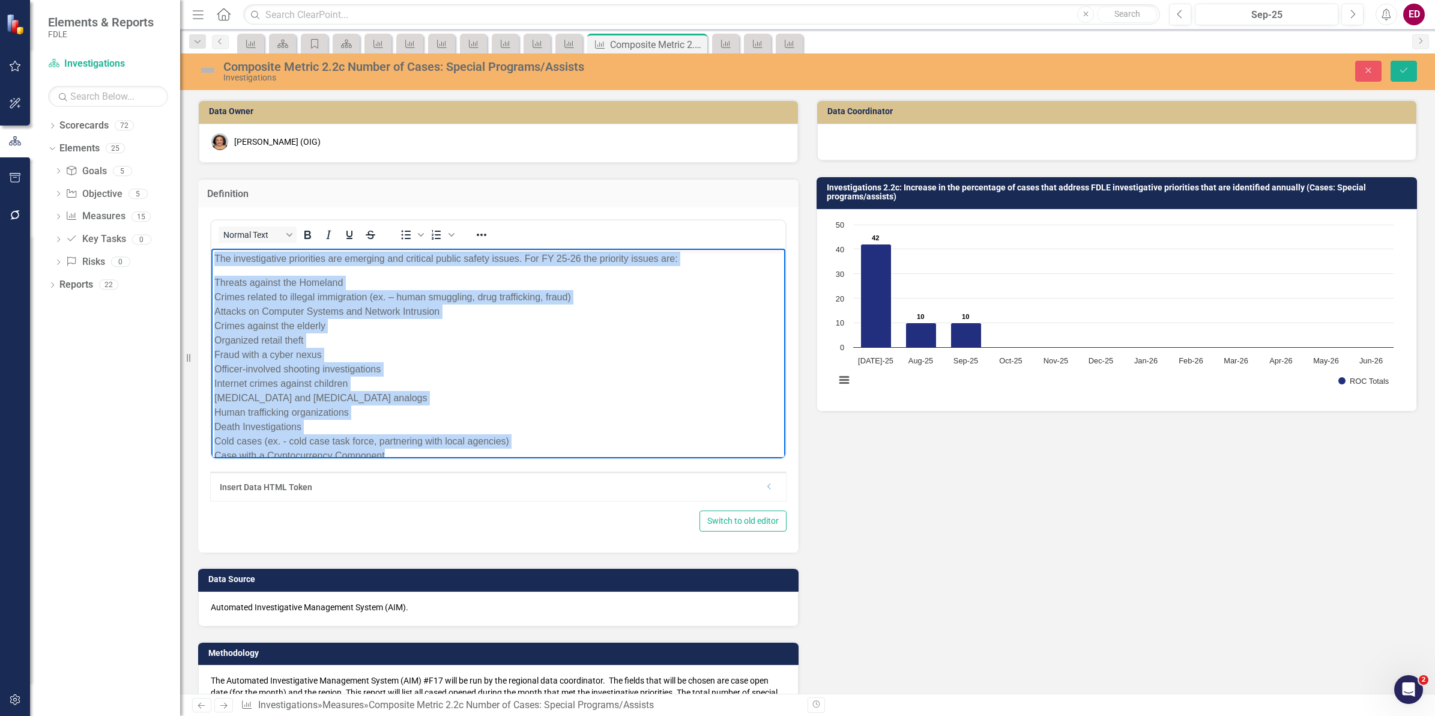
drag, startPoint x: 401, startPoint y: 447, endPoint x: 275, endPoint y: 404, distance: 132.7
click at [211, 249] on html "The investigative priorities are emerging and critical public safety issues. Fo…" at bounding box center [498, 362] width 574 height 227
copy body "The investigative priorities are emerging and critical public safety issues. Fo…"
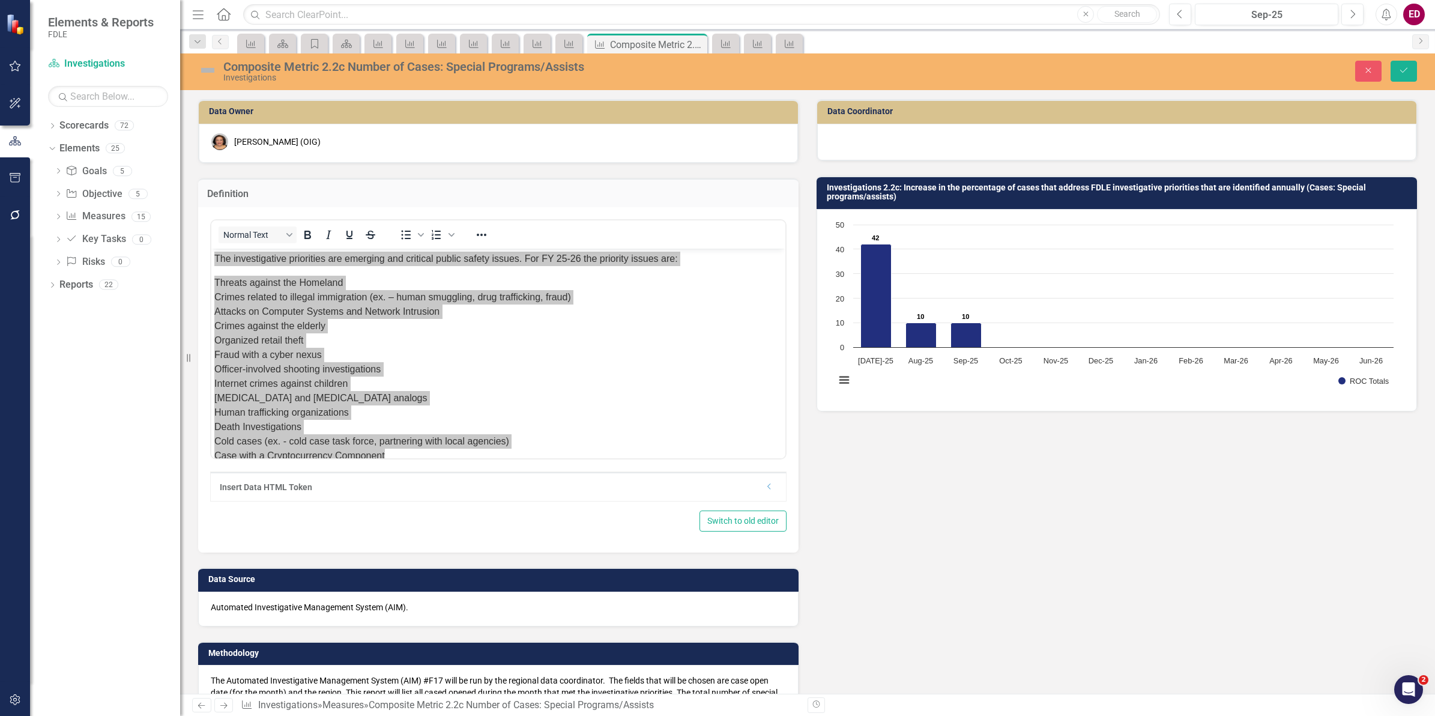
click at [334, 615] on div "Automated Investigative Management System (AIM)." at bounding box center [498, 608] width 600 height 35
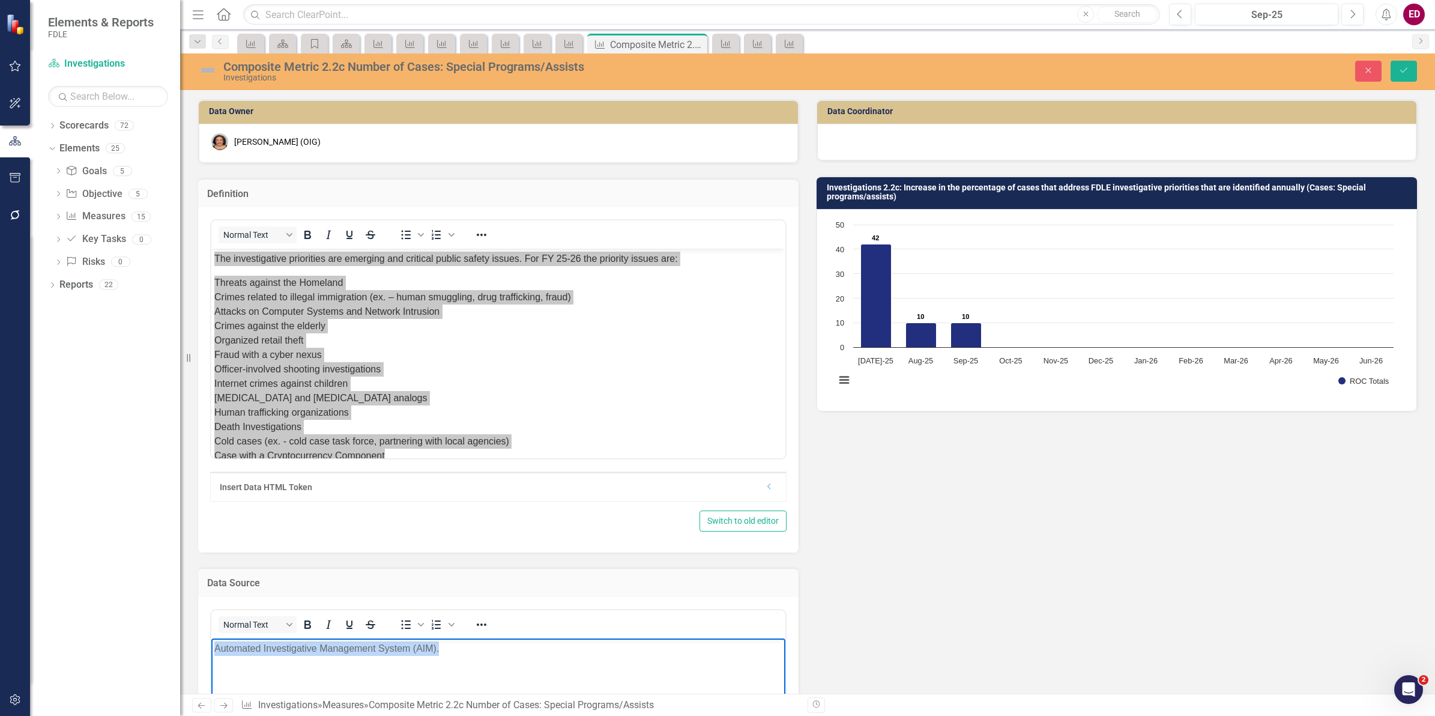
drag, startPoint x: 479, startPoint y: 660, endPoint x: 211, endPoint y: 1271, distance: 667.1
click at [211, 638] on html "Automated Investigative Management System (AIM)." at bounding box center [498, 728] width 574 height 180
copy p "Automated Investigative Management System (AIM)."
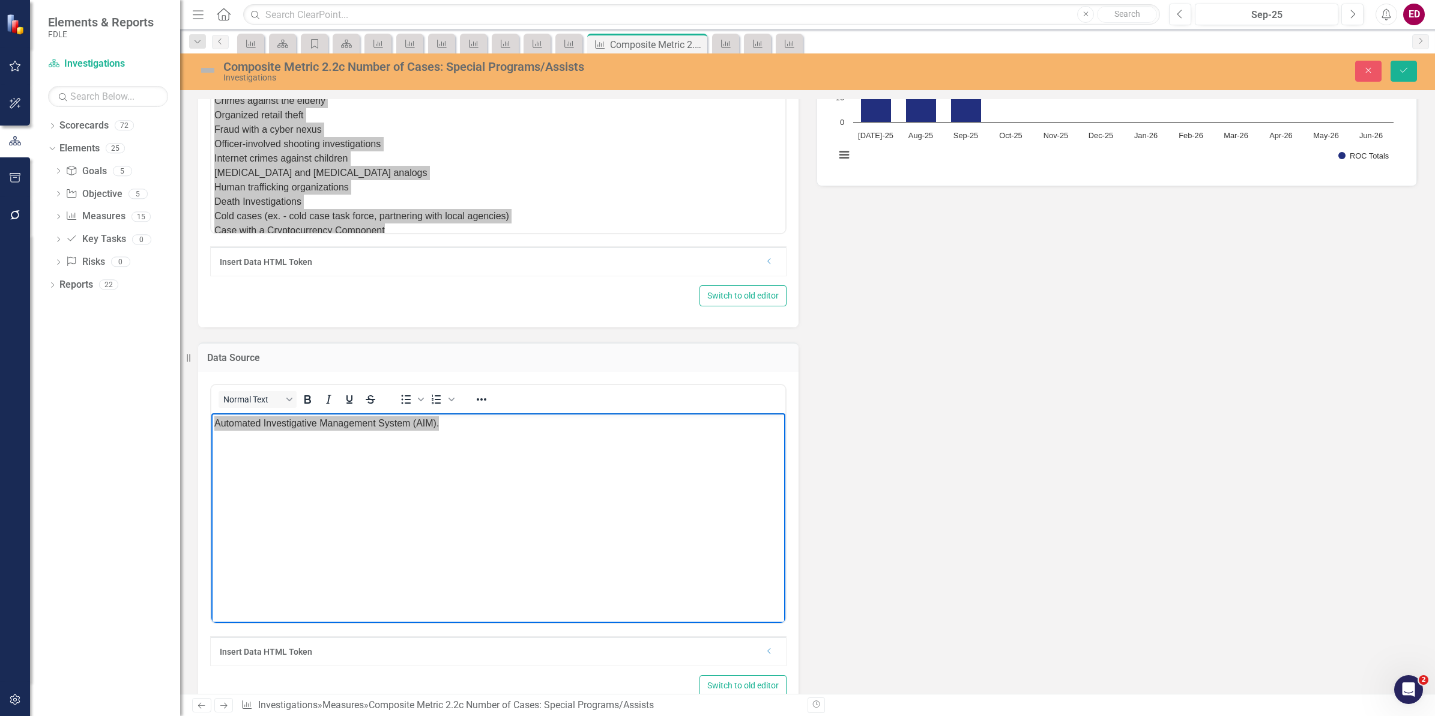
scroll to position [525, 0]
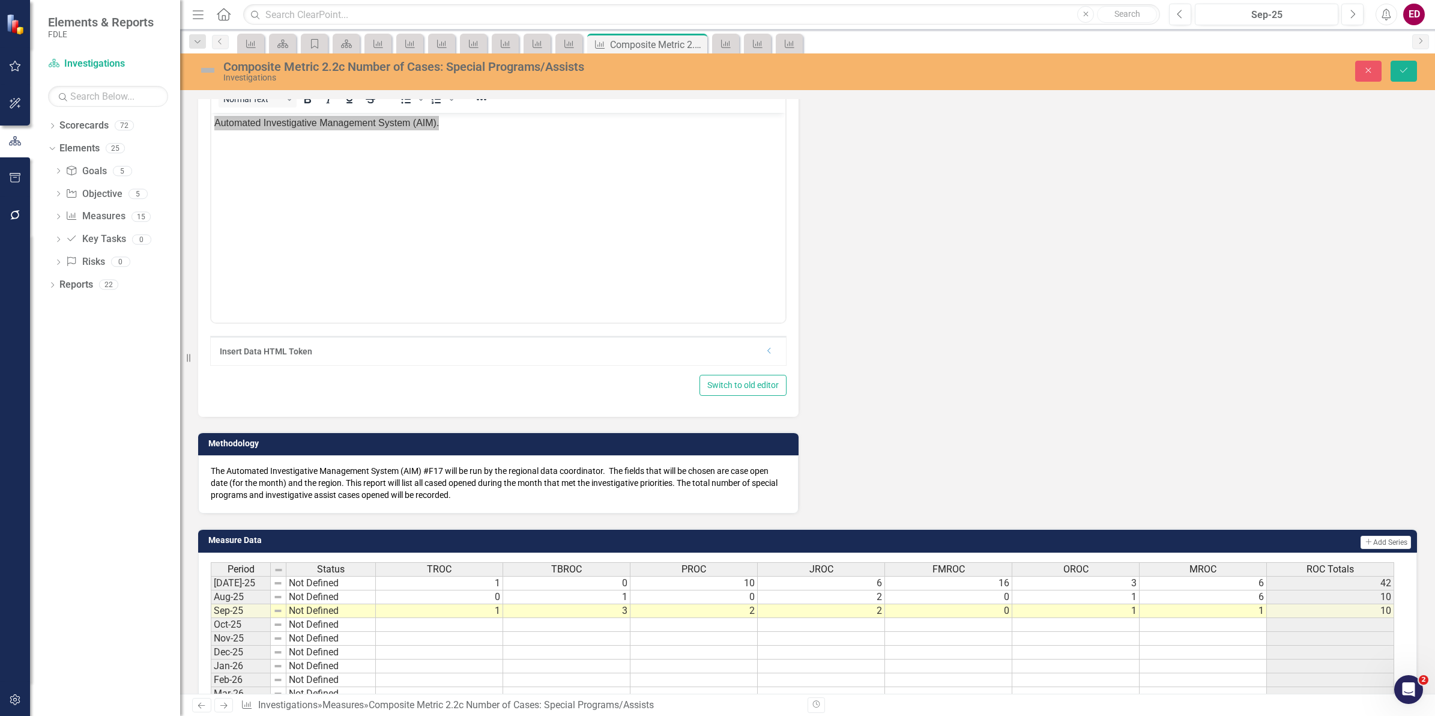
click at [376, 474] on p "The Automated Investigative Management System (AIM) #F17 will be run by the reg…" at bounding box center [498, 483] width 575 height 36
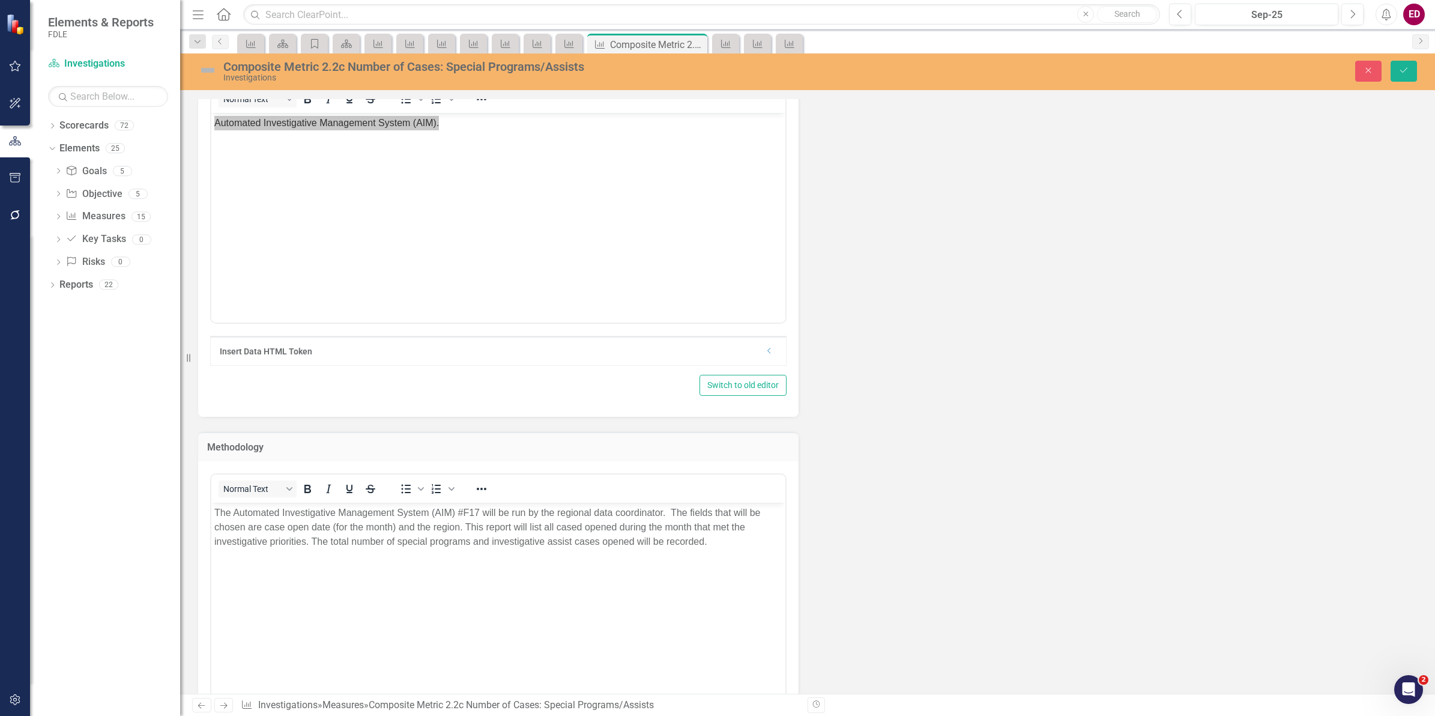
scroll to position [826, 0]
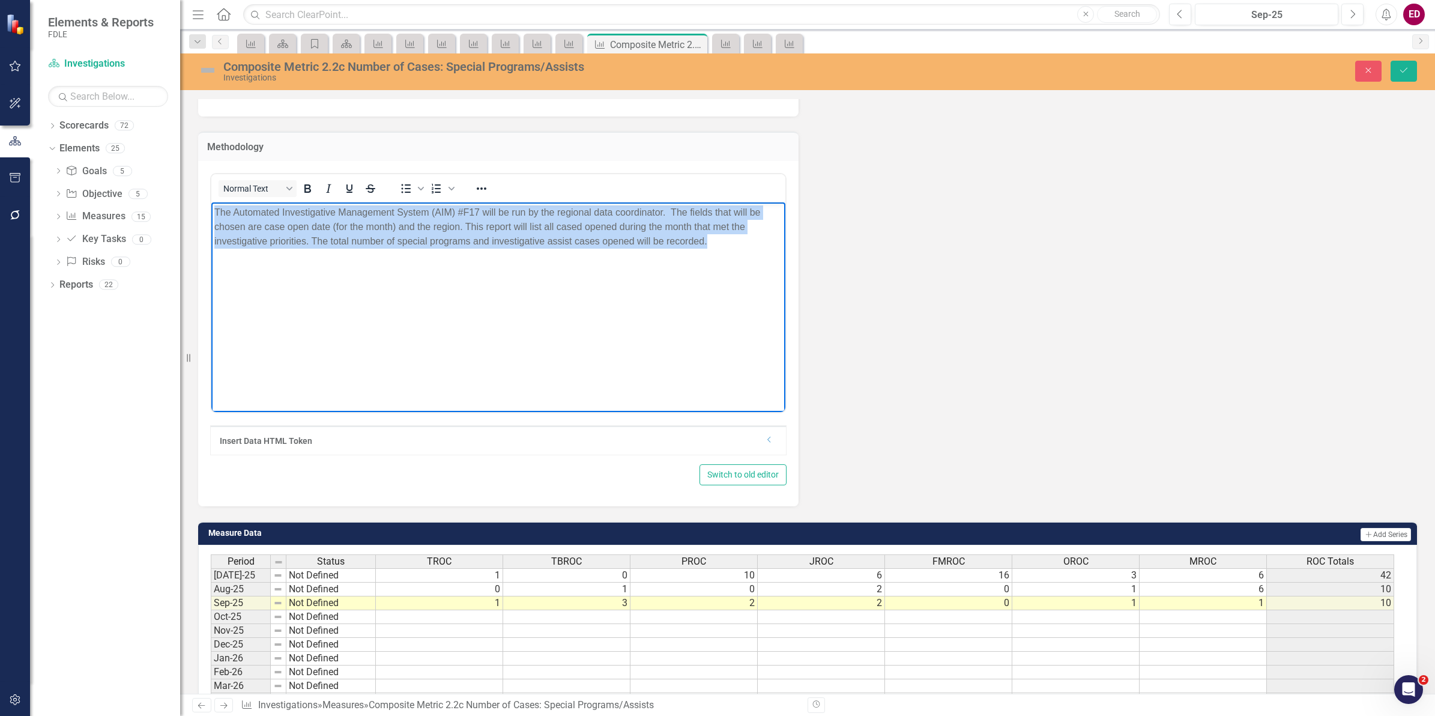
drag, startPoint x: 760, startPoint y: 263, endPoint x: -365, endPoint y: 164, distance: 1129.0
click at [211, 202] on html "The Automated Investigative Management System (AIM) #F17 will be run by the reg…" at bounding box center [498, 292] width 574 height 180
copy p "The Automated Investigative Management System (AIM) #F17 will be run by the reg…"
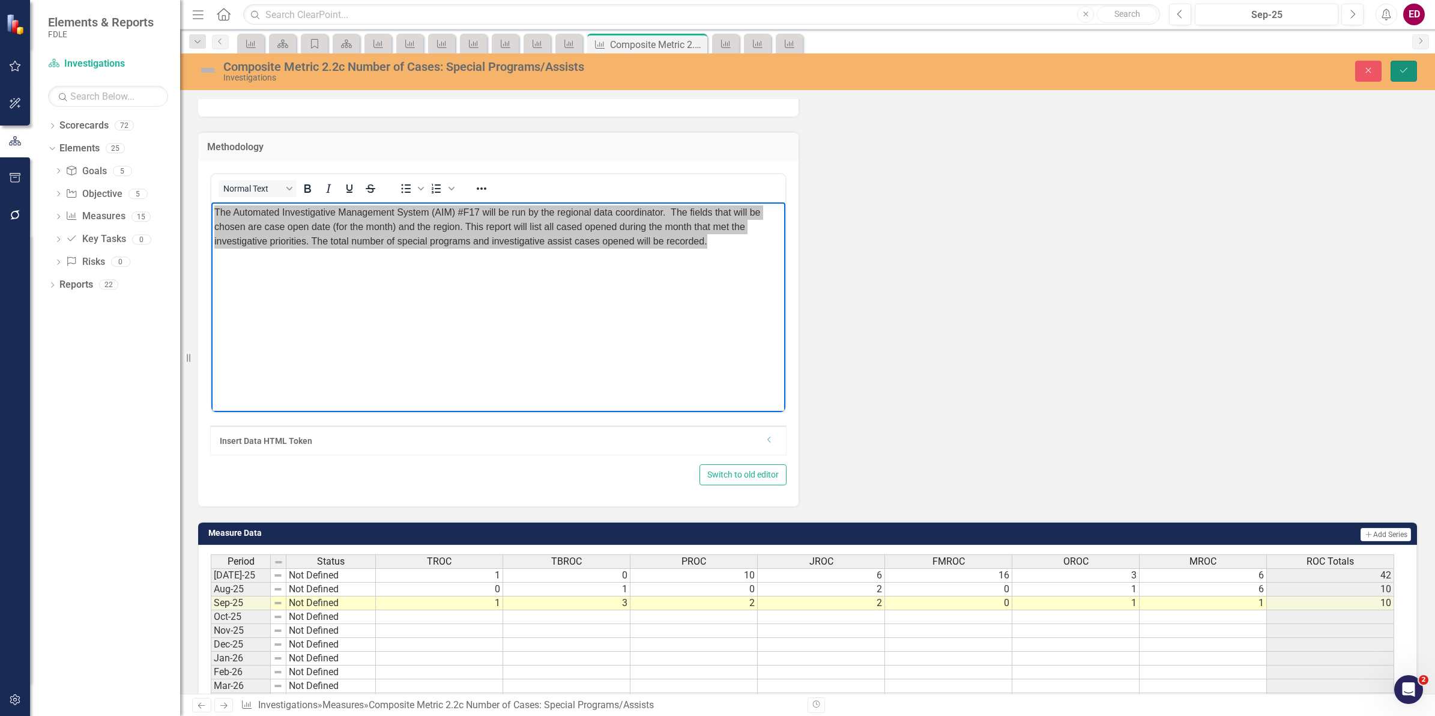
click at [1408, 70] on icon "Save" at bounding box center [1403, 70] width 11 height 8
